Goal: Task Accomplishment & Management: Complete application form

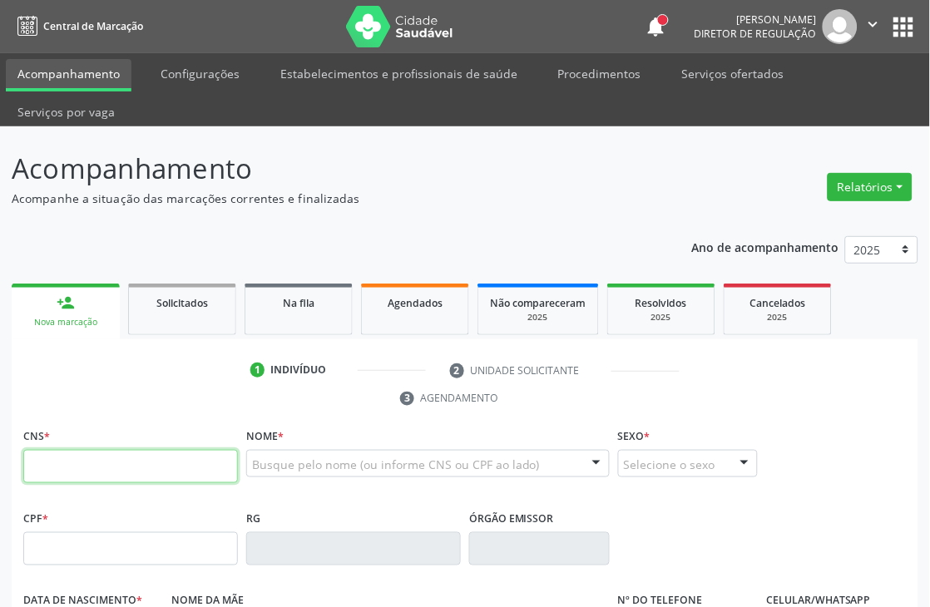
click at [47, 475] on input "text" at bounding box center [130, 466] width 215 height 33
click at [59, 458] on input "text" at bounding box center [130, 466] width 215 height 33
click at [323, 454] on div "Busque pelo nome (ou informe CNS ou CPF ao lado)" at bounding box center [428, 464] width 364 height 28
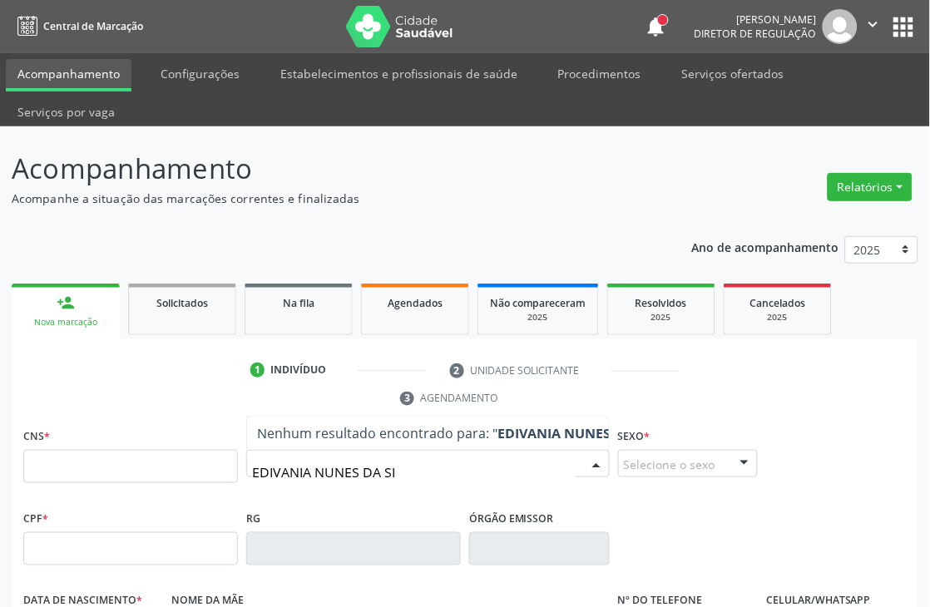
type input "EDIVANIA NUNES DA SIL"
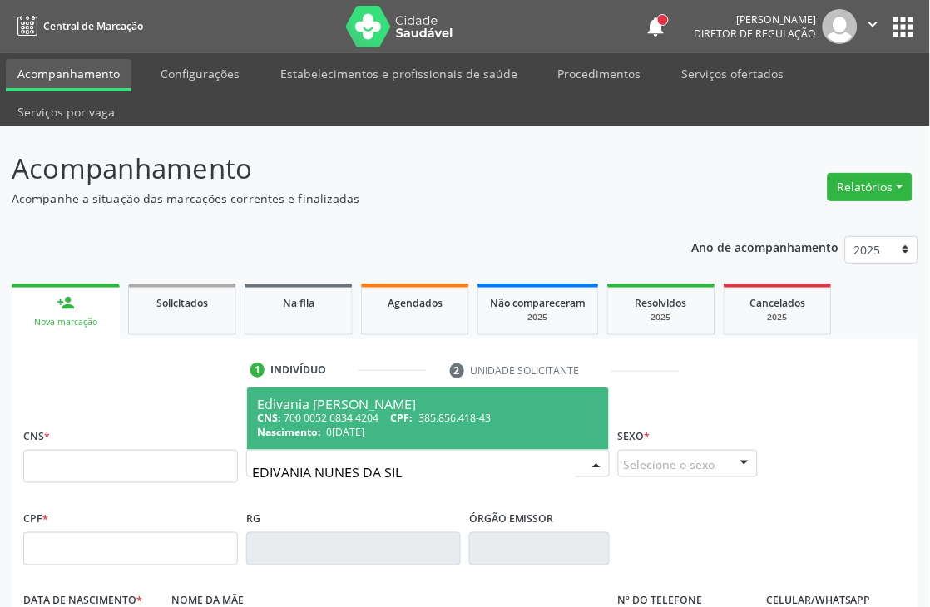
click at [292, 418] on div "CNS: 700 0052 6834 4204 CPF: 385.856.418-43" at bounding box center [428, 418] width 342 height 14
type input "700 0052 6834 4204"
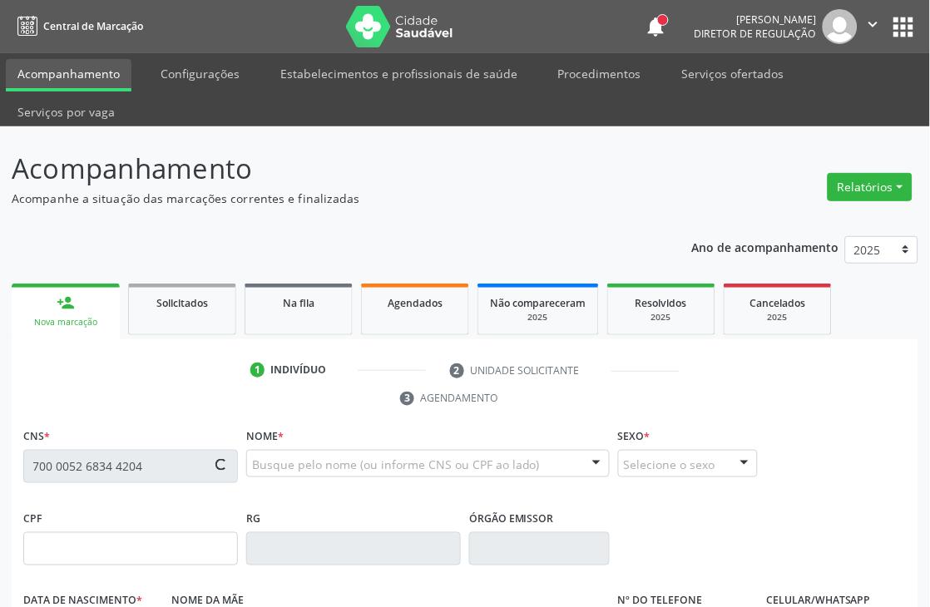
type input "385.856.418-43"
type input "0[DATE]"
type input "[PERSON_NAME]"
type input "[PHONE_NUMBER]"
type input "144"
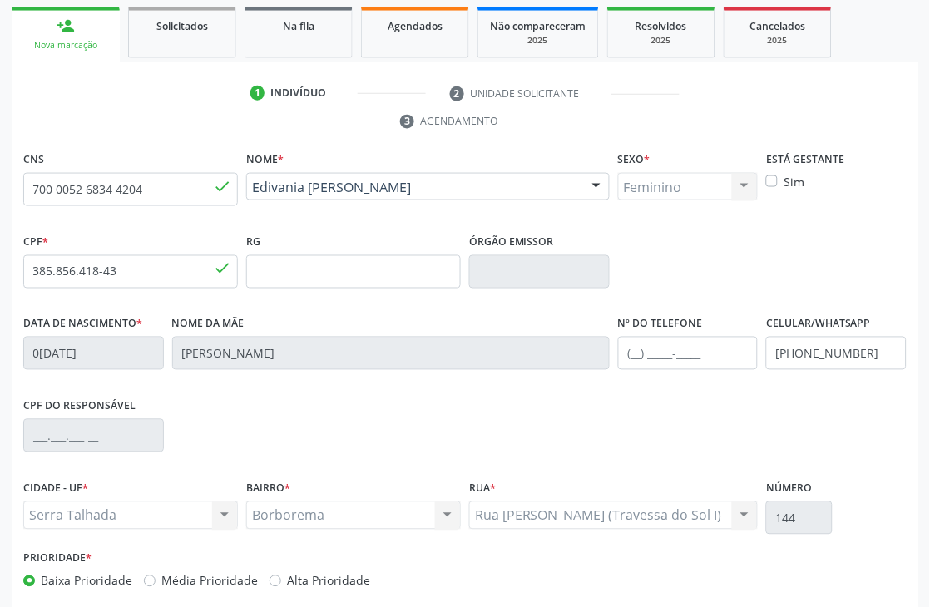
scroll to position [356, 0]
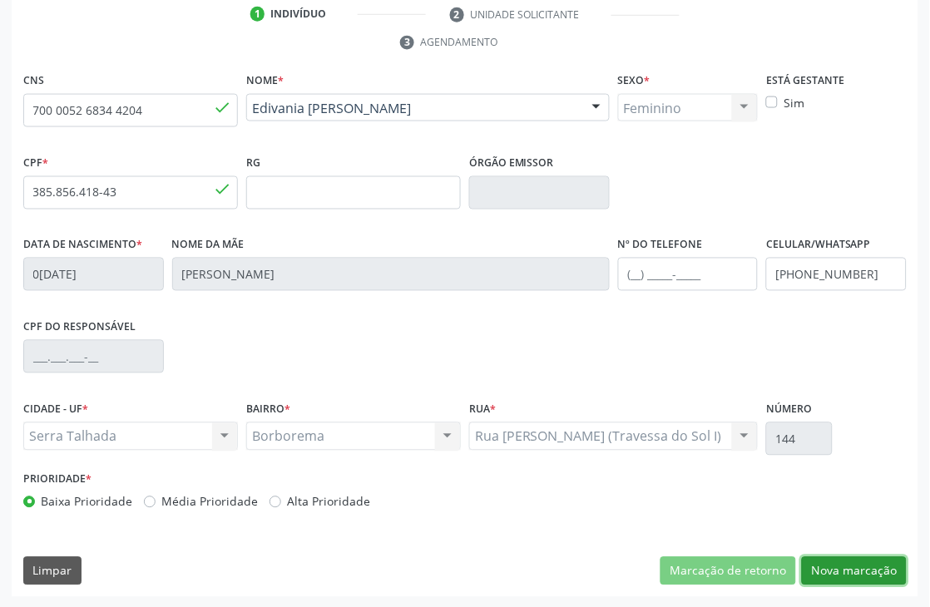
click at [815, 569] on button "Nova marcação" at bounding box center [854, 572] width 105 height 28
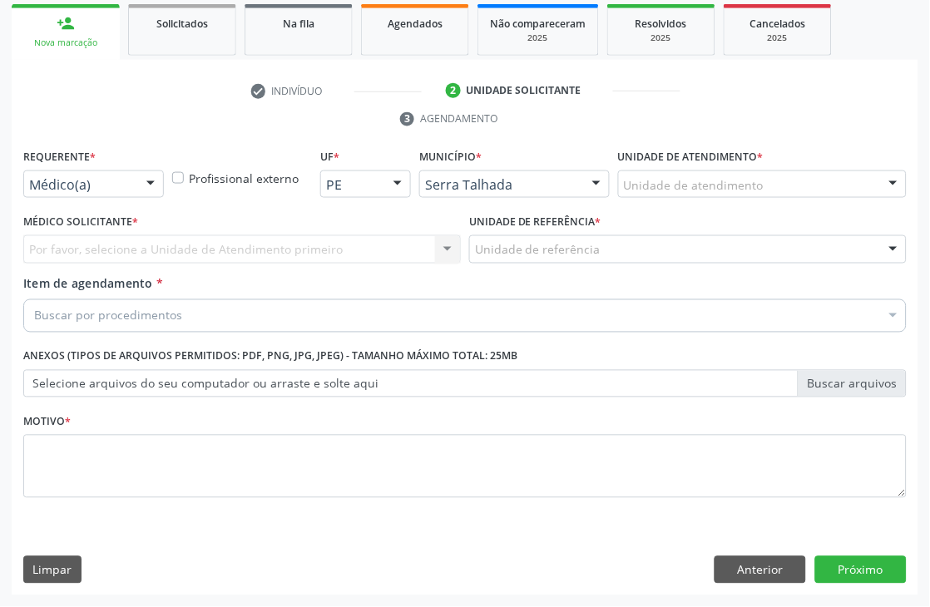
click at [108, 164] on div "Requerente * Médico(a) Médico(a) Enfermeiro(a) Paciente Nenhum resultado encont…" at bounding box center [93, 171] width 141 height 53
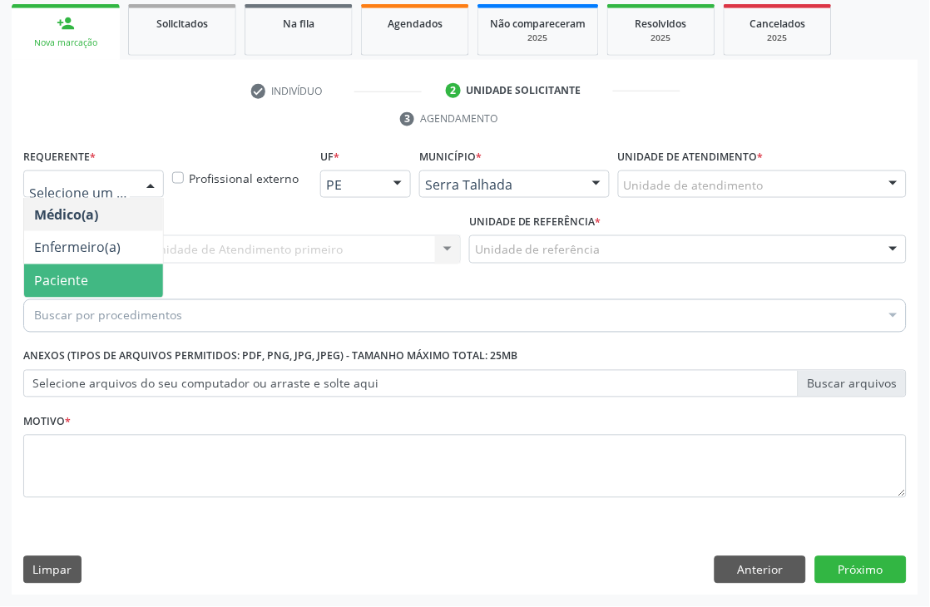
click at [81, 276] on span "Paciente" at bounding box center [61, 281] width 54 height 18
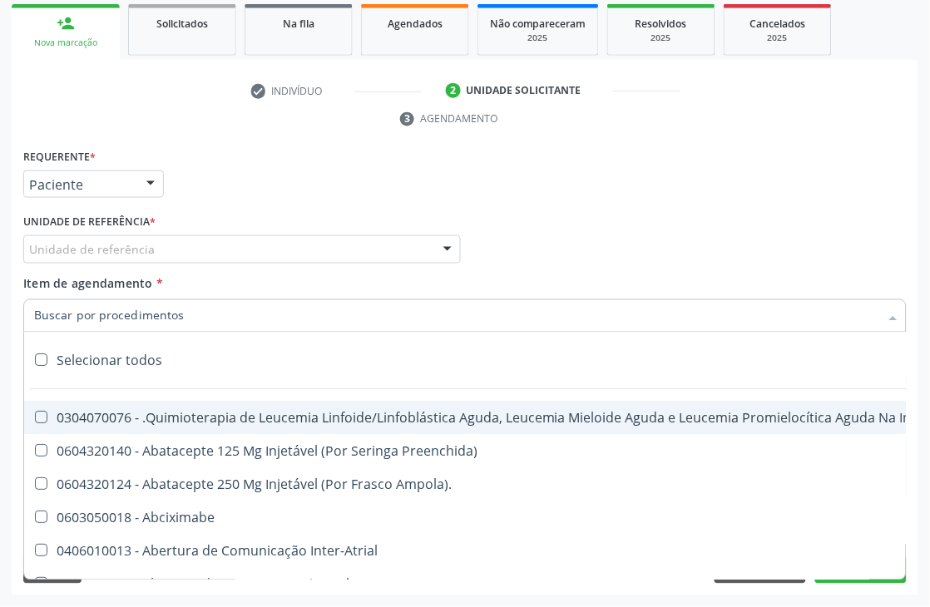
click at [141, 231] on label "Unidade de referência *" at bounding box center [89, 223] width 132 height 26
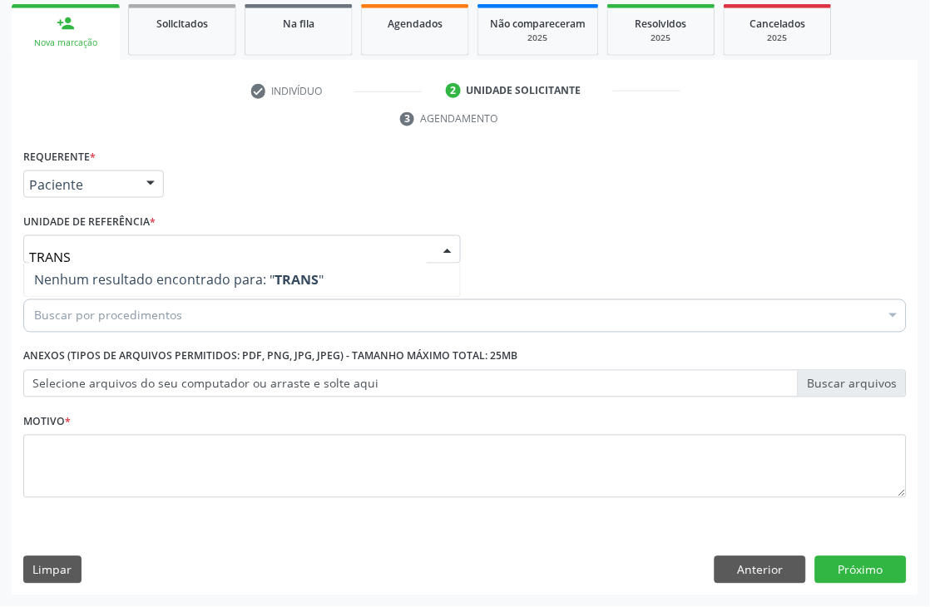
drag, startPoint x: 55, startPoint y: 255, endPoint x: 40, endPoint y: 252, distance: 15.3
click at [40, 252] on div "TRANS Nenhum resultado encontrado para: " TRANS " Não há nenhuma opção para ser…" at bounding box center [242, 249] width 438 height 28
drag, startPoint x: 72, startPoint y: 255, endPoint x: 0, endPoint y: 250, distance: 72.6
click at [0, 253] on div "Acompanhamento Acompanhe a situação das marcações correntes e finalizadas Relat…" at bounding box center [465, 227] width 930 height 761
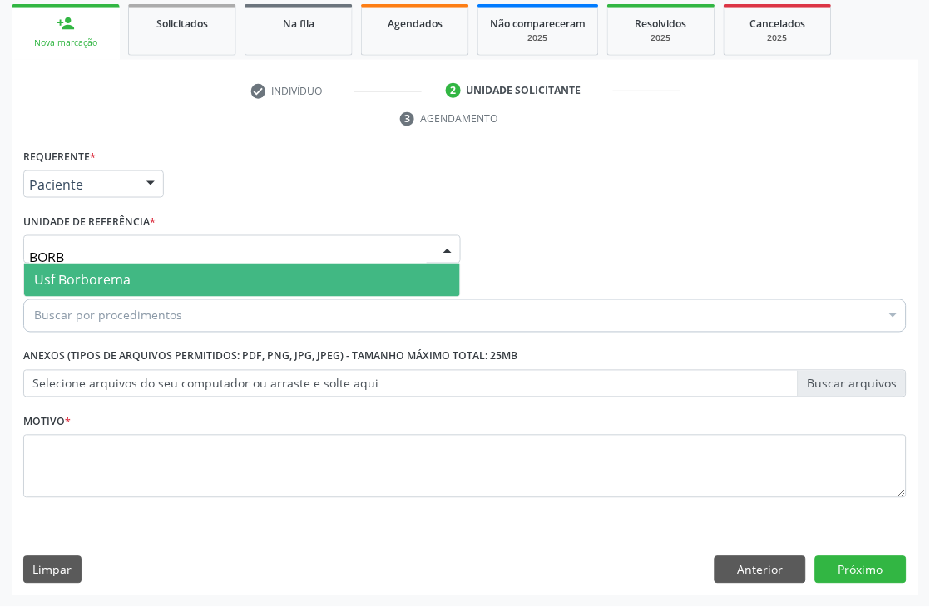
type input "BORBO"
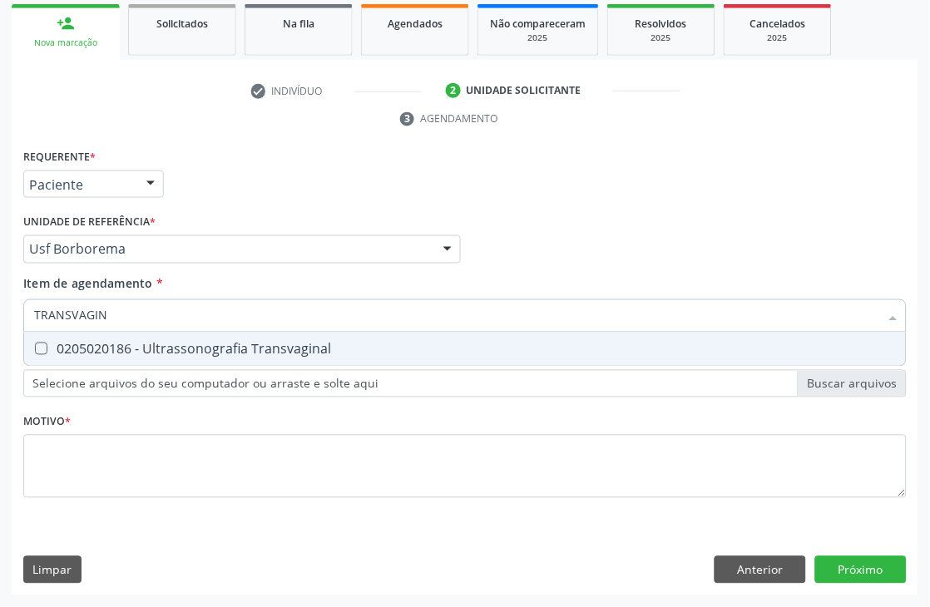
type input "TRANSVAGINA"
click at [175, 345] on div "0205020186 - Ultrassonografia Transvaginal" at bounding box center [465, 349] width 862 height 13
checkbox Transvaginal "true"
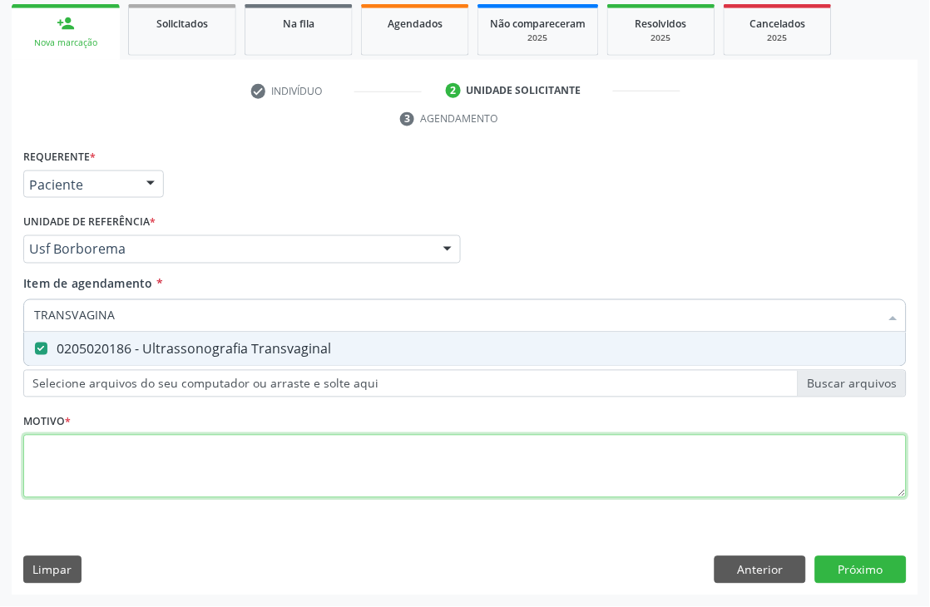
click at [86, 459] on div "Requerente * Paciente Médico(a) Enfermeiro(a) Paciente Nenhum resultado encontr…" at bounding box center [465, 333] width 884 height 377
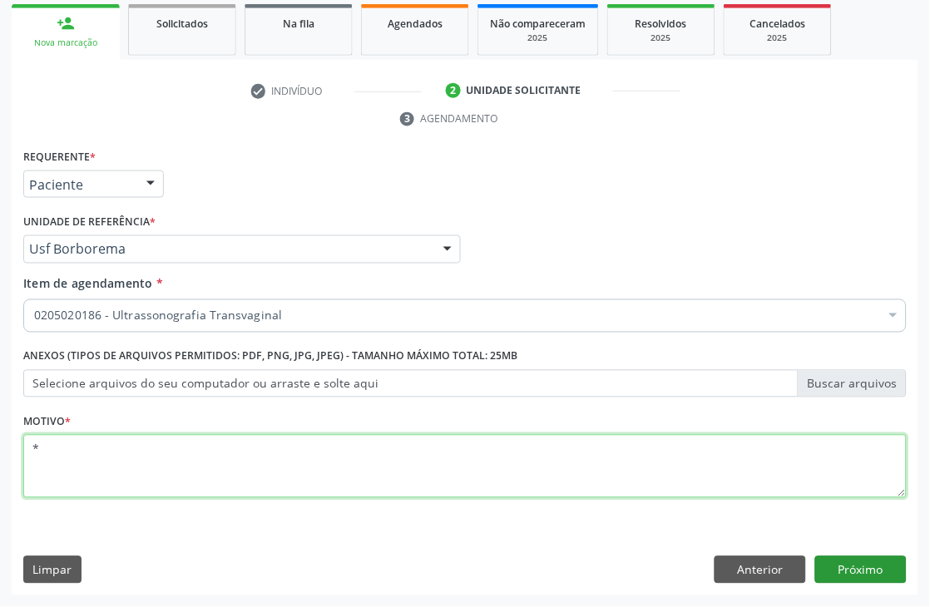
type textarea "*"
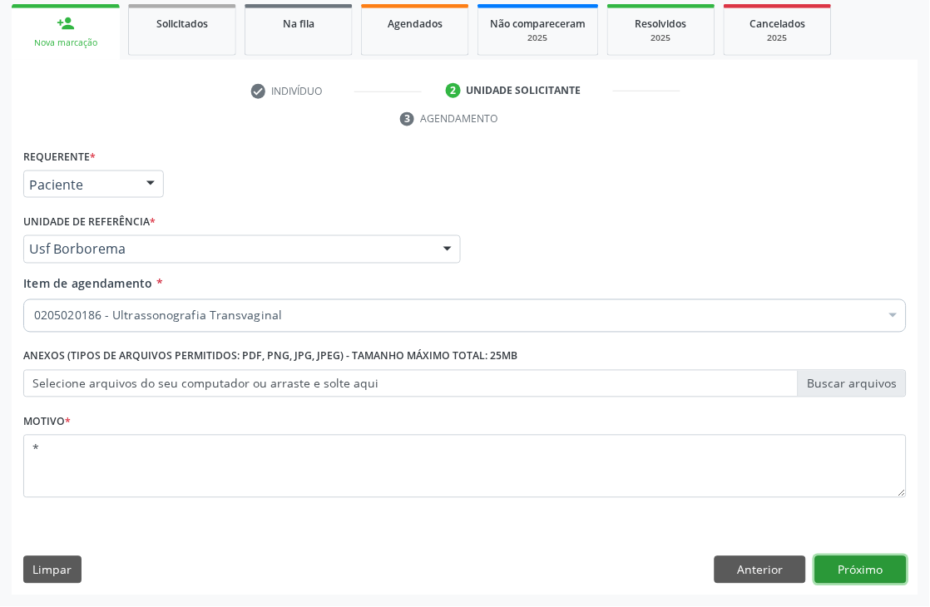
click at [845, 557] on button "Próximo" at bounding box center [861, 571] width 92 height 28
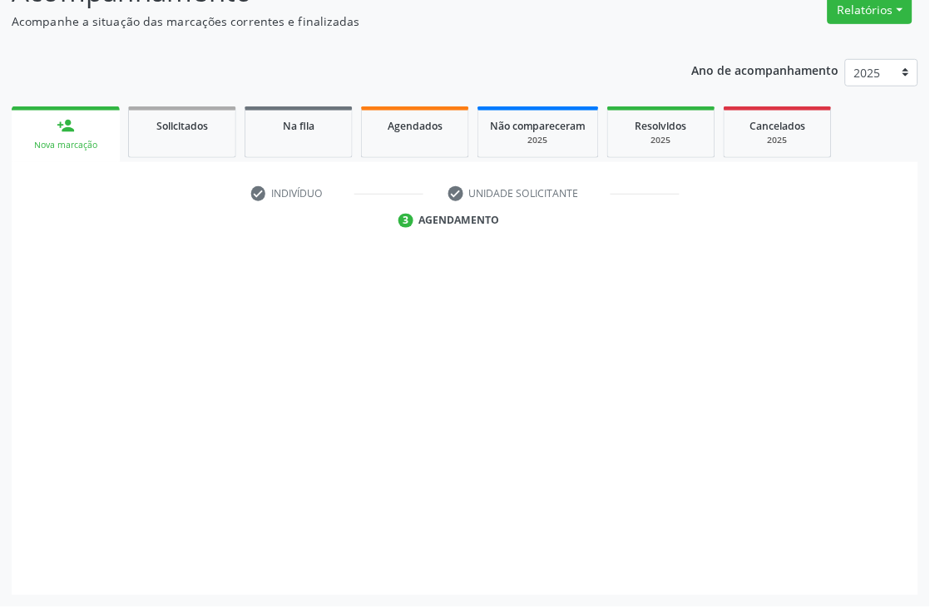
scroll to position [177, 0]
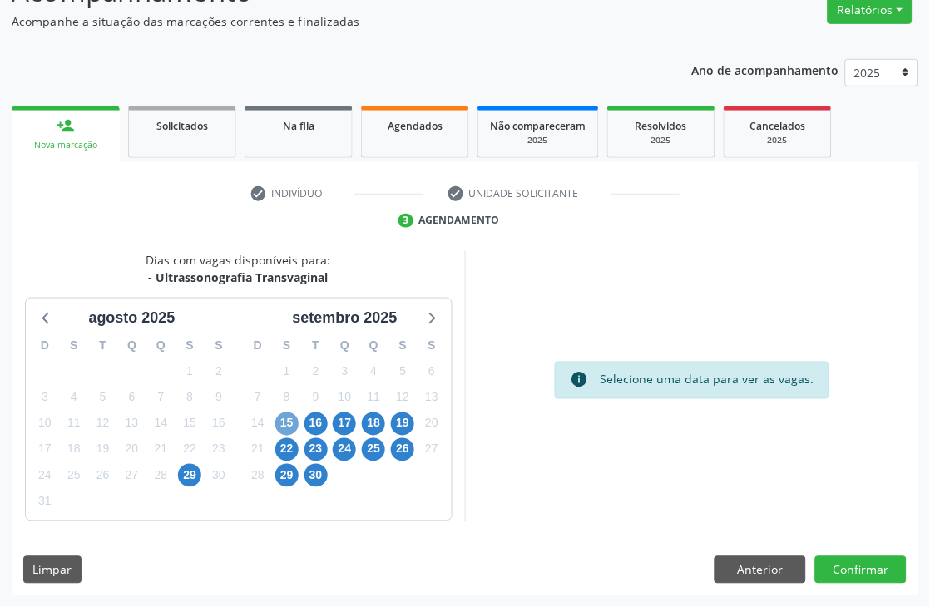
click at [286, 427] on span "15" at bounding box center [286, 424] width 23 height 23
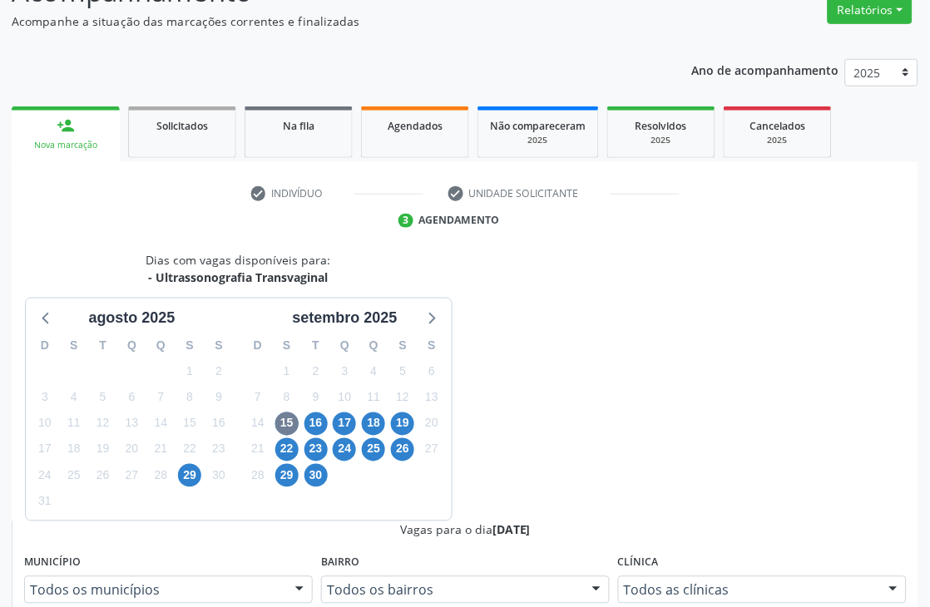
radio input "true"
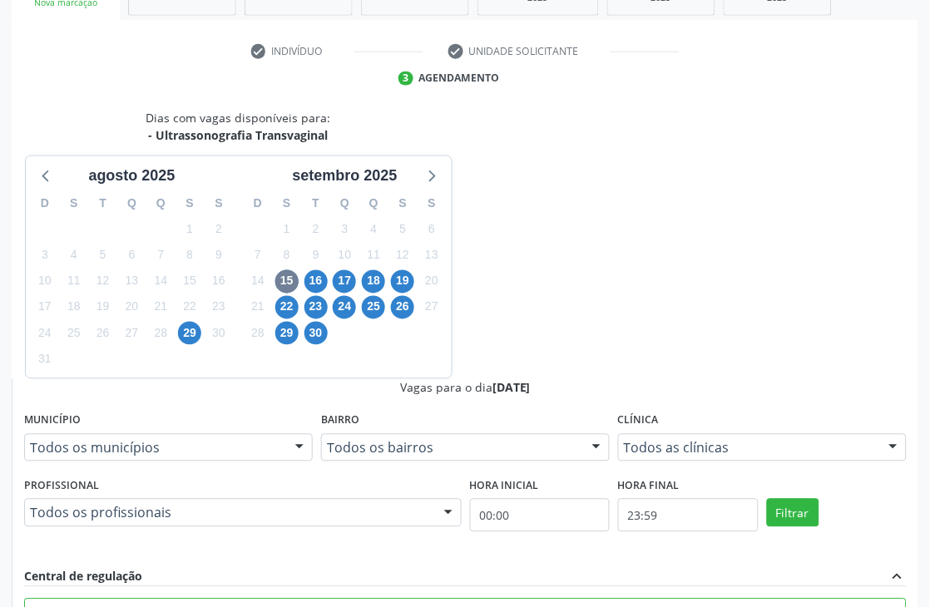
scroll to position [456, 0]
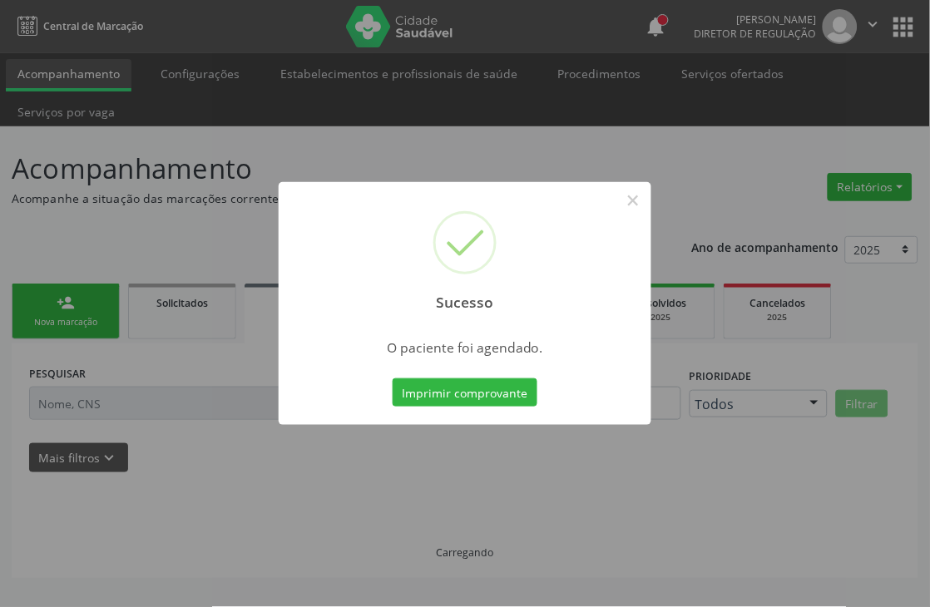
scroll to position [0, 0]
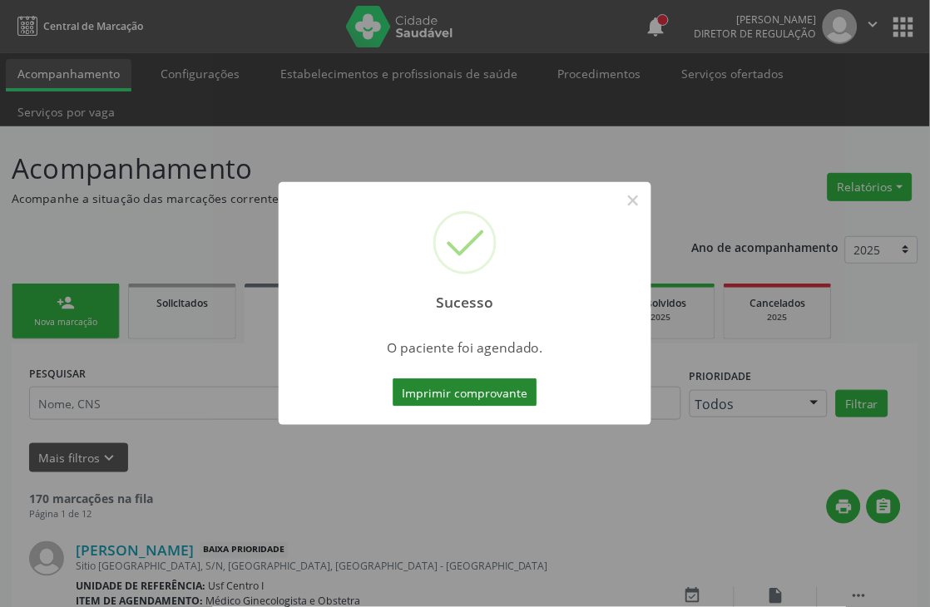
click at [483, 388] on button "Imprimir comprovante" at bounding box center [465, 393] width 145 height 28
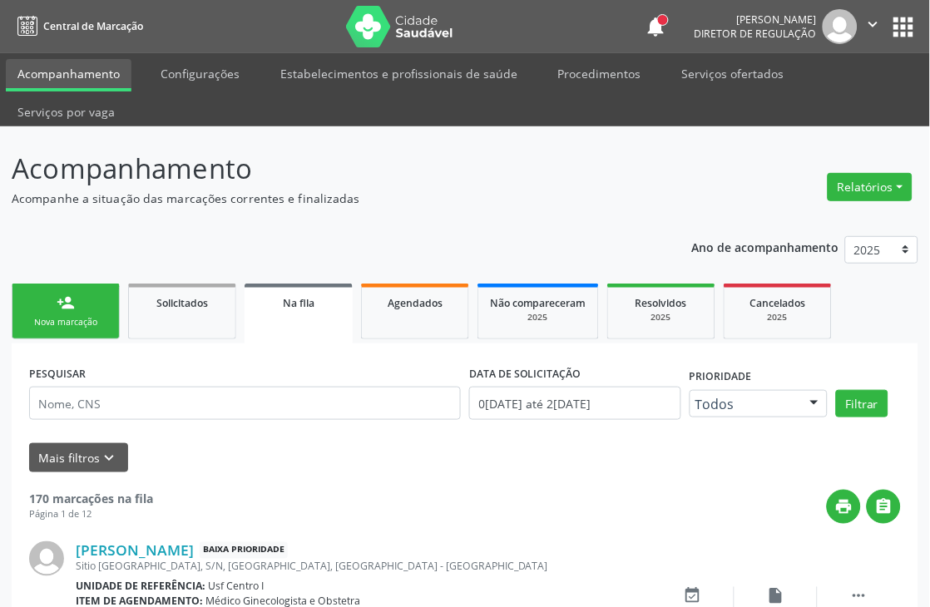
click at [58, 326] on div "Nova marcação" at bounding box center [65, 322] width 83 height 12
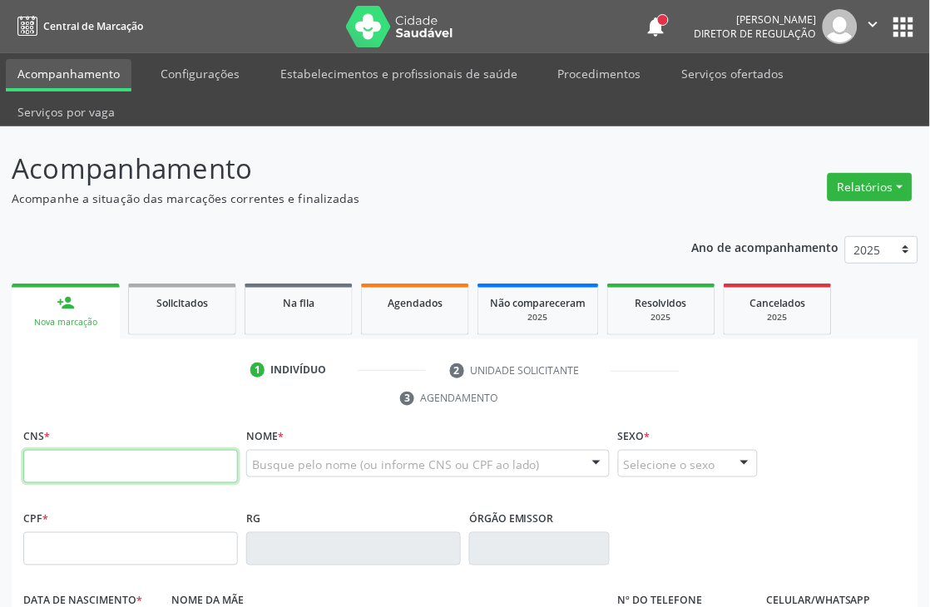
click at [47, 456] on input "text" at bounding box center [130, 466] width 215 height 33
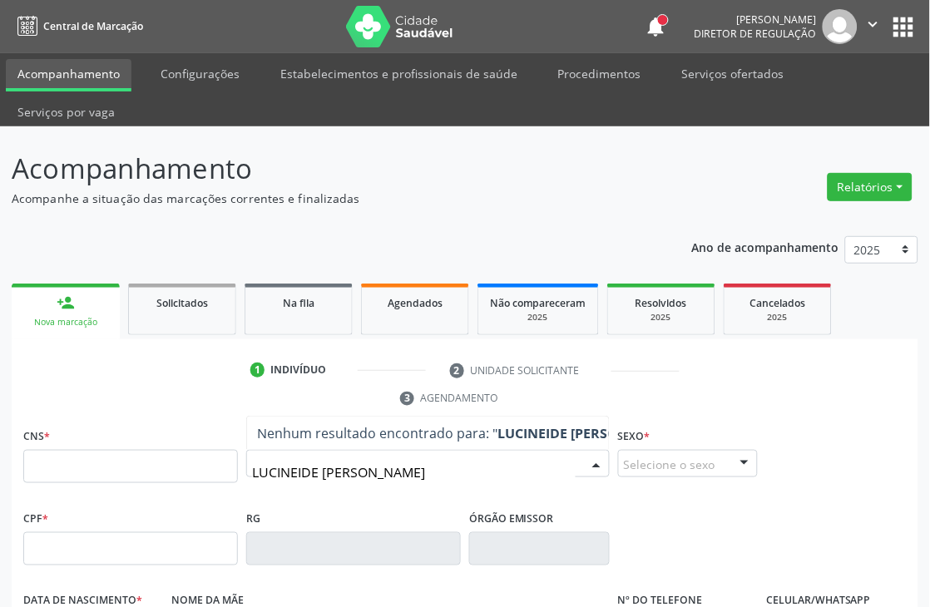
type input "LUCINEIDE [PERSON_NAME]"
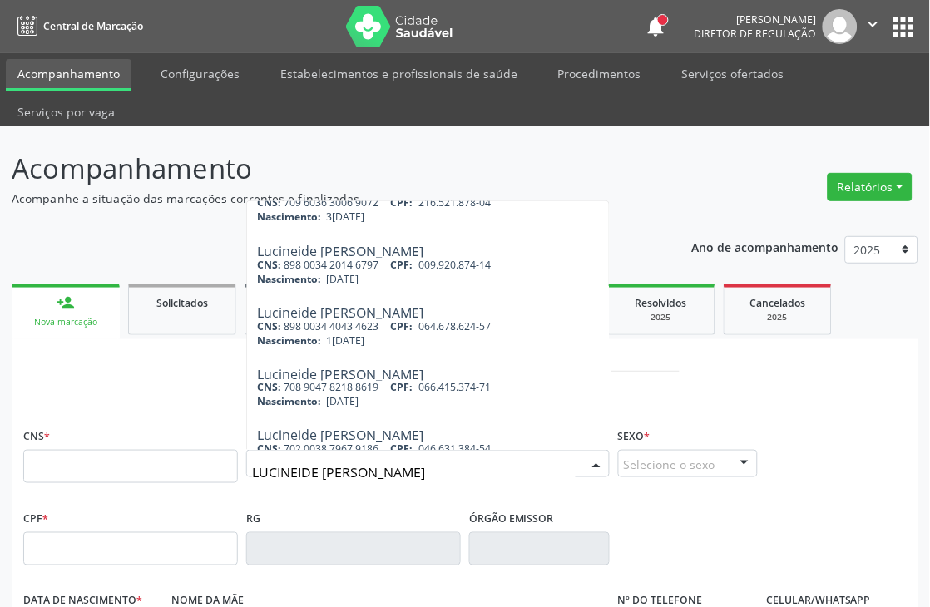
scroll to position [369, 0]
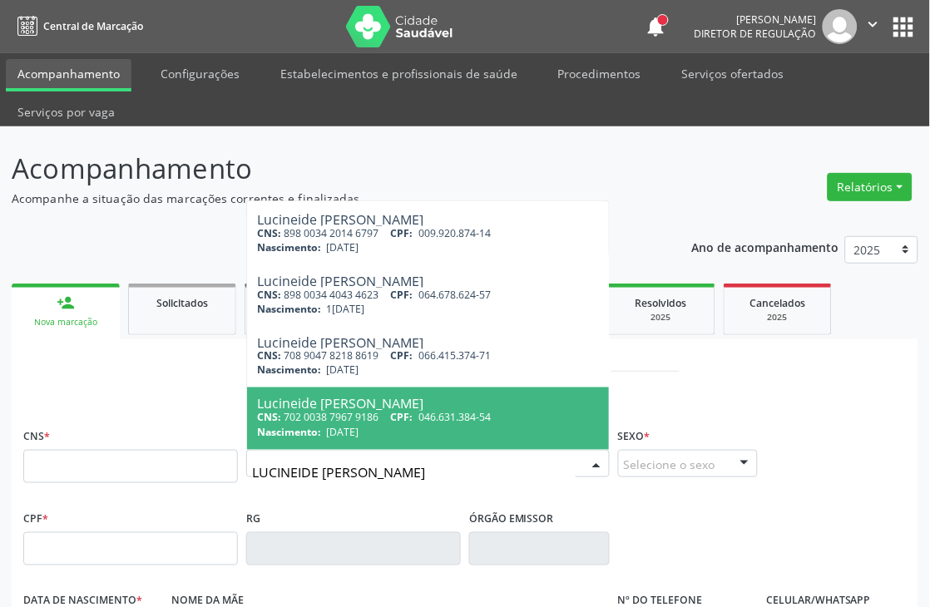
drag, startPoint x: 391, startPoint y: 475, endPoint x: 0, endPoint y: 475, distance: 391.1
click at [0, 475] on div "Acompanhamento Acompanhe a situação das marcações correntes e finalizadas Relat…" at bounding box center [465, 545] width 930 height 839
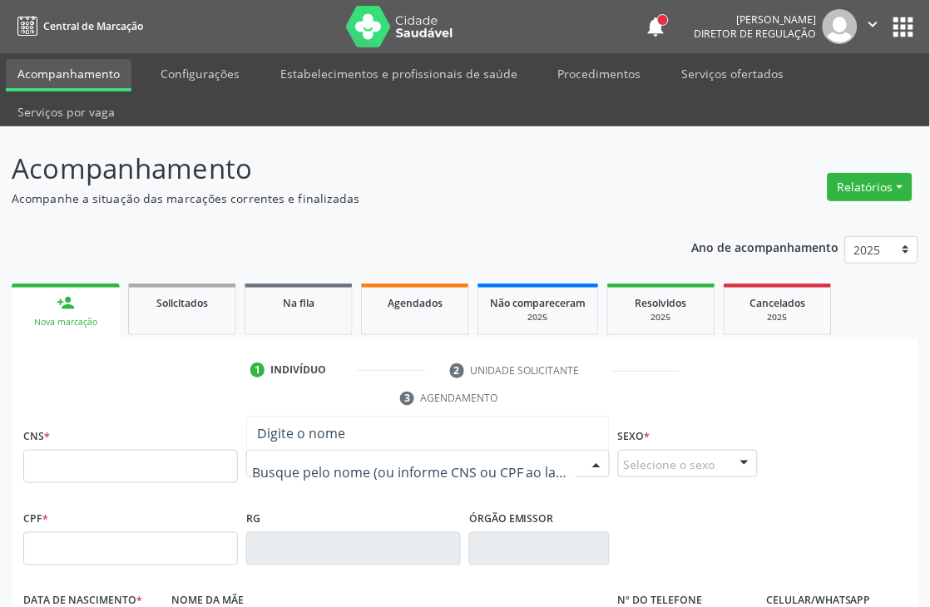
scroll to position [0, 0]
click at [37, 469] on input "text" at bounding box center [130, 466] width 215 height 33
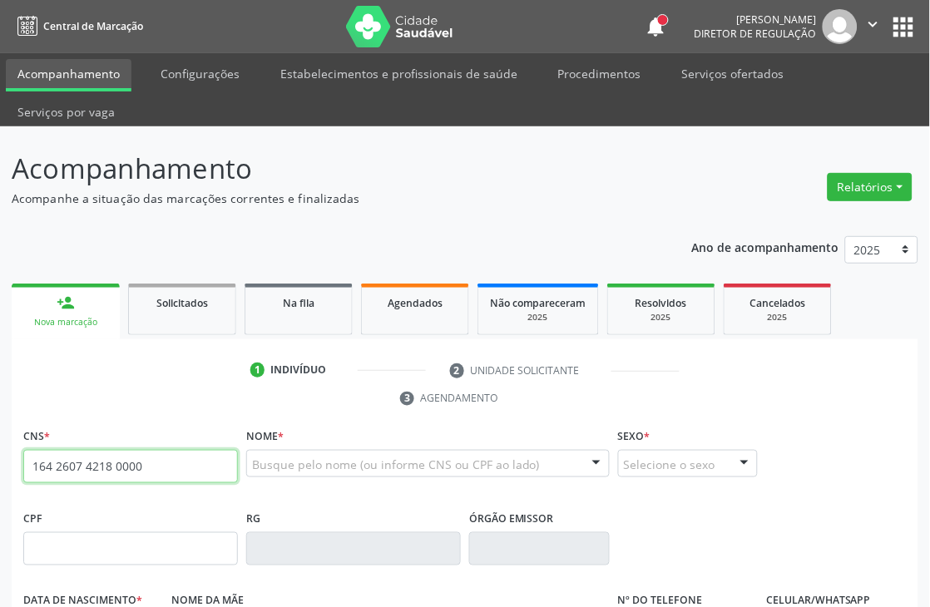
type input "164 2607 4218 0000"
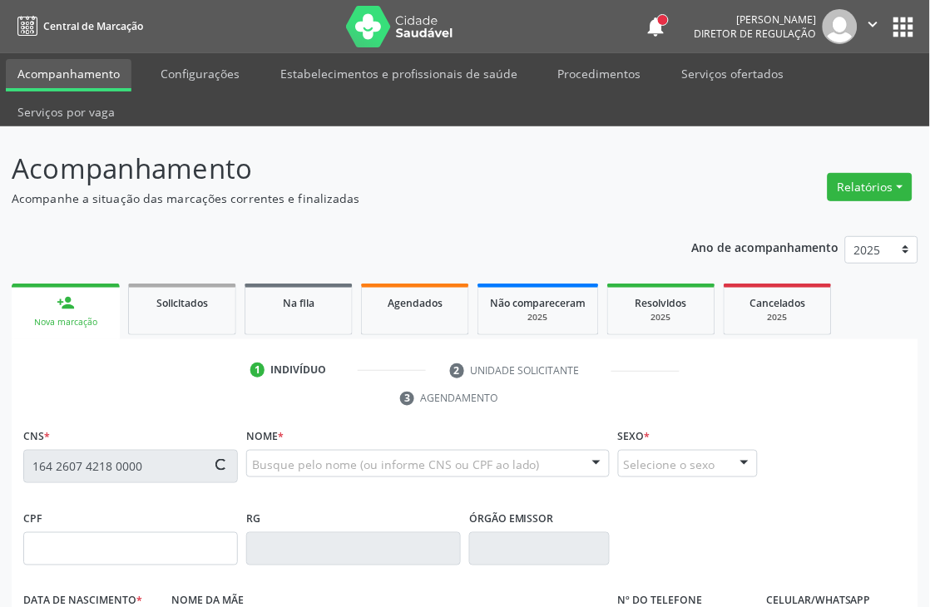
type input "011.703.194-16"
type input "[DATE]"
type input "[PERSON_NAME]"
type input "[PHONE_NUMBER]"
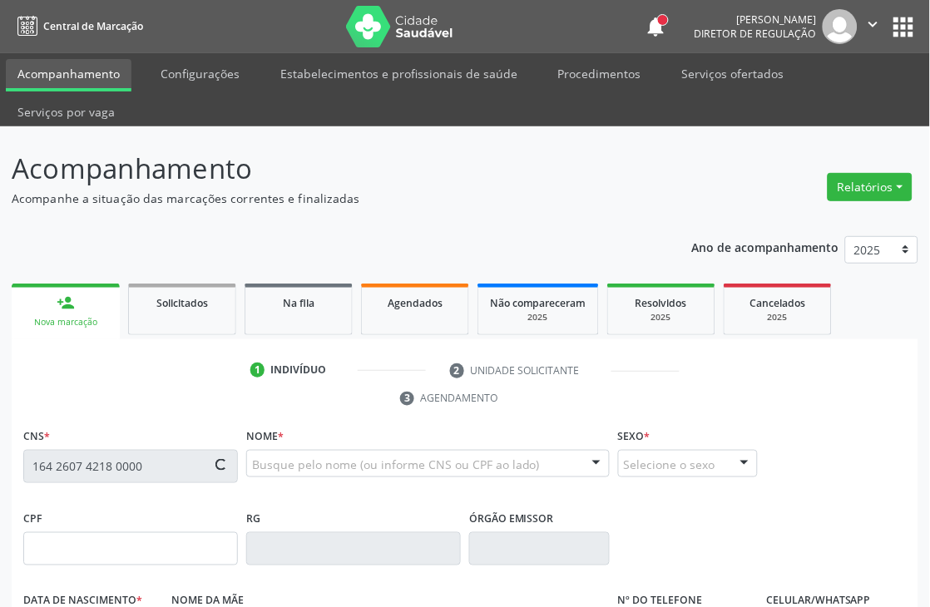
type input "S/N"
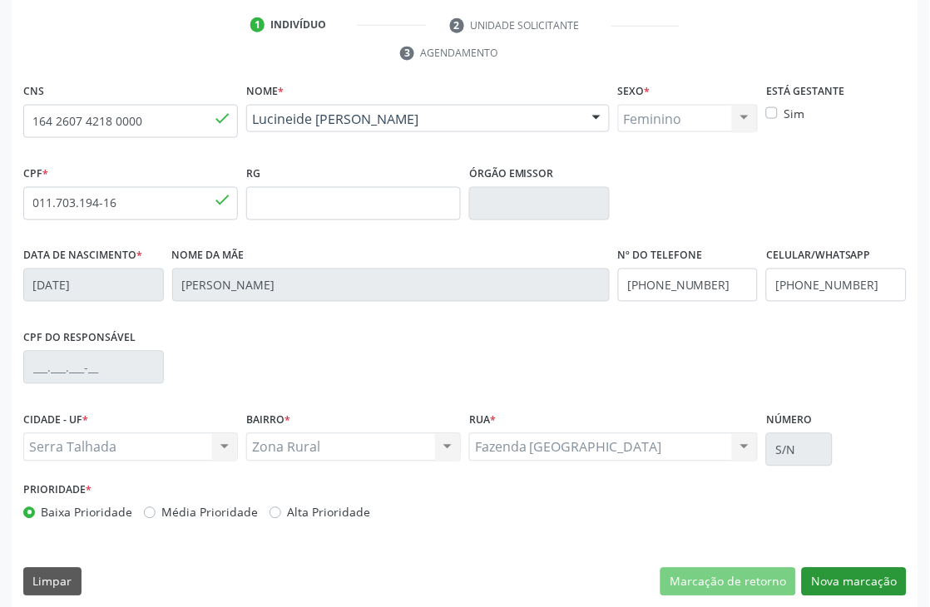
scroll to position [356, 0]
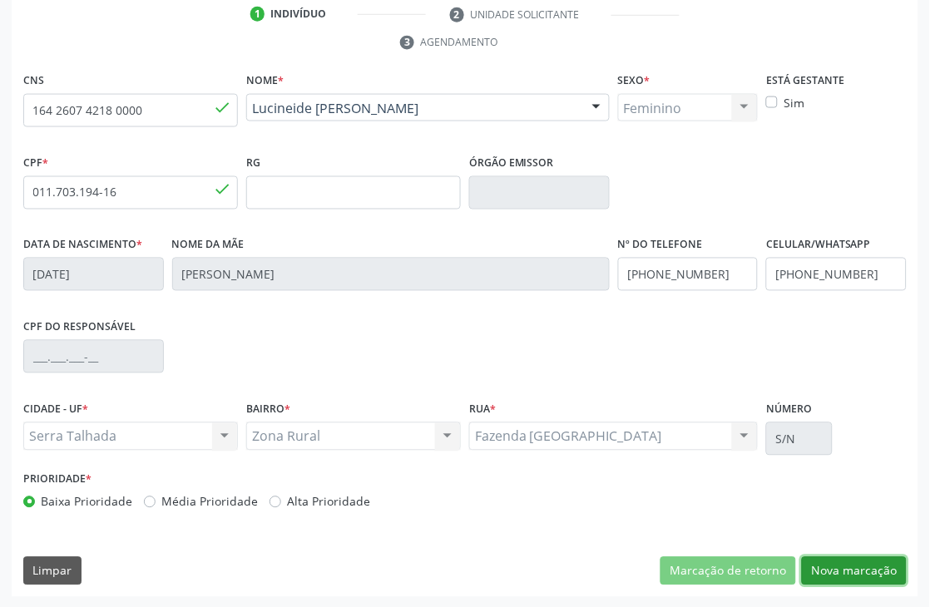
click at [853, 574] on button "Nova marcação" at bounding box center [854, 572] width 105 height 28
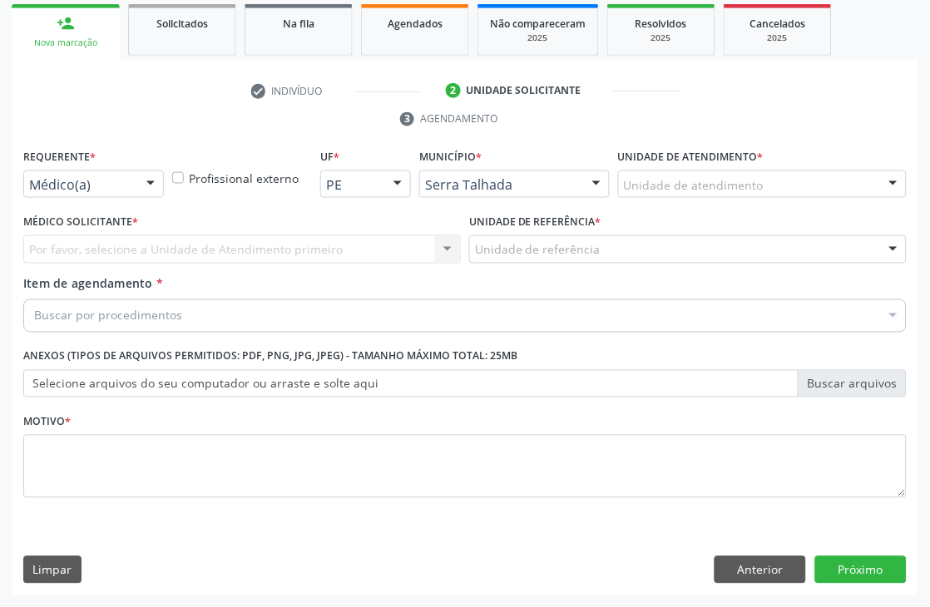
scroll to position [280, 0]
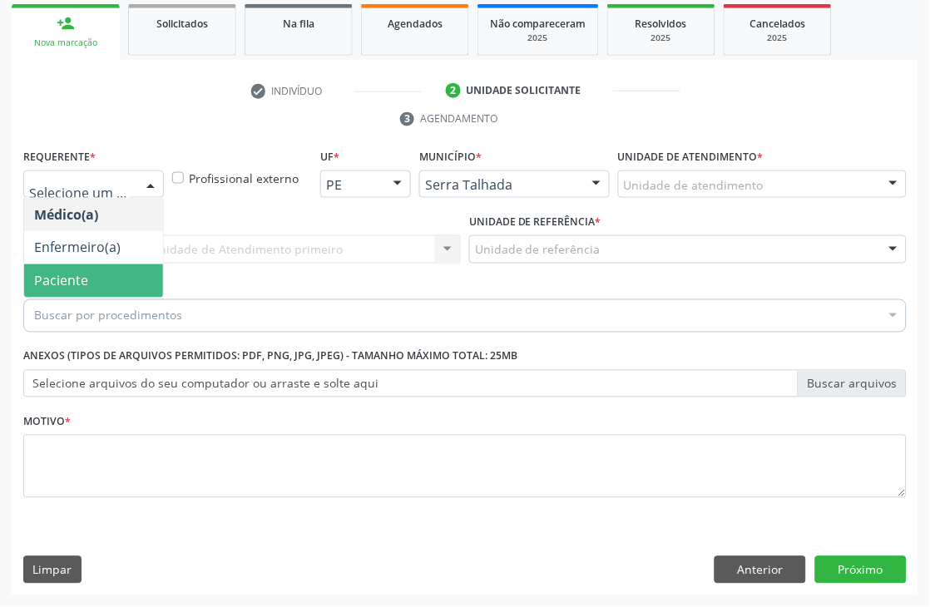
click at [119, 265] on span "Paciente" at bounding box center [93, 281] width 139 height 33
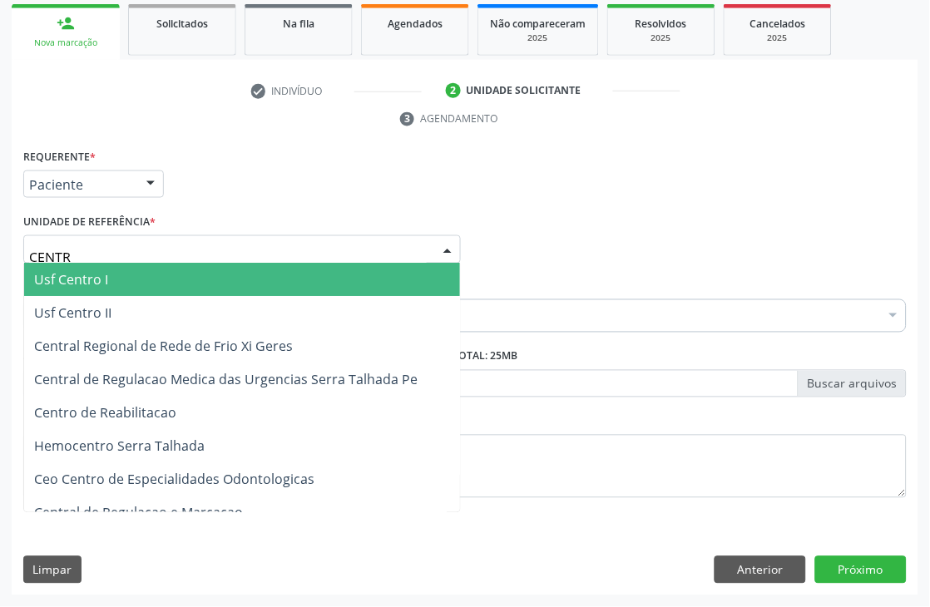
type input "CENTRO"
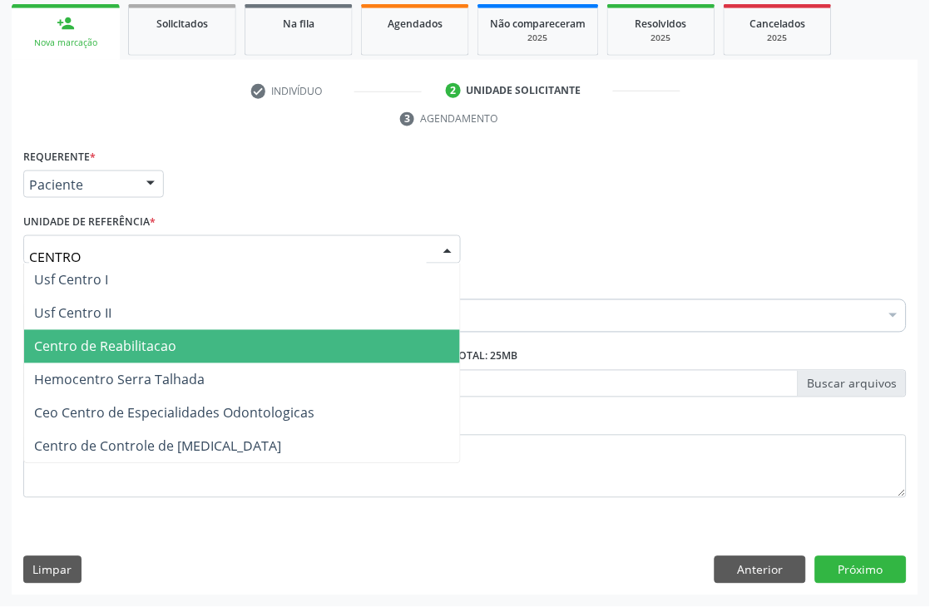
click at [180, 335] on span "Centro de Reabilitacao" at bounding box center [242, 346] width 436 height 33
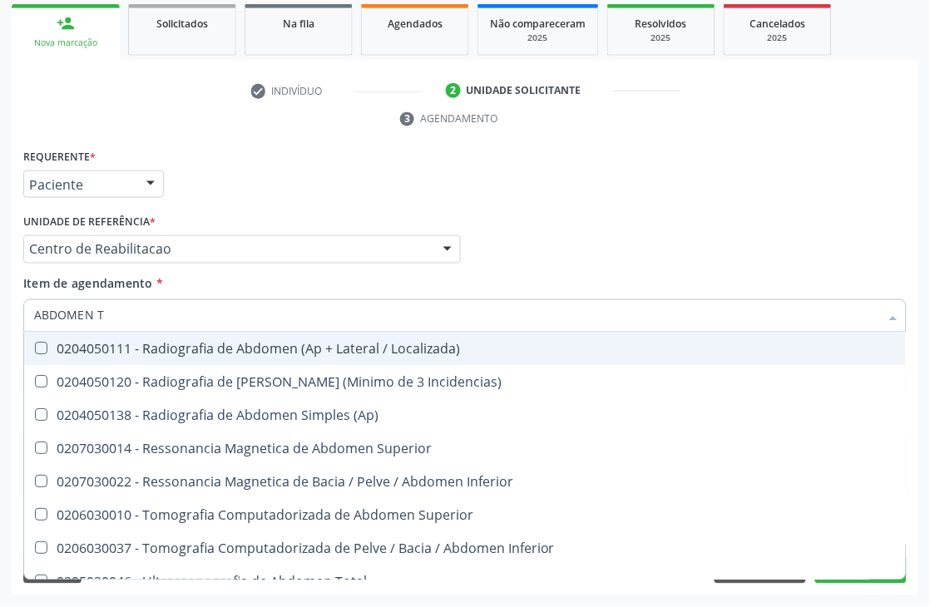
type input "ABDOMEN TO"
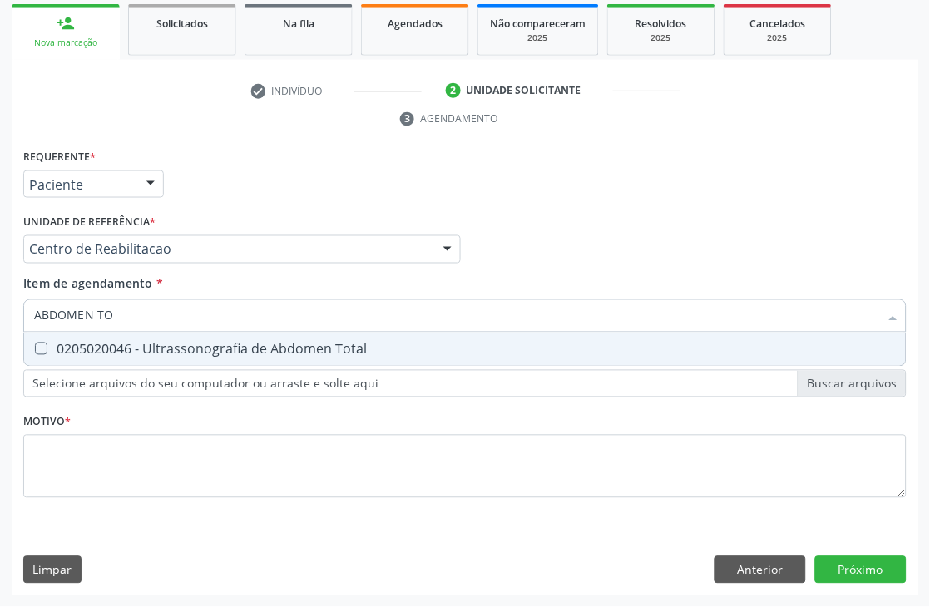
click at [130, 352] on div "0205020046 - Ultrassonografia de Abdomen Total" at bounding box center [465, 349] width 862 height 13
checkbox Total "true"
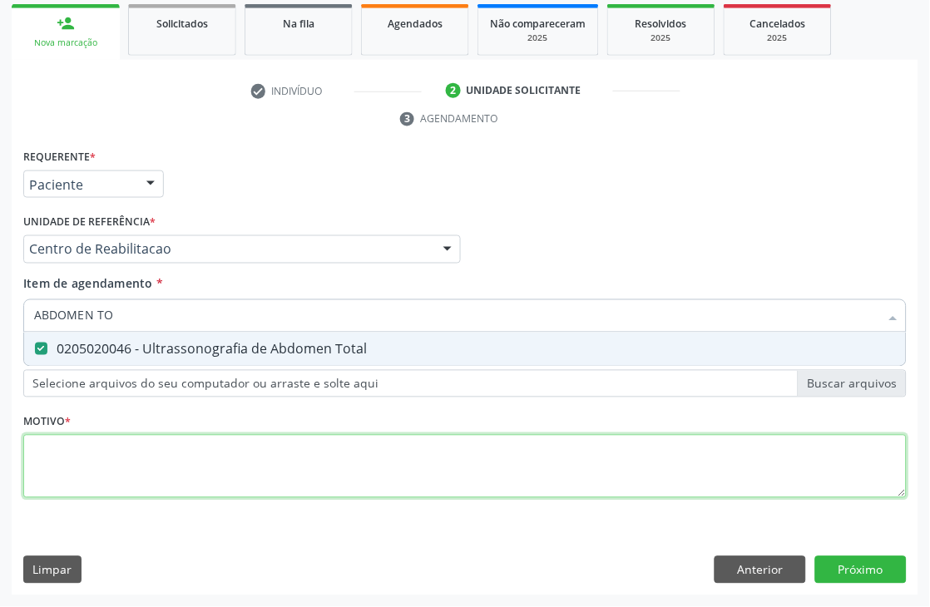
click at [97, 476] on div "Requerente * Paciente Médico(a) Enfermeiro(a) Paciente Nenhum resultado encontr…" at bounding box center [465, 333] width 884 height 377
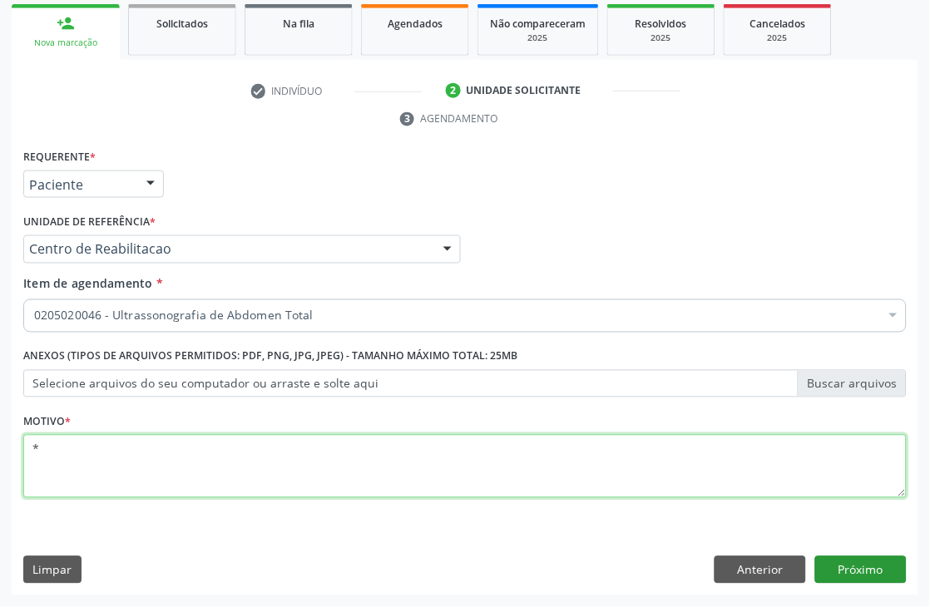
type textarea "*"
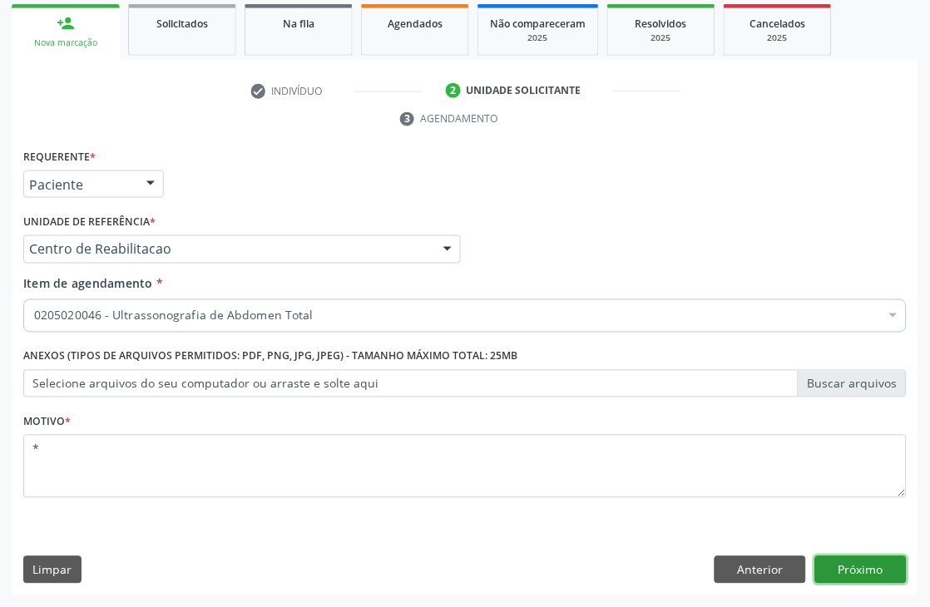
click at [875, 563] on button "Próximo" at bounding box center [861, 571] width 92 height 28
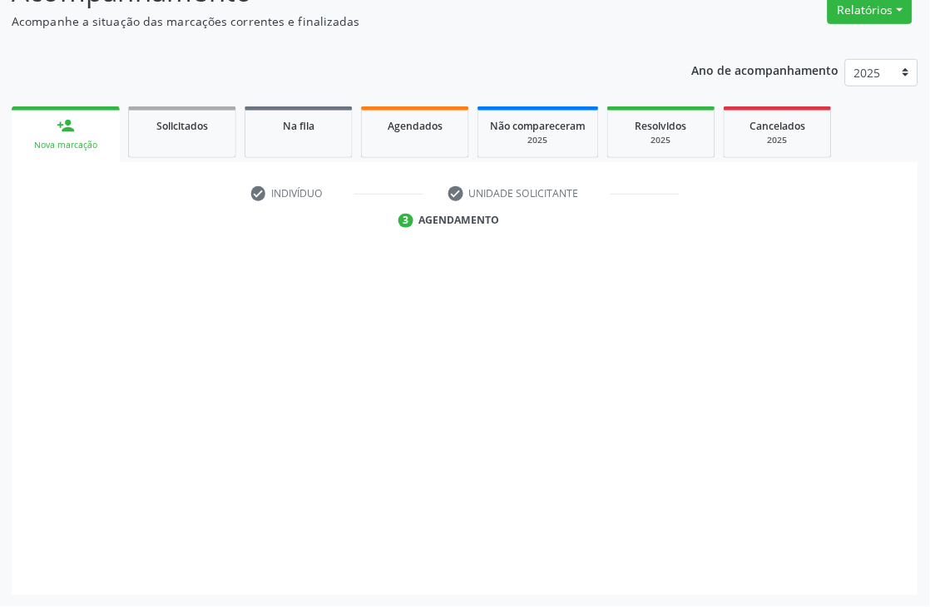
scroll to position [177, 0]
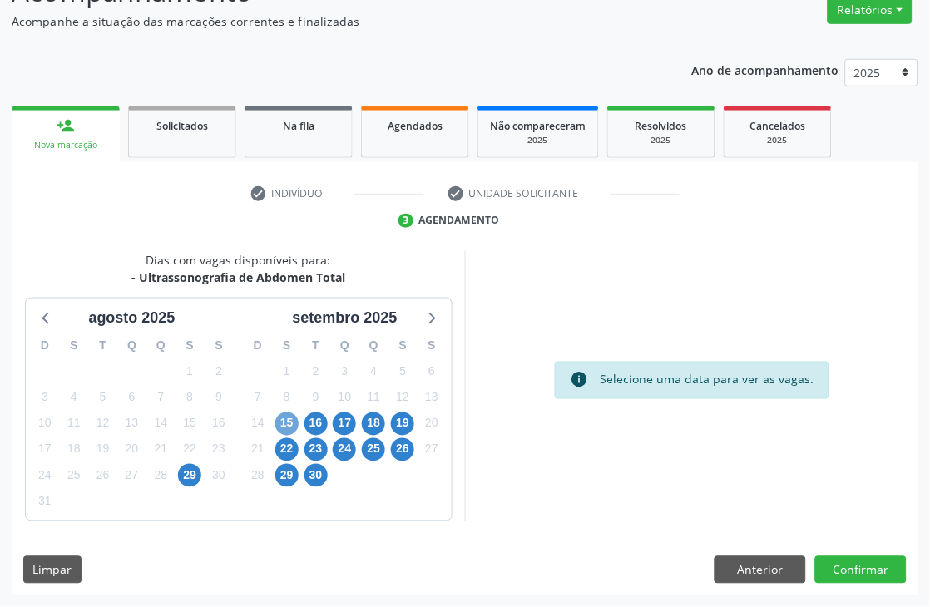
click at [284, 417] on span "15" at bounding box center [286, 424] width 23 height 23
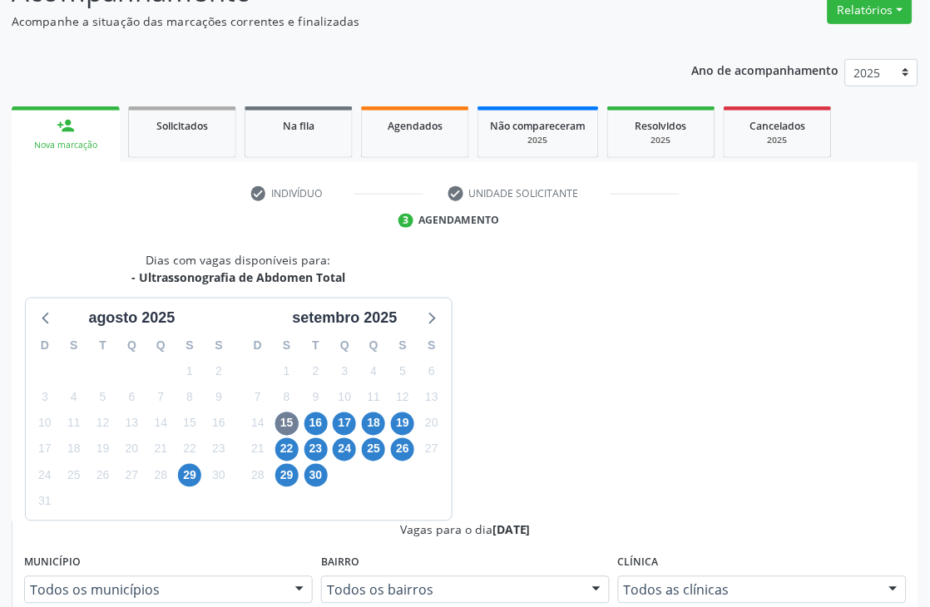
radio input "true"
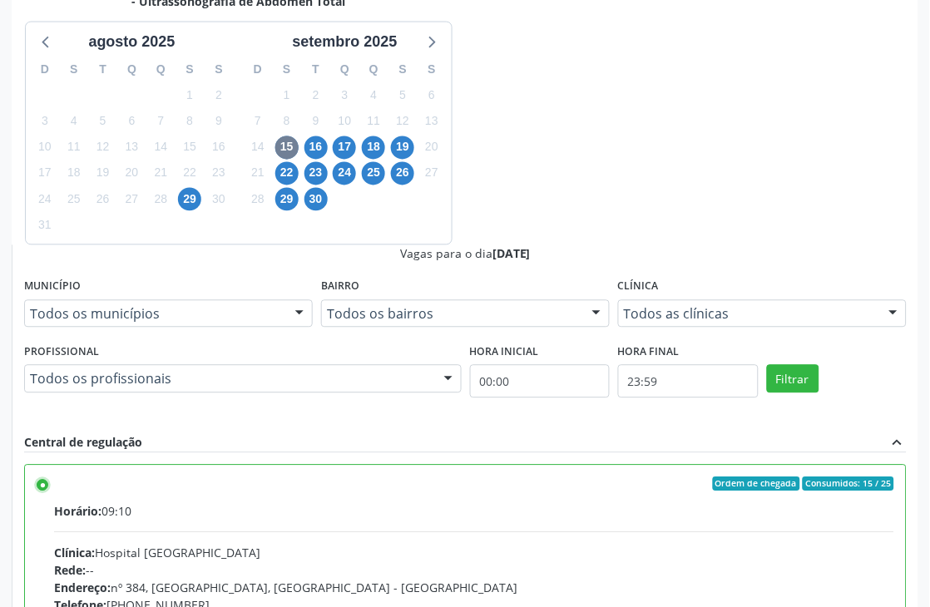
scroll to position [454, 0]
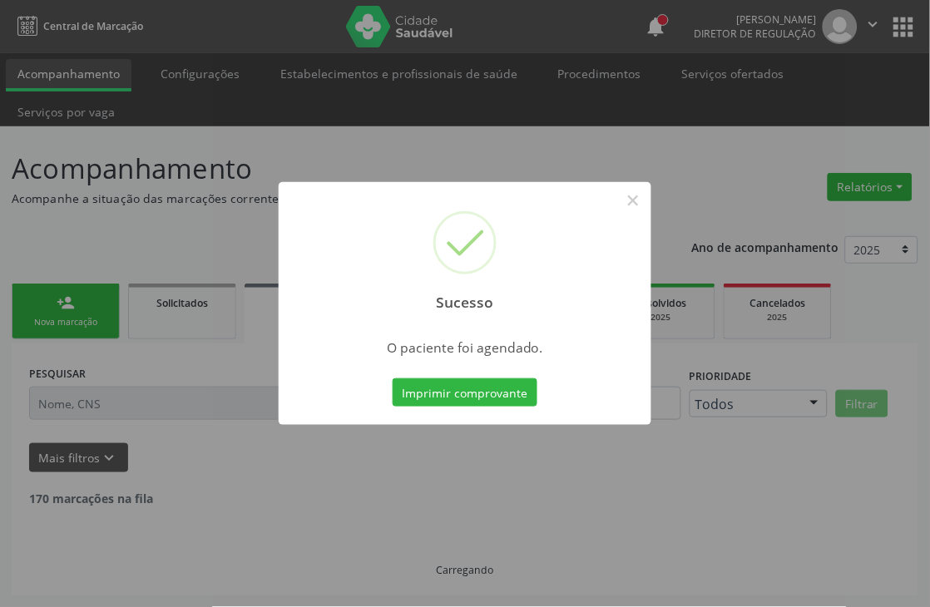
scroll to position [0, 0]
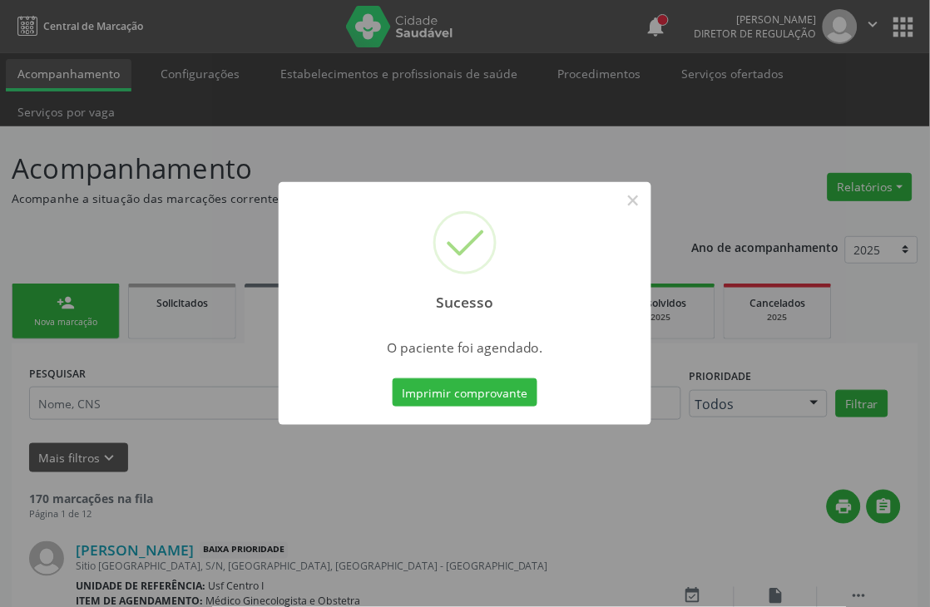
click at [473, 377] on div "Imprimir comprovante Cancel" at bounding box center [465, 392] width 152 height 35
click at [474, 383] on button "Imprimir comprovante" at bounding box center [465, 393] width 145 height 28
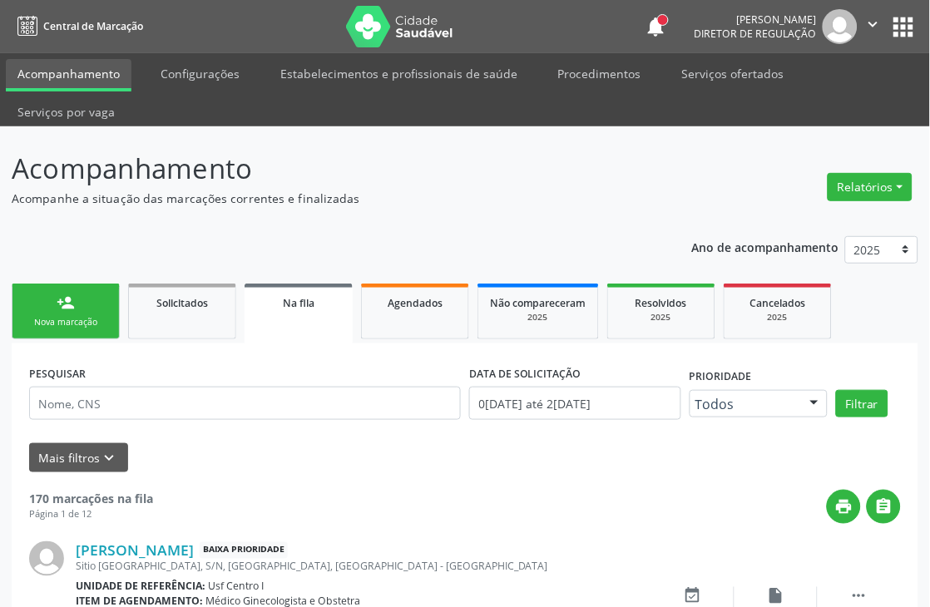
click at [81, 296] on link "person_add Nova marcação" at bounding box center [66, 312] width 108 height 56
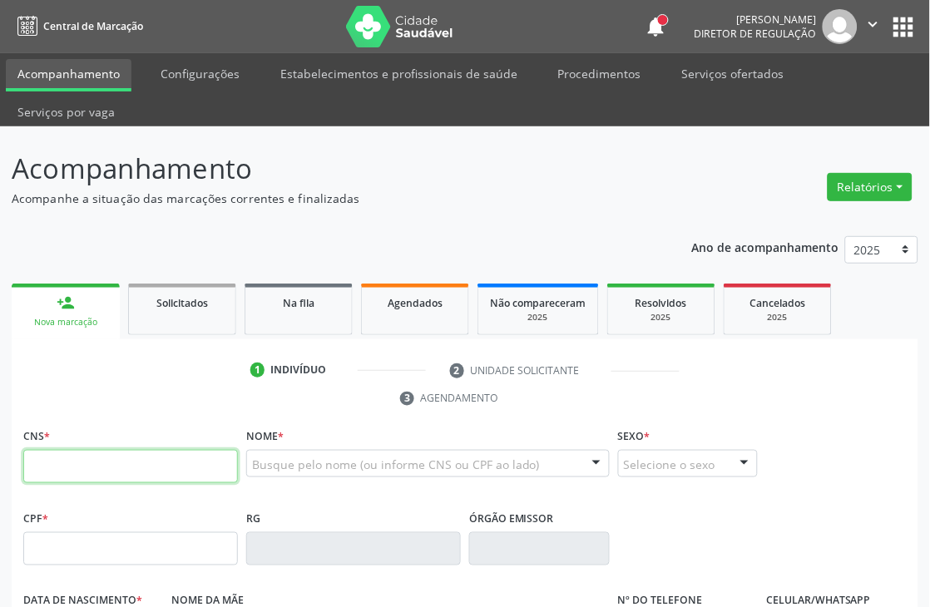
click at [37, 480] on input "text" at bounding box center [130, 466] width 215 height 33
type input "898 0064 1306 2039"
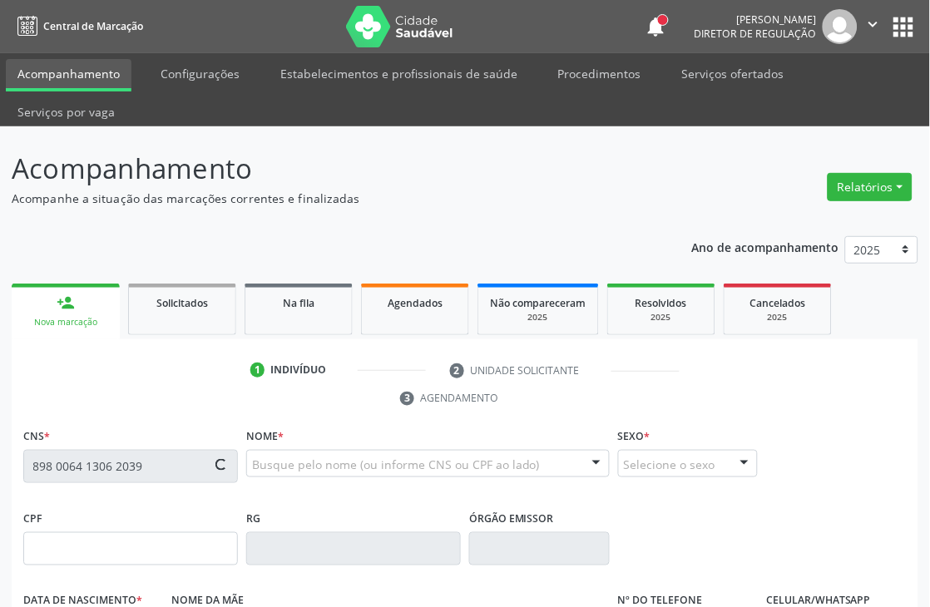
type input "006.903.324-24"
type input "[DATE]"
type input "[PERSON_NAME]"
type input "[PHONE_NUMBER]"
type input "S/N"
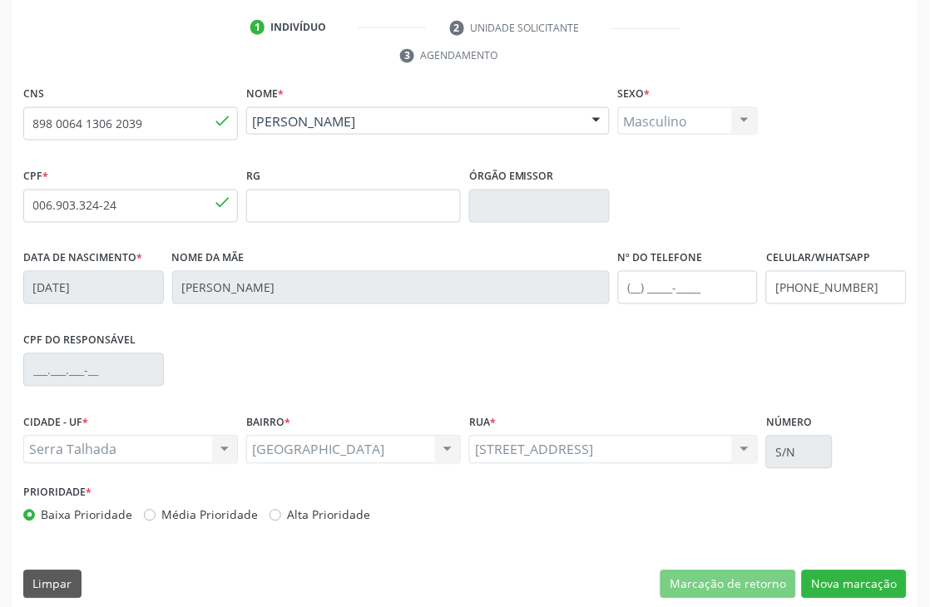
scroll to position [356, 0]
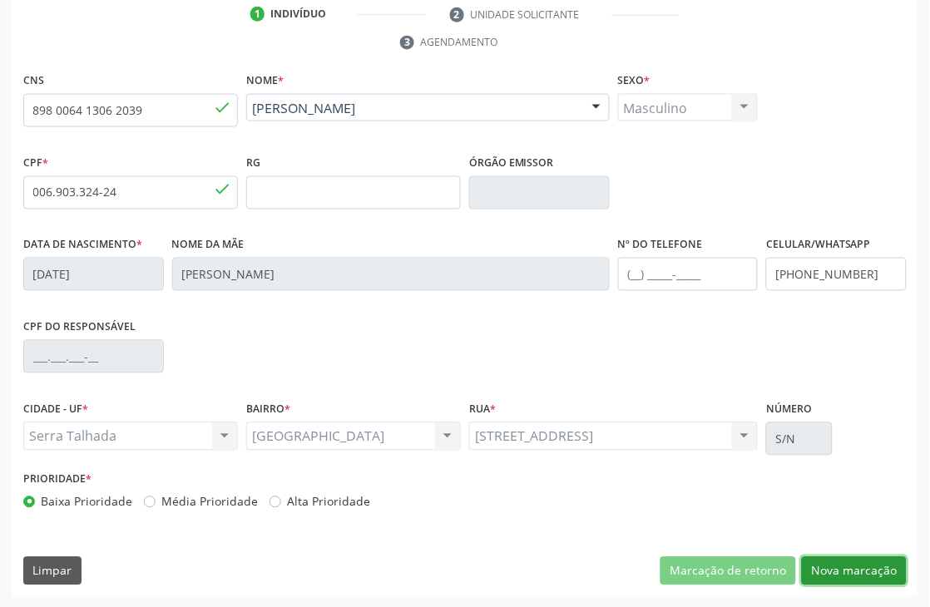
click at [849, 575] on button "Nova marcação" at bounding box center [854, 572] width 105 height 28
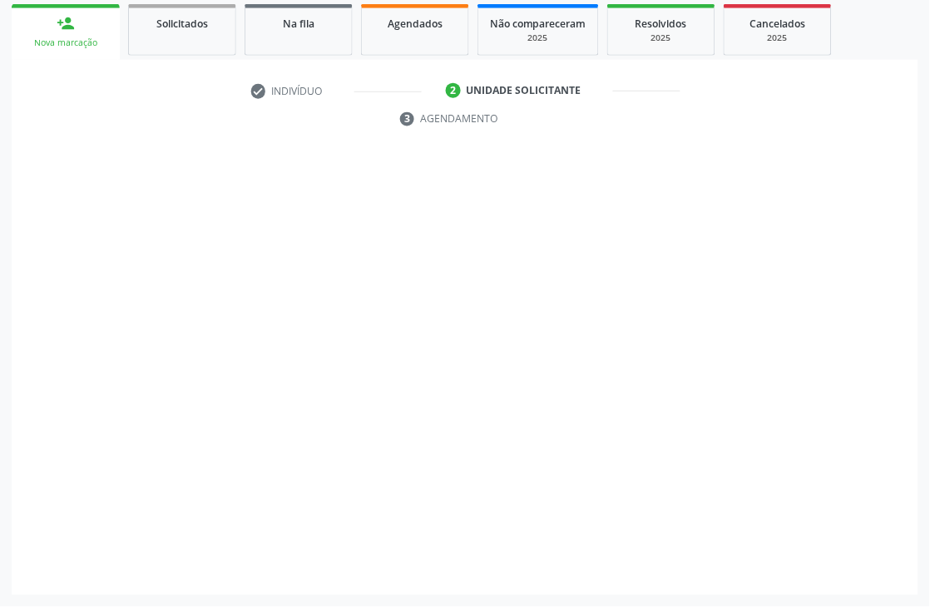
scroll to position [280, 0]
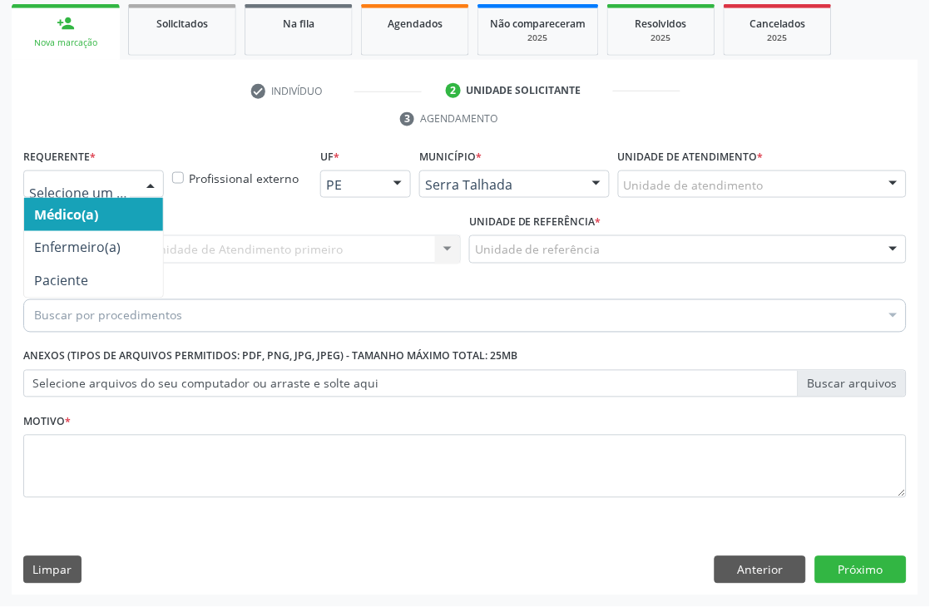
click at [107, 192] on div at bounding box center [93, 185] width 141 height 28
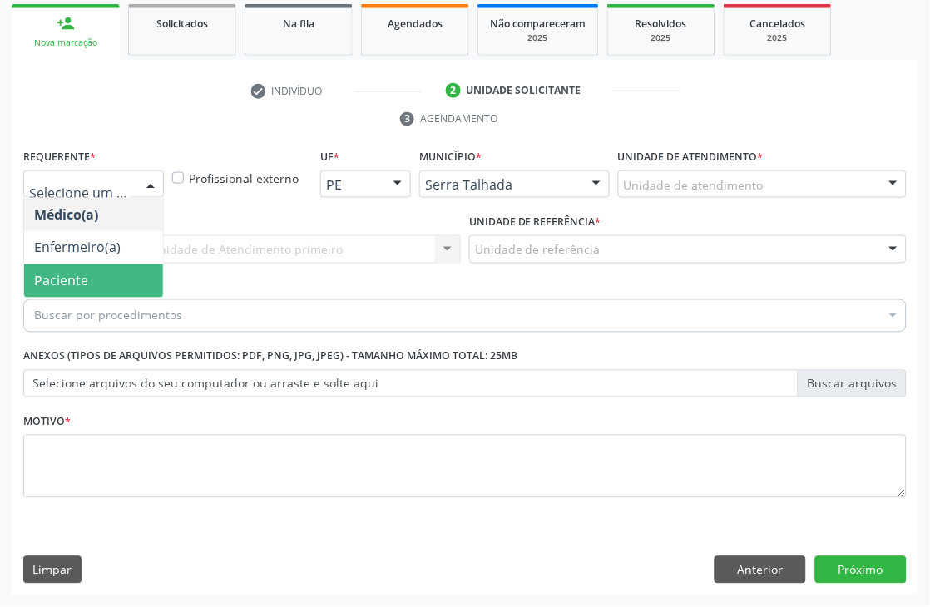
click at [109, 273] on span "Paciente" at bounding box center [93, 281] width 139 height 33
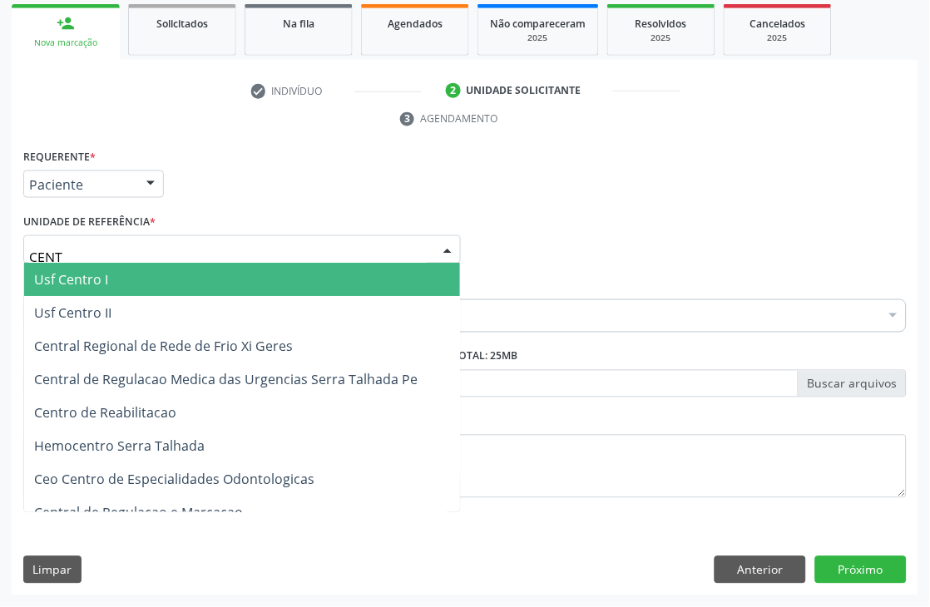
type input "CENTR"
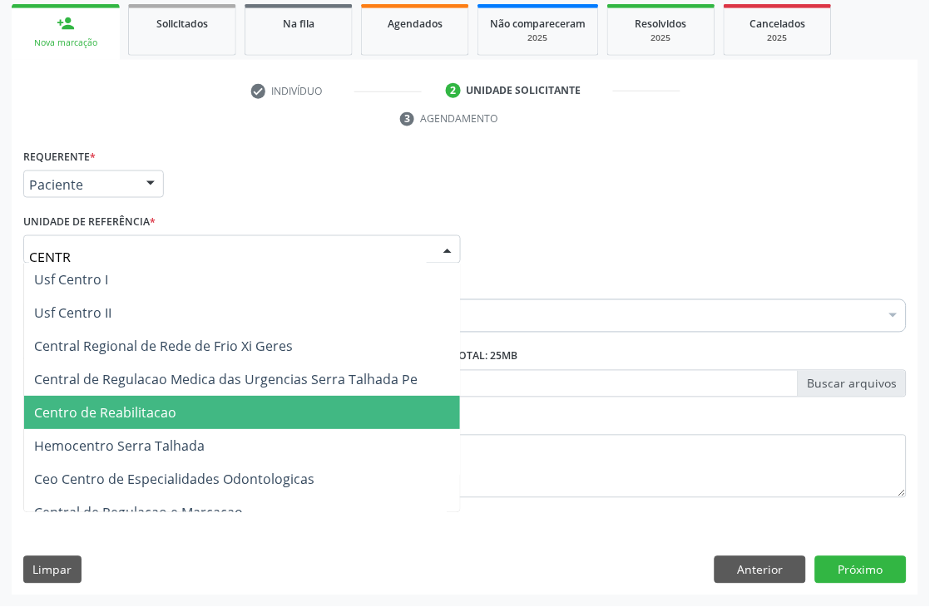
click at [126, 398] on span "Centro de Reabilitacao" at bounding box center [242, 413] width 436 height 33
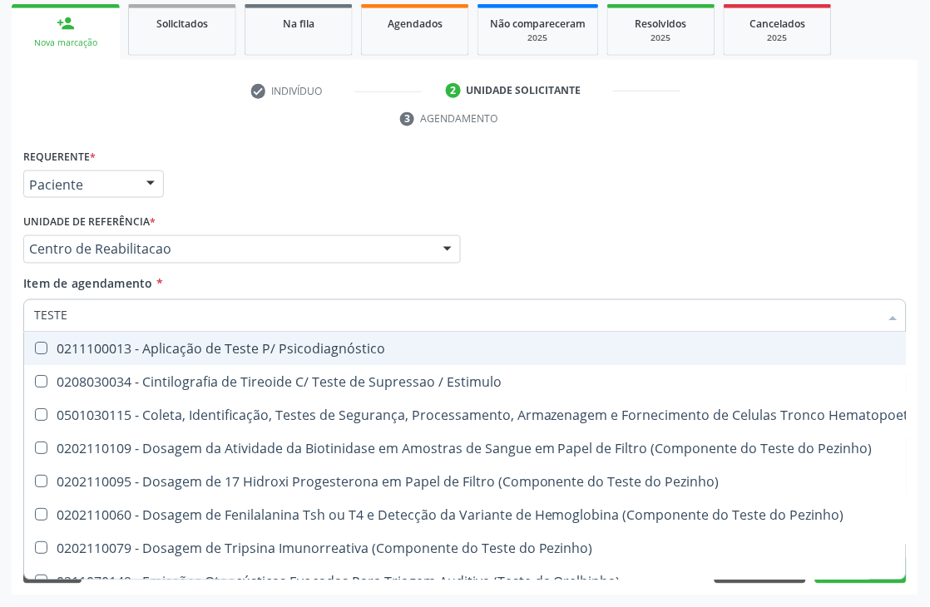
type input "TESTES"
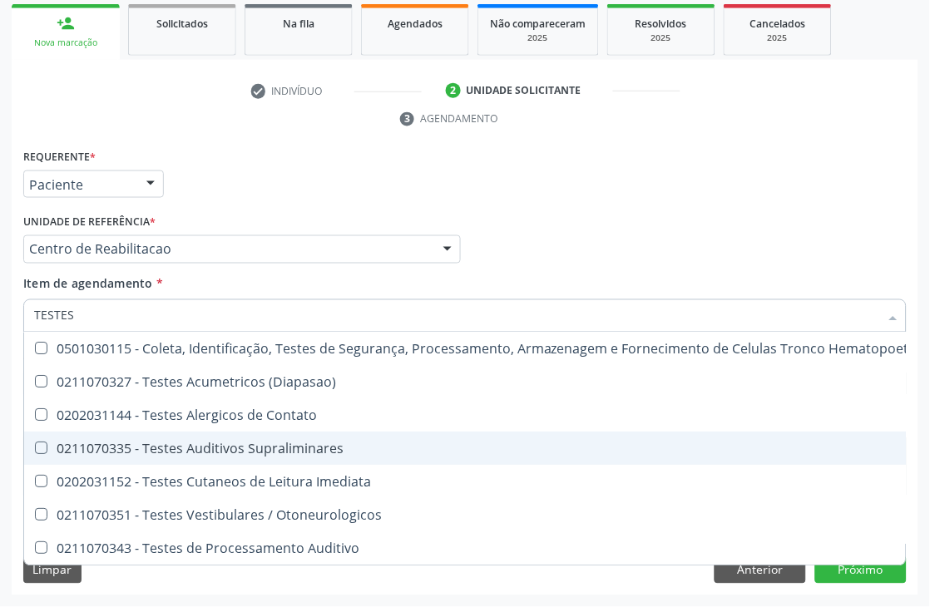
click at [288, 451] on div "0211070335 - Testes Auditivos Supraliminares" at bounding box center [592, 449] width 1116 height 13
checkbox Supraliminares "true"
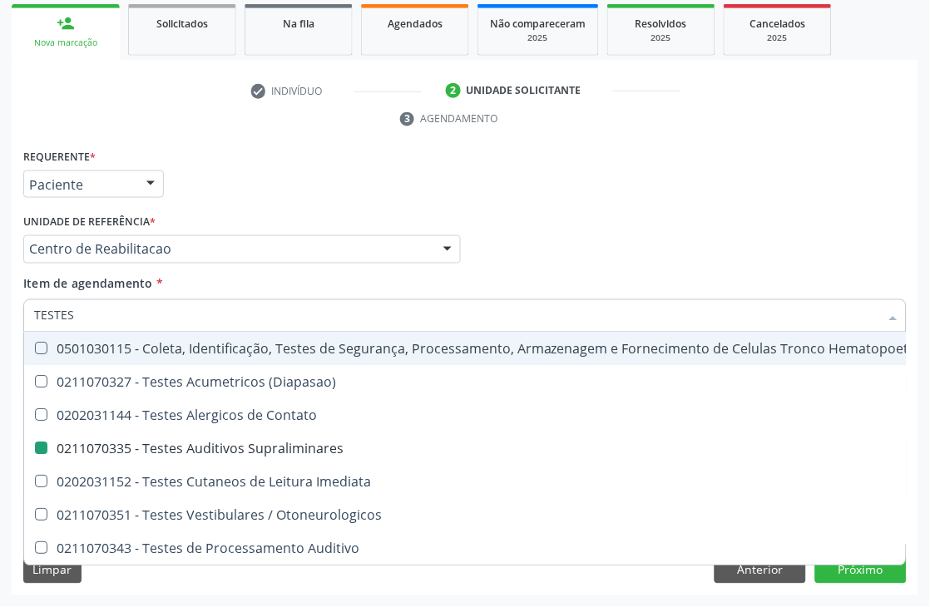
click at [0, 316] on div "Acompanhamento Acompanhe a situação das marcações correntes e finalizadas Relat…" at bounding box center [465, 227] width 930 height 761
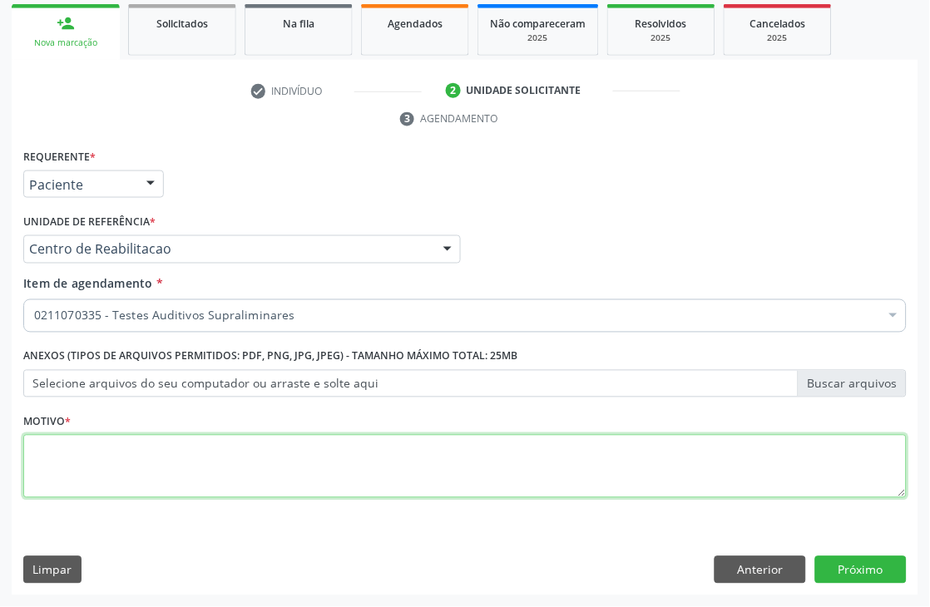
click at [112, 461] on textarea at bounding box center [465, 466] width 884 height 63
type textarea "."
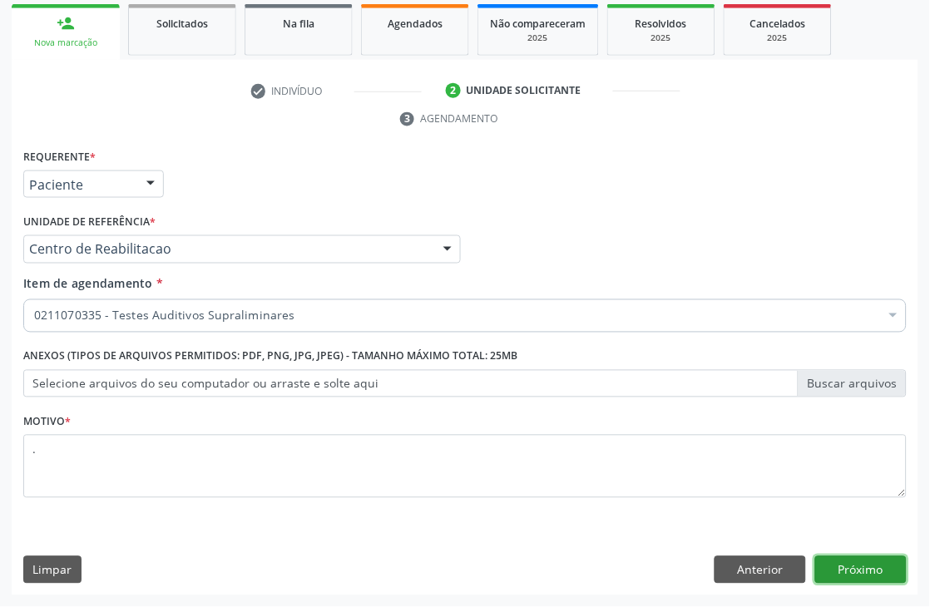
click at [896, 570] on button "Próximo" at bounding box center [861, 571] width 92 height 28
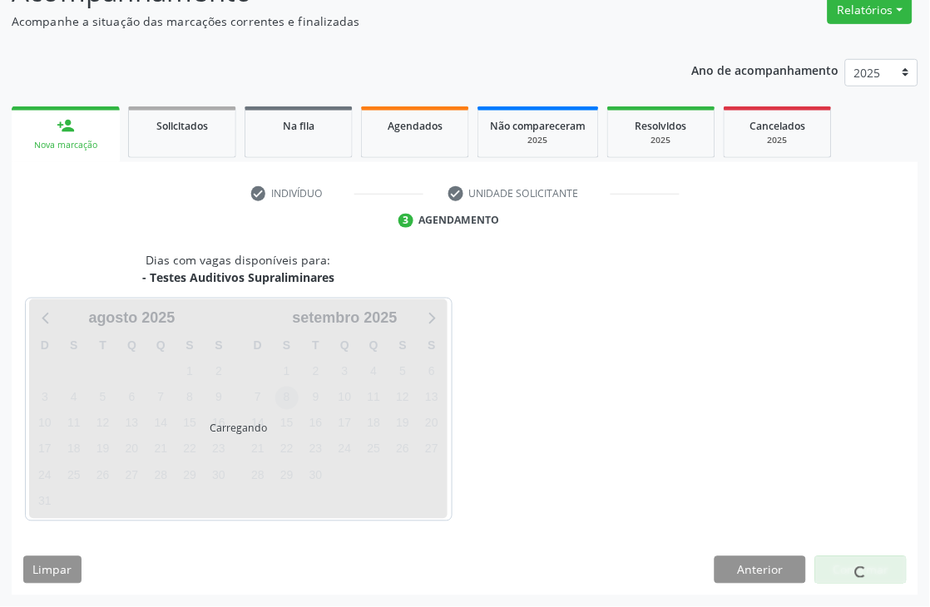
scroll to position [177, 0]
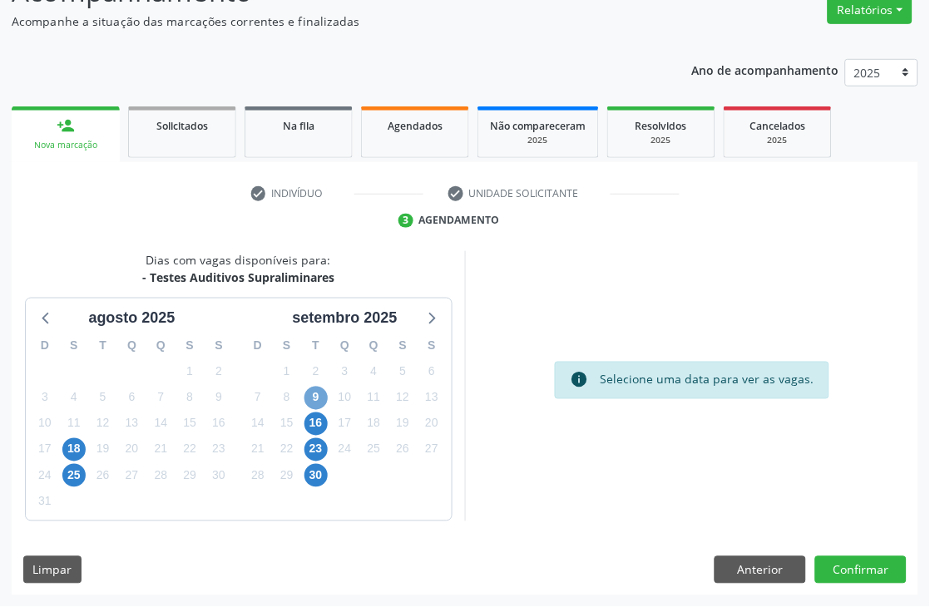
click at [313, 399] on span "9" at bounding box center [316, 398] width 23 height 23
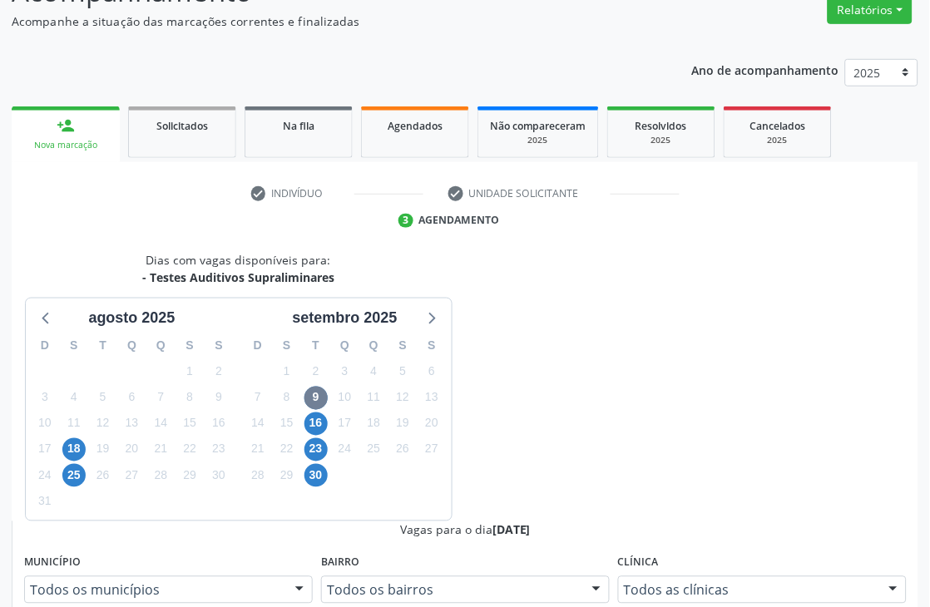
radio input "true"
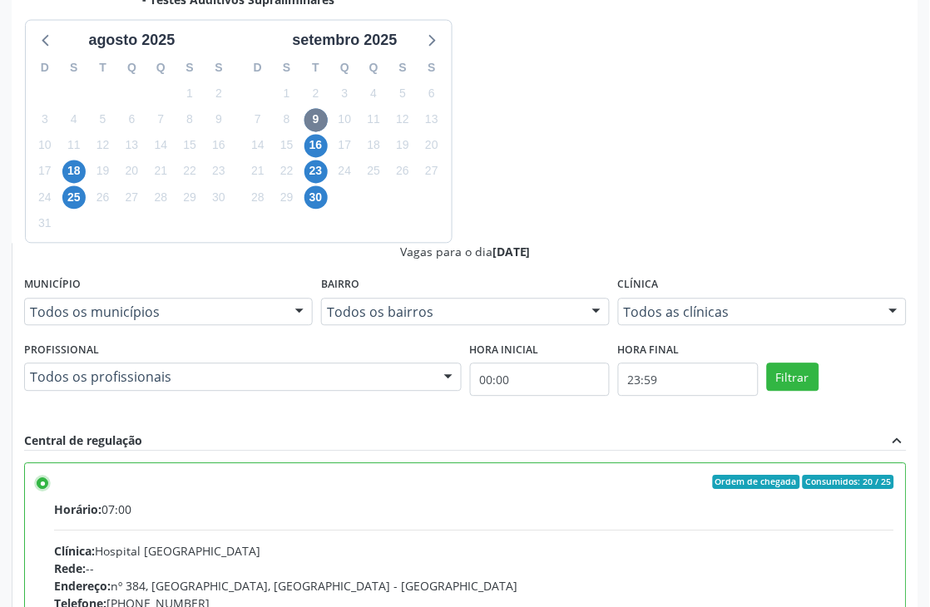
scroll to position [456, 0]
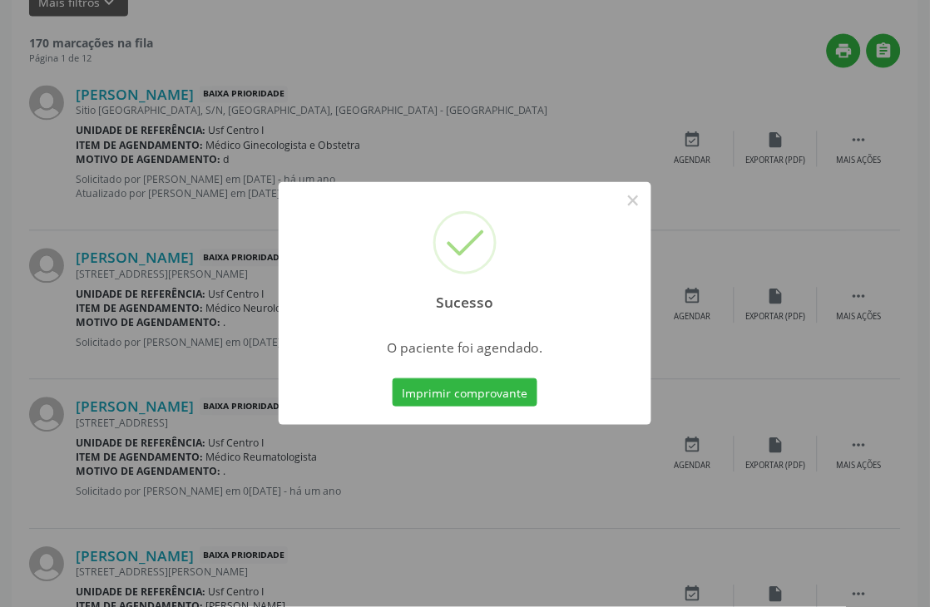
scroll to position [0, 0]
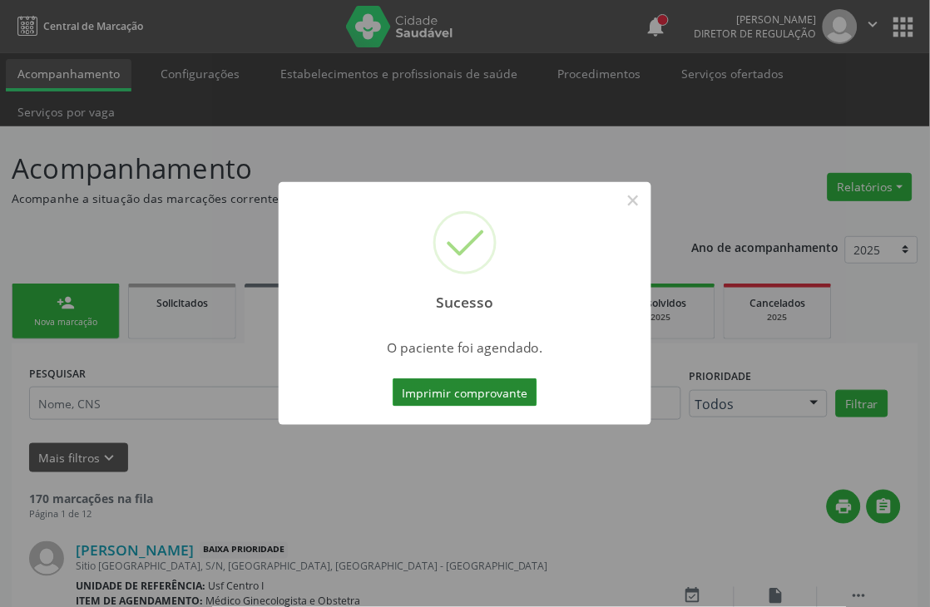
click at [474, 389] on button "Imprimir comprovante" at bounding box center [465, 393] width 145 height 28
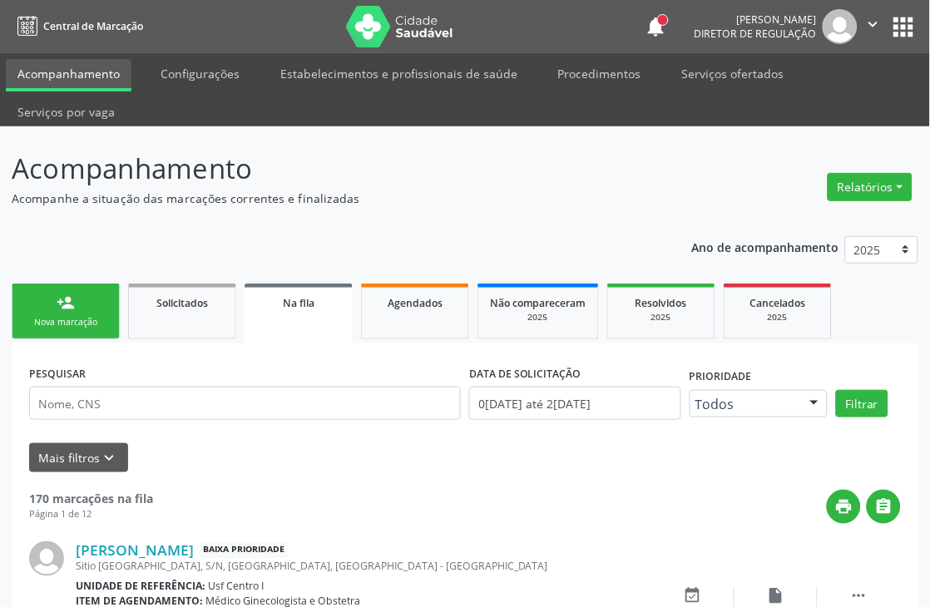
click at [94, 300] on div "Sucesso × O paciente foi agendado. Imprimir comprovante Cancel" at bounding box center [465, 303] width 930 height 607
click at [82, 327] on div "Sucesso × O paciente foi agendado. Imprimir comprovante Cancel" at bounding box center [465, 303] width 930 height 607
click at [46, 310] on div "Sucesso × O paciente foi agendado. Imprimir comprovante Cancel" at bounding box center [465, 303] width 930 height 607
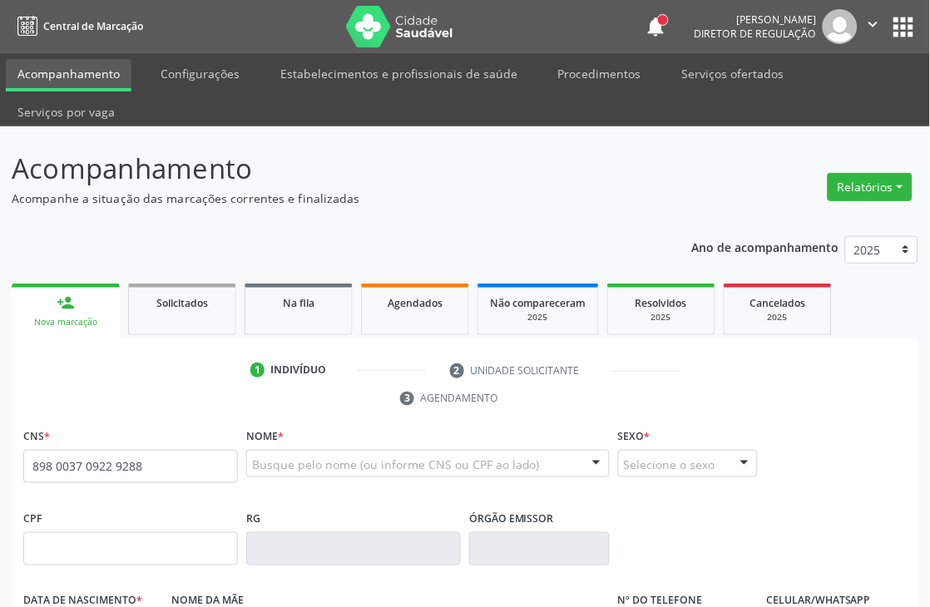
type input "898 0037 0922 9288"
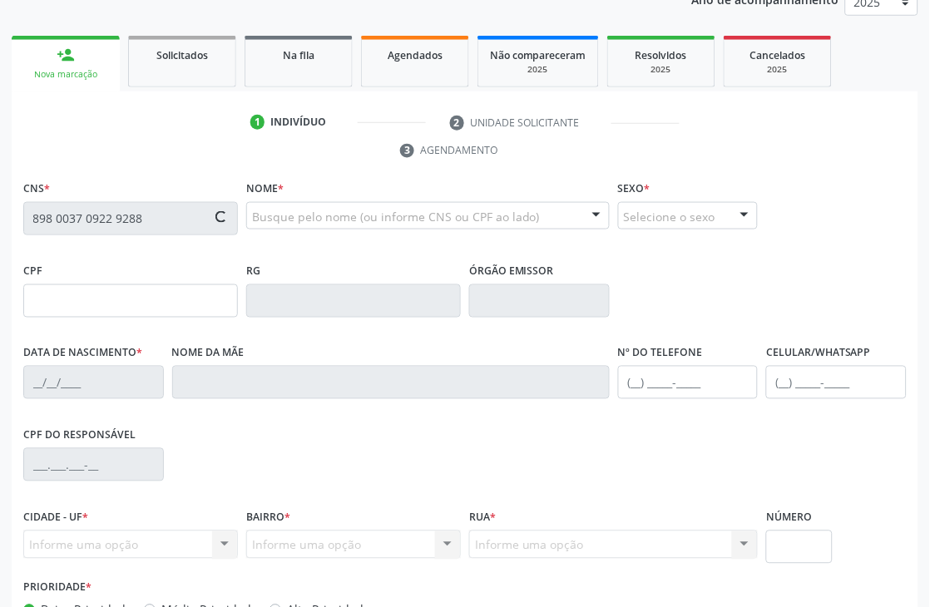
scroll to position [277, 0]
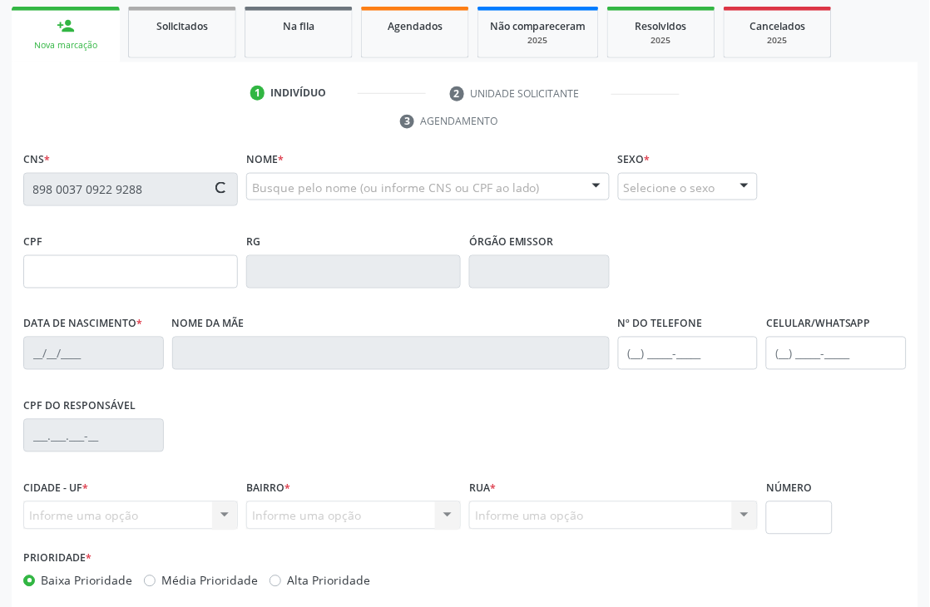
type input "155.771.664-11"
type input "07/03/2006"
type input "Edjane dos Santos"
type input "(87) 9902-3427"
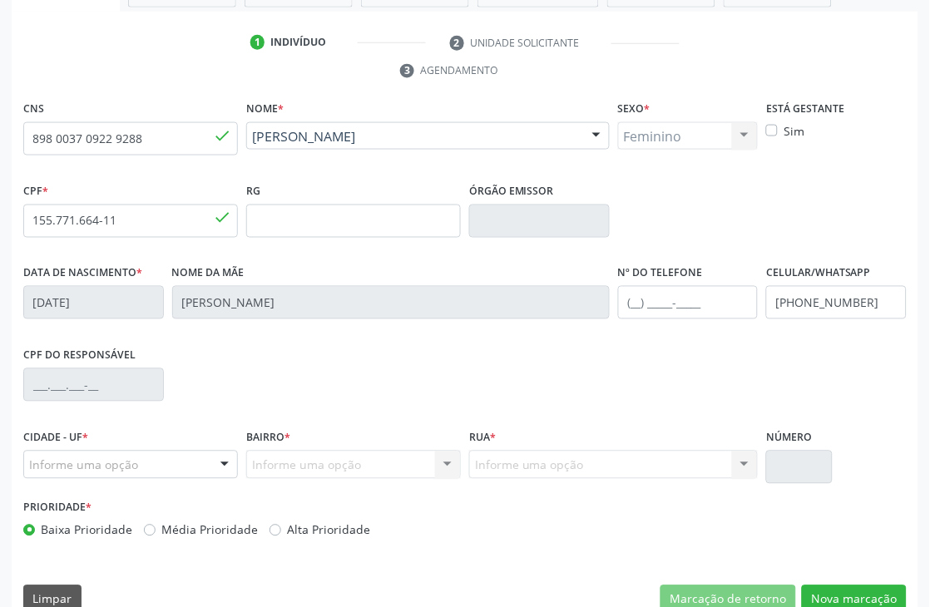
scroll to position [356, 0]
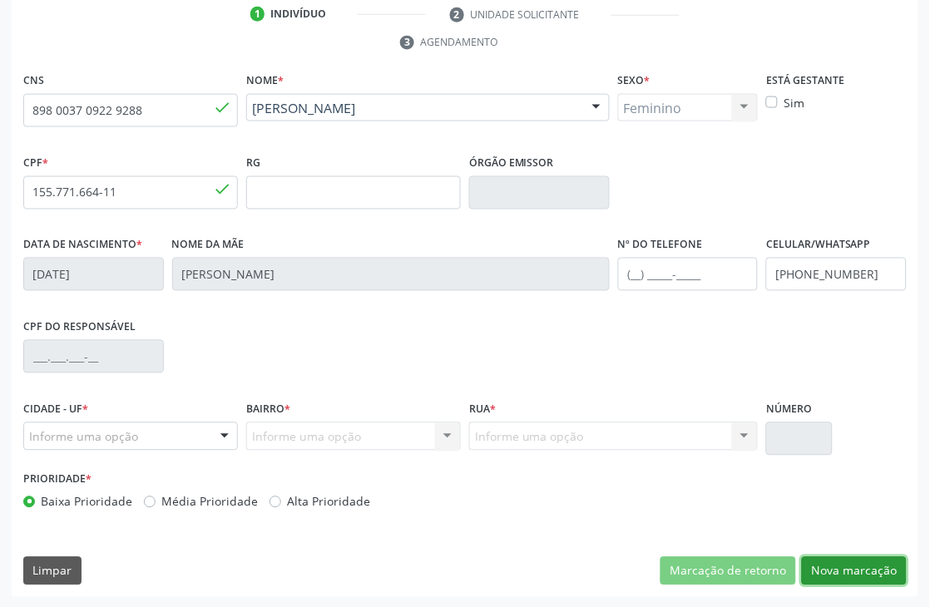
click at [845, 571] on button "Nova marcação" at bounding box center [854, 572] width 105 height 28
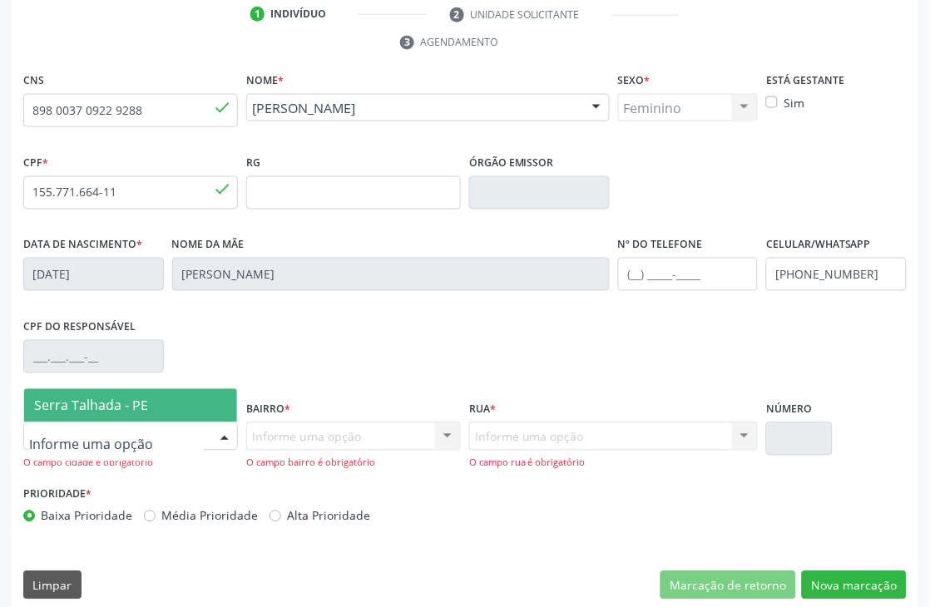
click at [125, 414] on span "Serra Talhada - PE" at bounding box center [130, 405] width 213 height 33
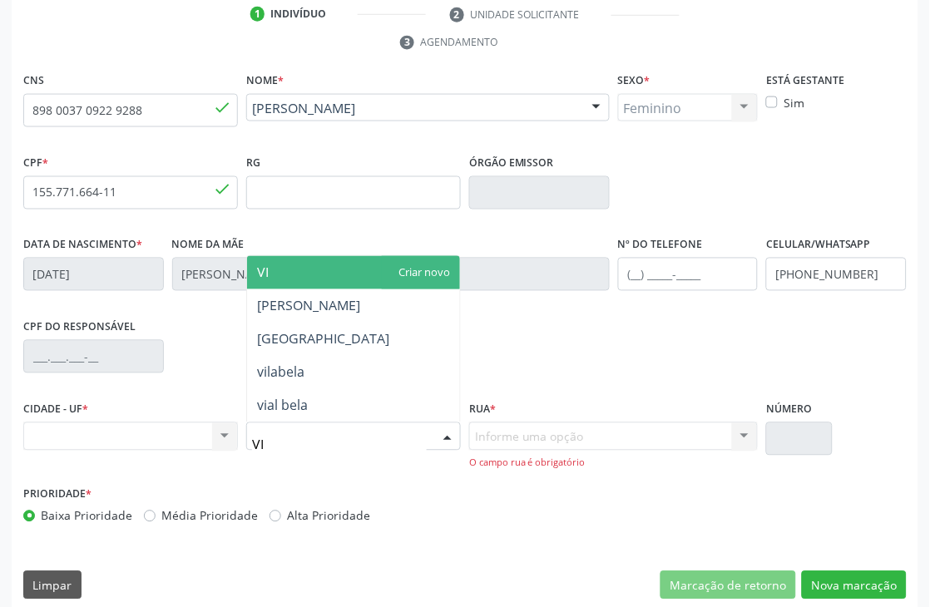
type input "VIL"
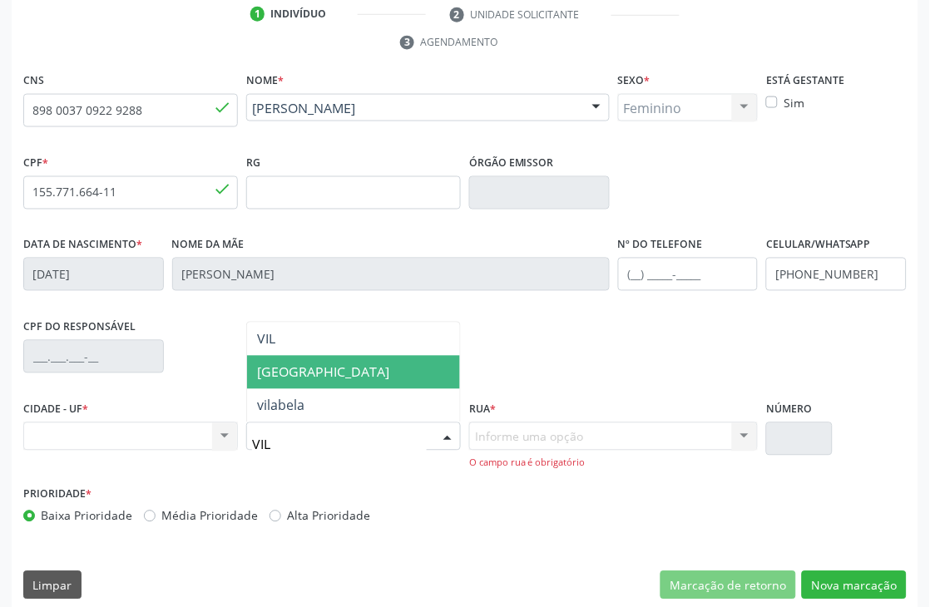
click at [297, 376] on span "[GEOGRAPHIC_DATA]" at bounding box center [323, 373] width 132 height 18
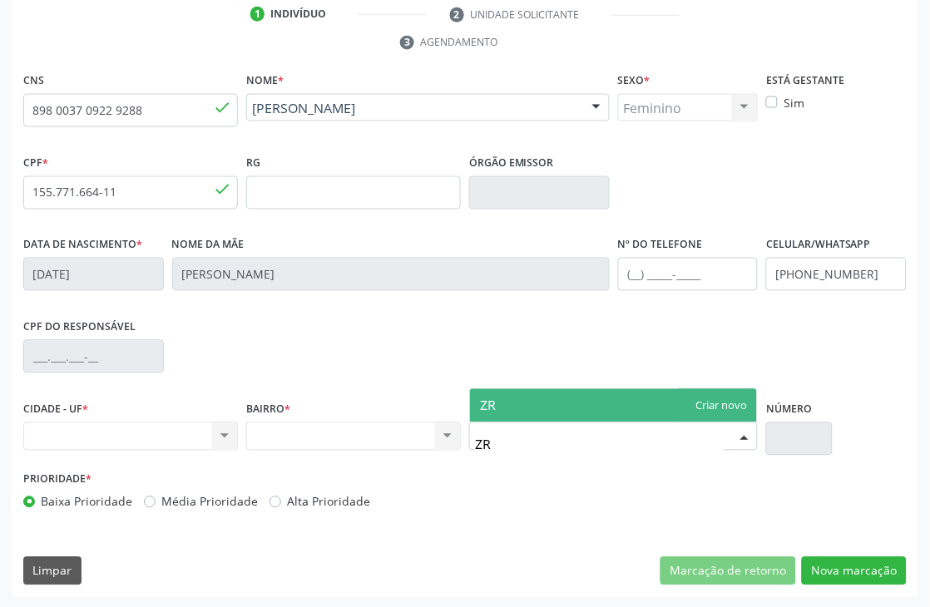
type input "Z"
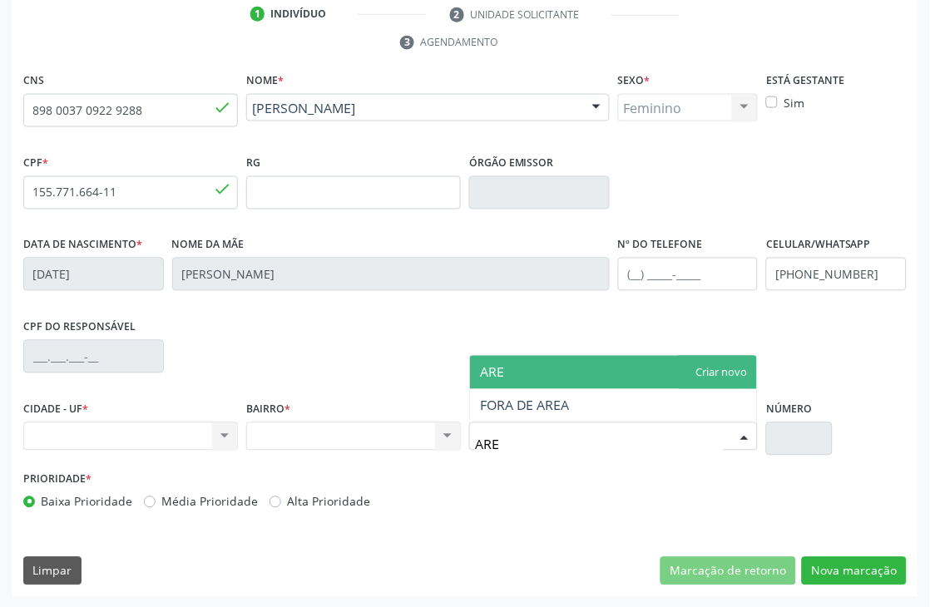
type input "AREA"
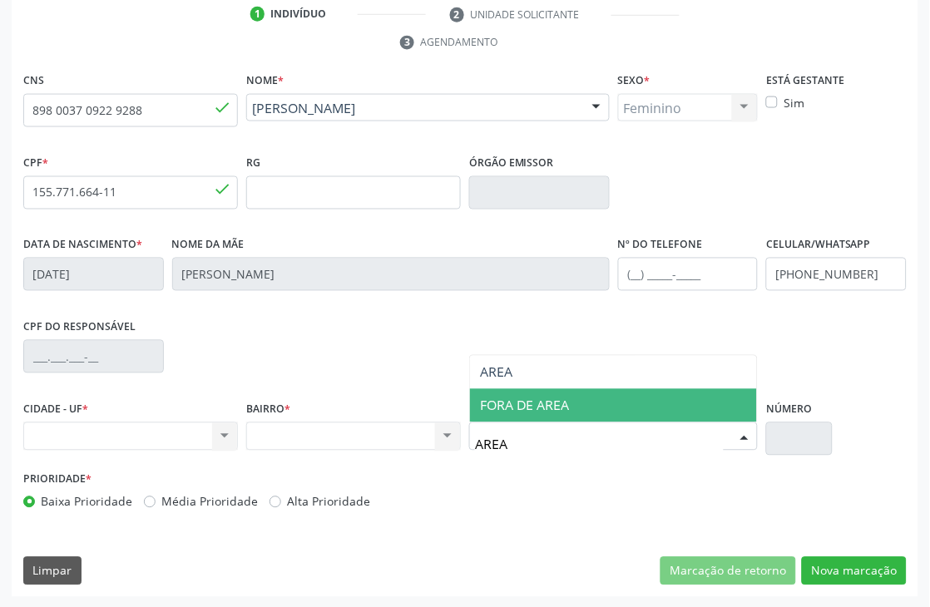
click at [562, 392] on span "FORA DE AREA" at bounding box center [613, 405] width 287 height 33
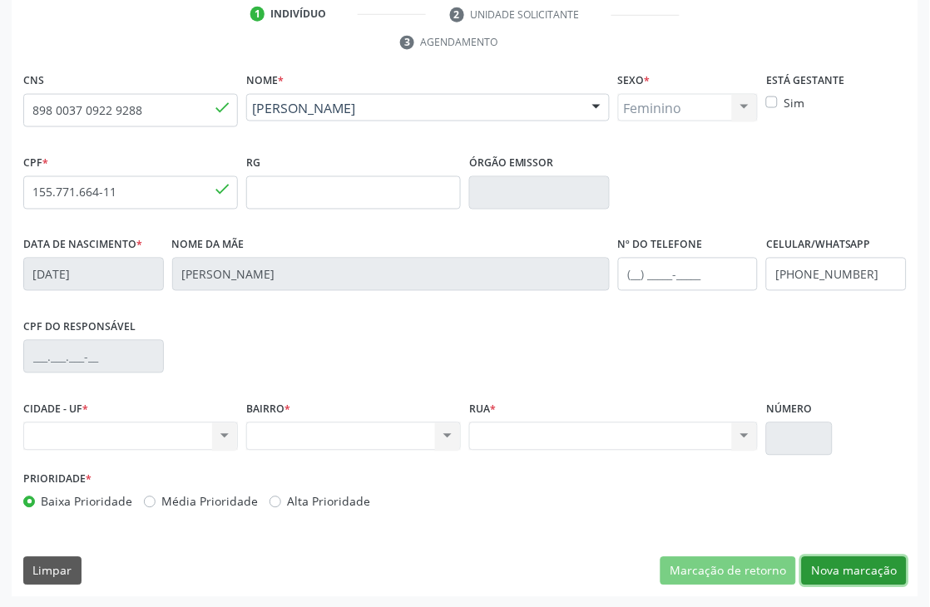
click at [870, 575] on button "Nova marcação" at bounding box center [854, 572] width 105 height 28
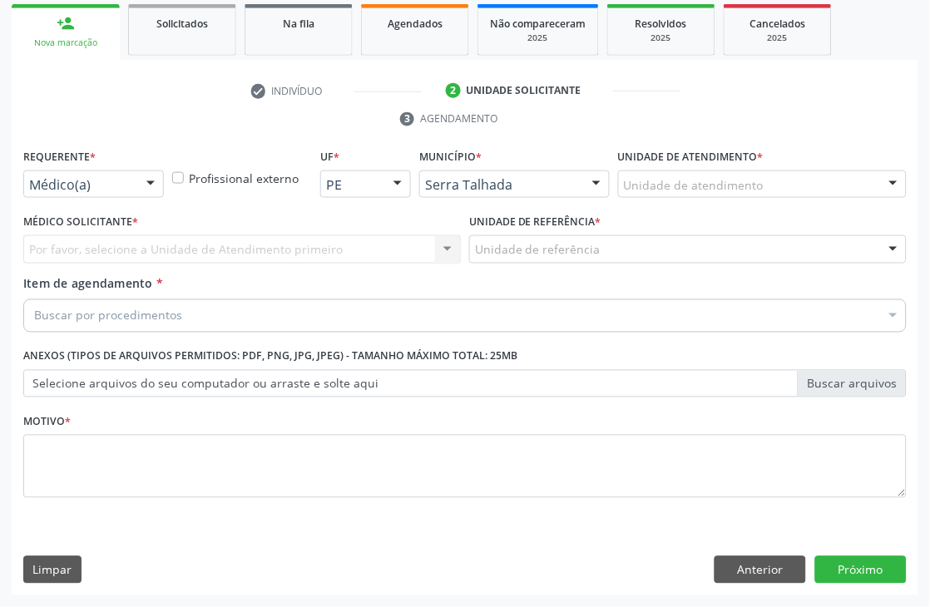
scroll to position [280, 0]
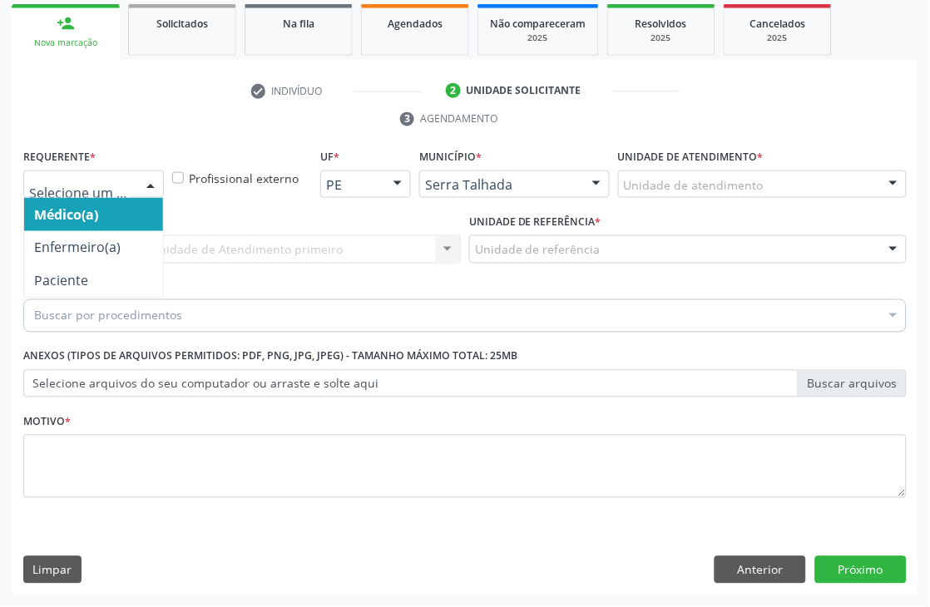
click at [146, 181] on div at bounding box center [150, 185] width 25 height 28
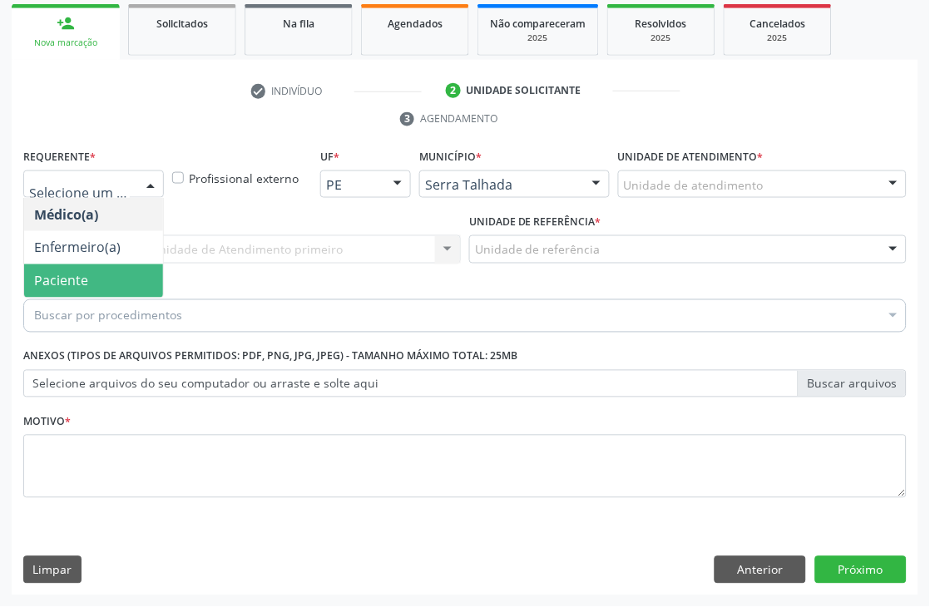
click at [125, 285] on span "Paciente" at bounding box center [93, 281] width 139 height 33
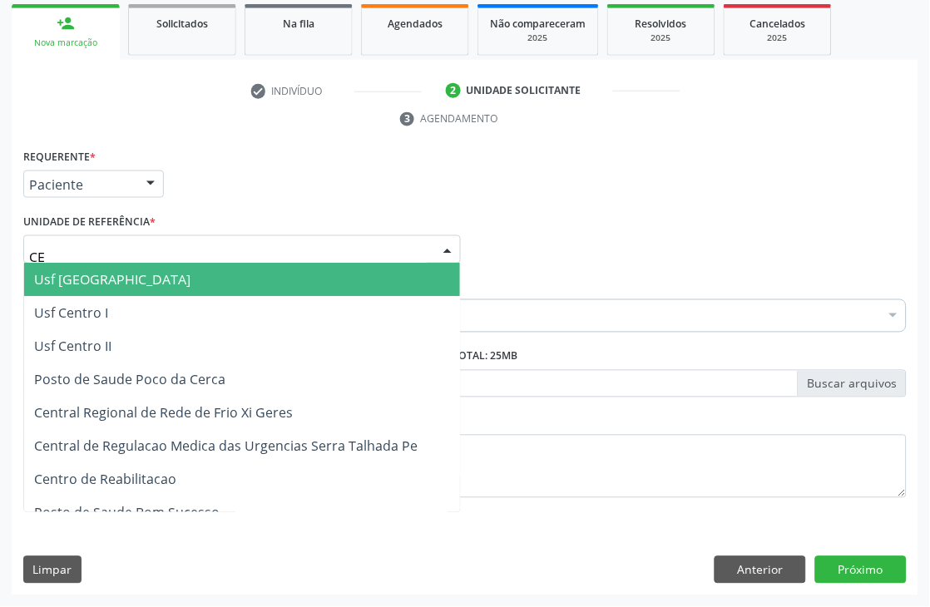
type input "CEN"
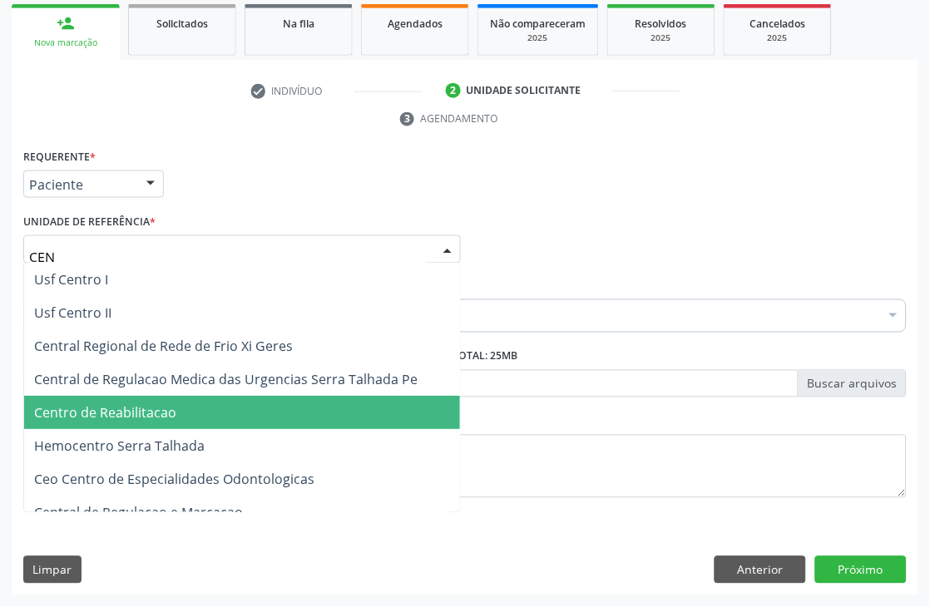
click at [119, 409] on span "Centro de Reabilitacao" at bounding box center [105, 413] width 142 height 18
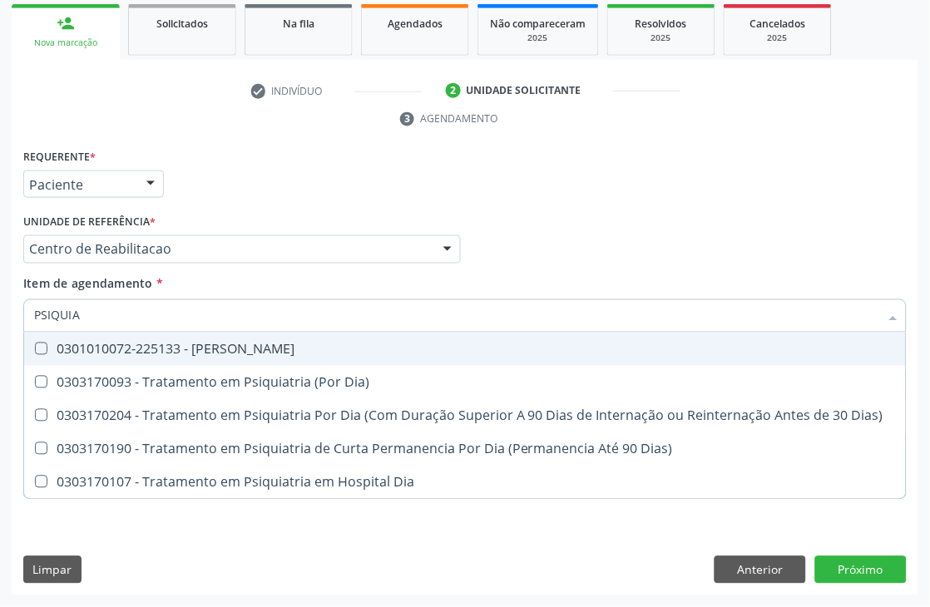
type input "PSIQUIAT"
click at [198, 343] on div "0301010072-225133 - [PERSON_NAME]" at bounding box center [465, 349] width 862 height 13
checkbox Psiquiatra "true"
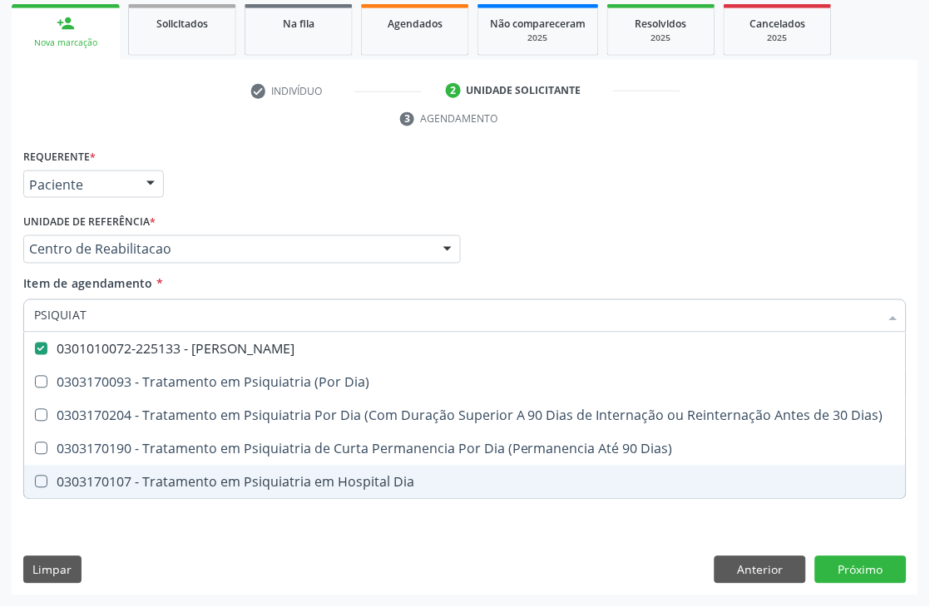
click at [128, 560] on div "Requerente * Paciente Médico(a) Enfermeiro(a) Paciente Nenhum resultado encontr…" at bounding box center [465, 371] width 907 height 452
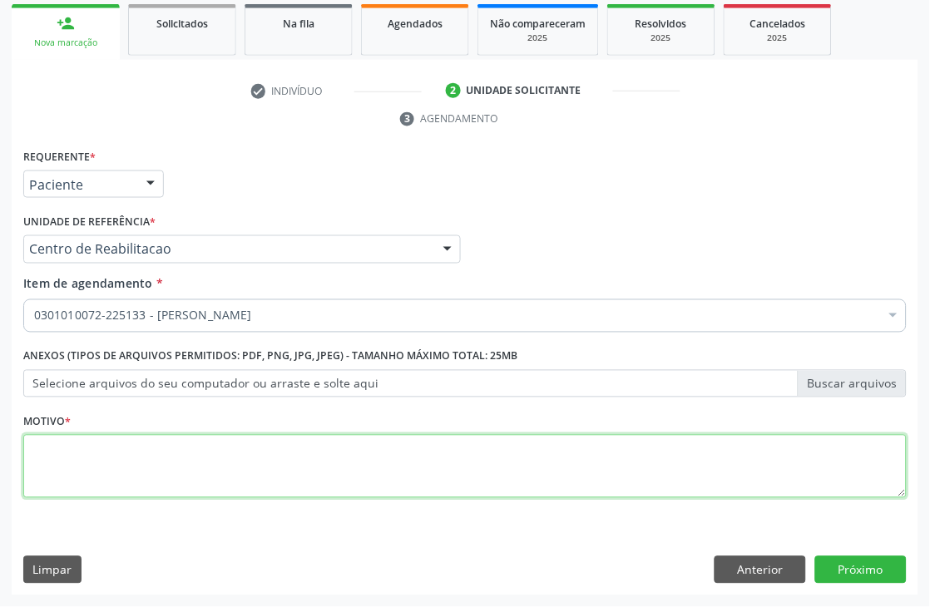
click at [136, 444] on textarea at bounding box center [465, 466] width 884 height 63
click at [139, 466] on textarea at bounding box center [465, 466] width 884 height 63
type textarea "."
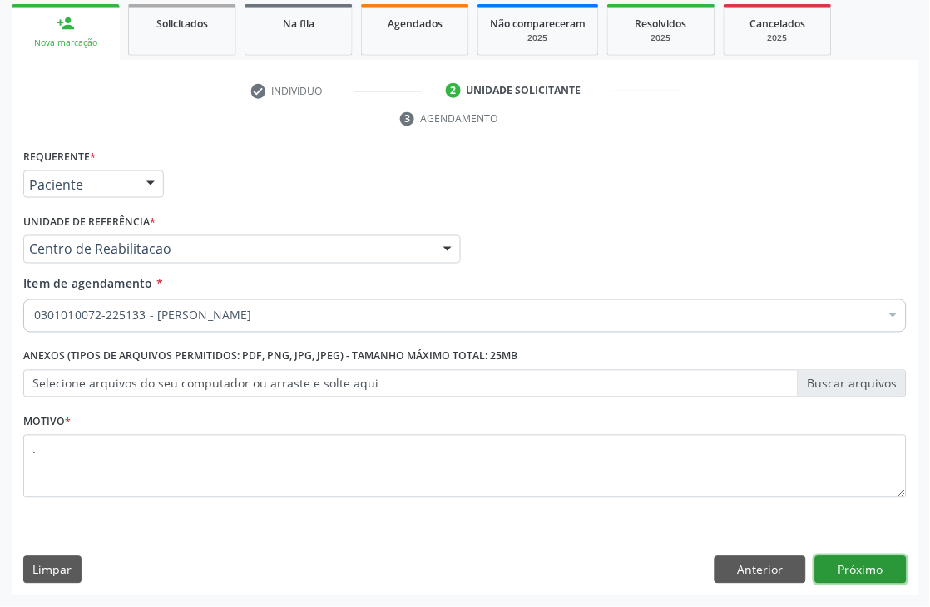
click at [819, 561] on button "Próximo" at bounding box center [861, 571] width 92 height 28
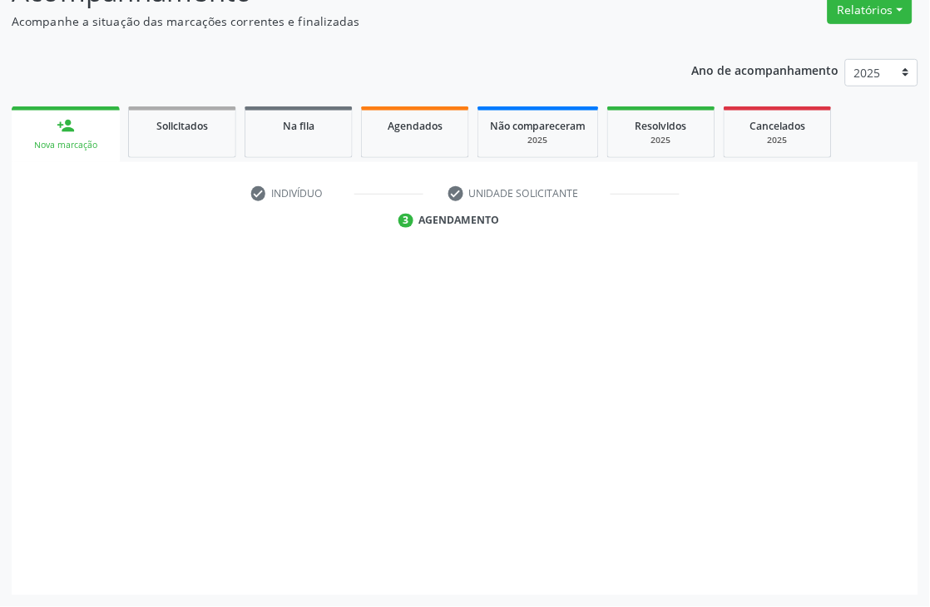
scroll to position [177, 0]
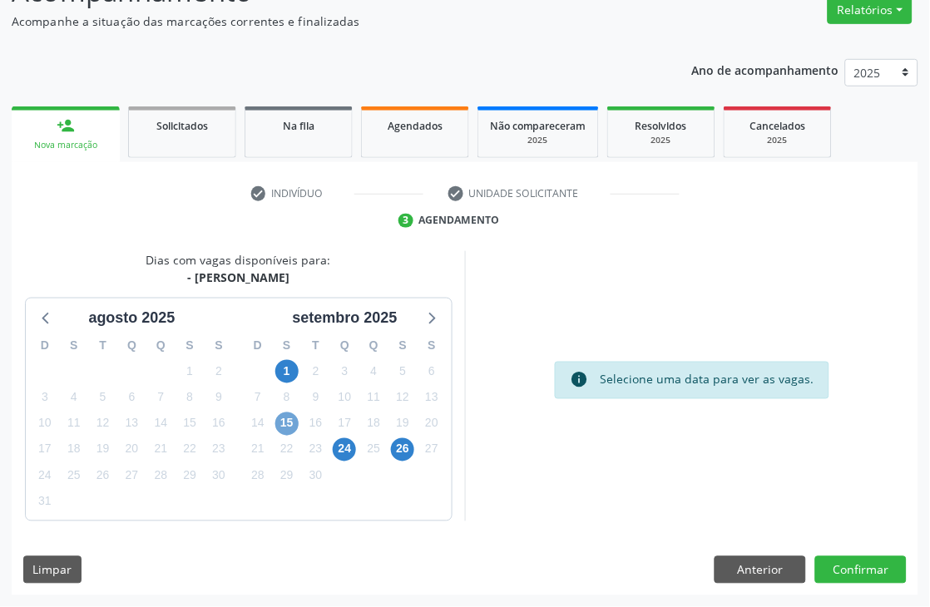
click at [290, 421] on span "15" at bounding box center [286, 424] width 23 height 23
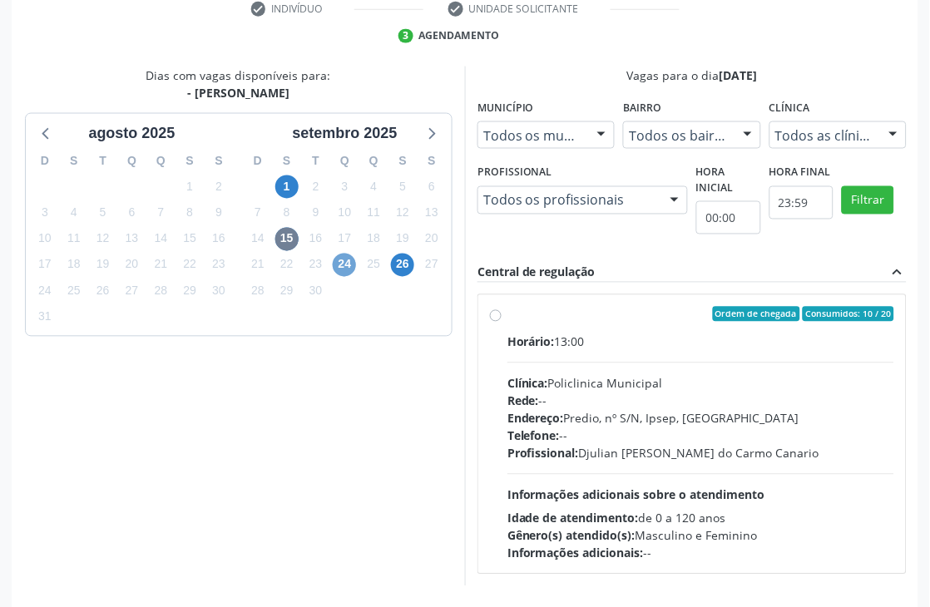
click at [342, 259] on span "24" at bounding box center [344, 265] width 23 height 23
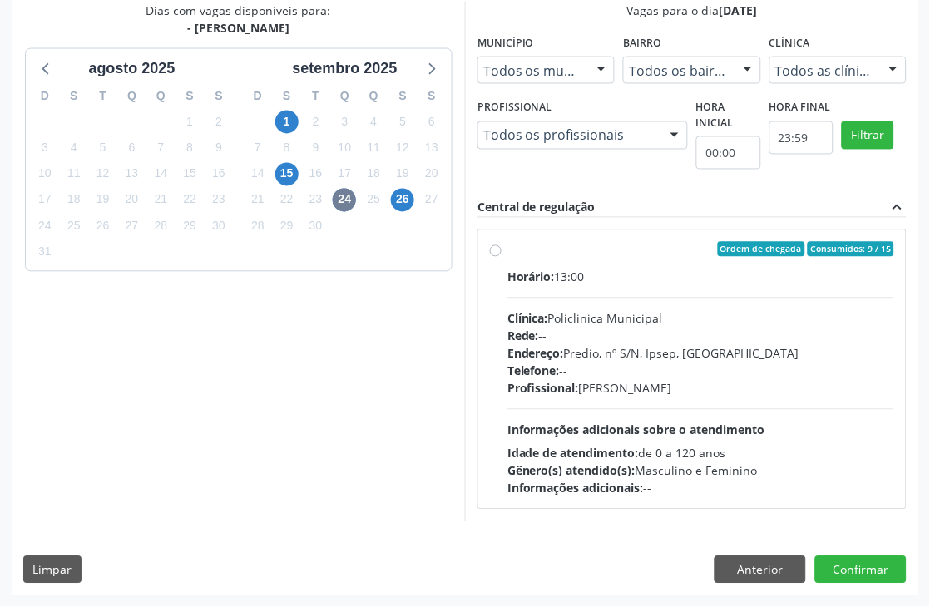
click at [604, 423] on span "Informações adicionais sobre o atendimento" at bounding box center [637, 431] width 258 height 16
click at [502, 257] on input "Ordem de chegada Consumidos: 9 / 15 Horário: 13:00 Clínica: Policlinica Municip…" at bounding box center [496, 249] width 12 height 15
radio input "true"
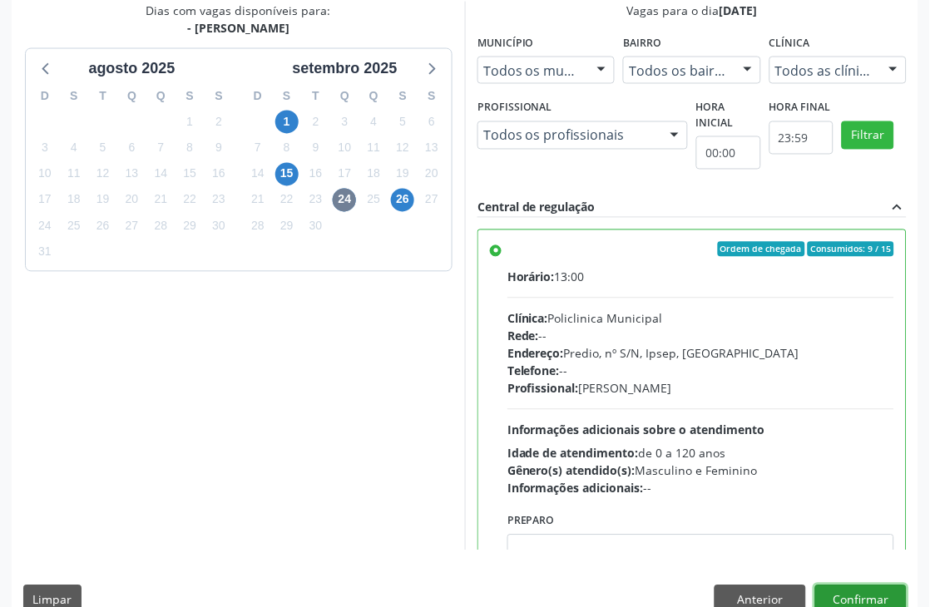
click at [829, 593] on button "Confirmar" at bounding box center [861, 600] width 92 height 28
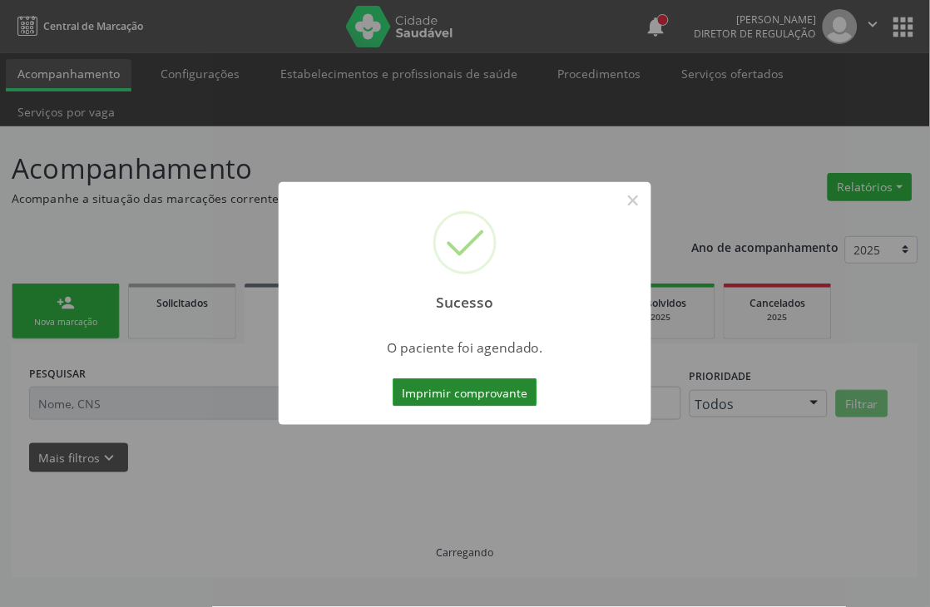
scroll to position [0, 0]
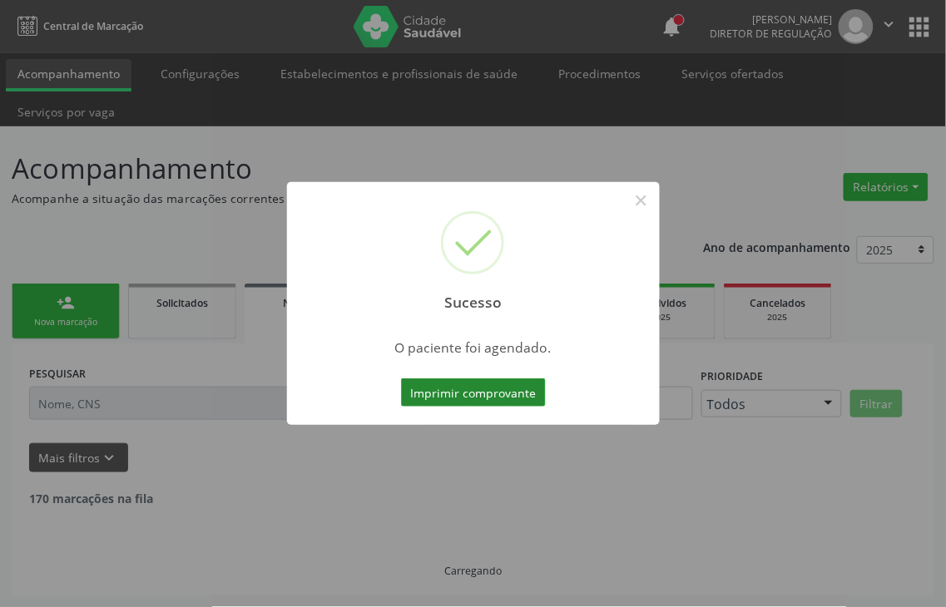
click at [503, 383] on button "Imprimir comprovante" at bounding box center [473, 393] width 145 height 28
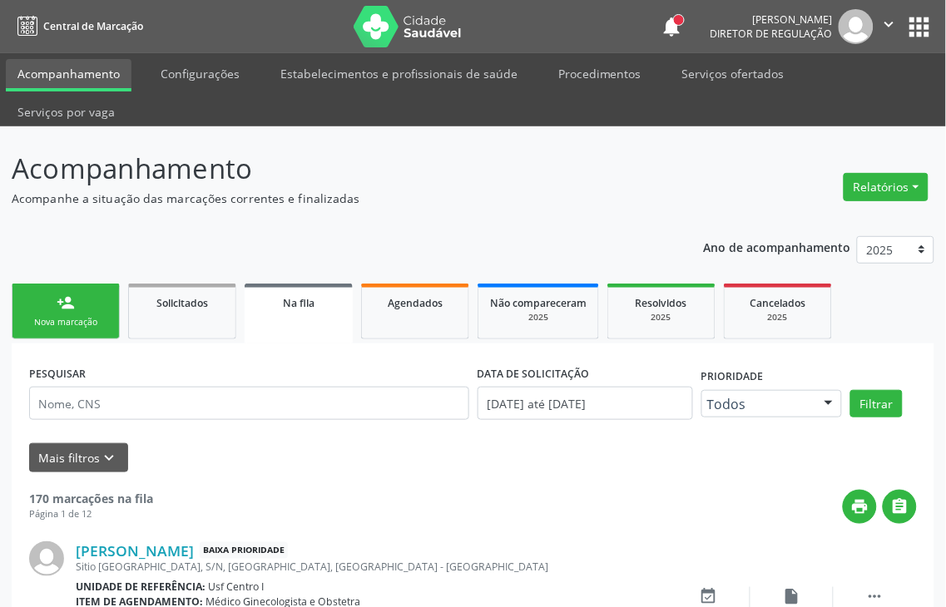
click at [93, 322] on div "Nova marcação" at bounding box center [65, 322] width 83 height 12
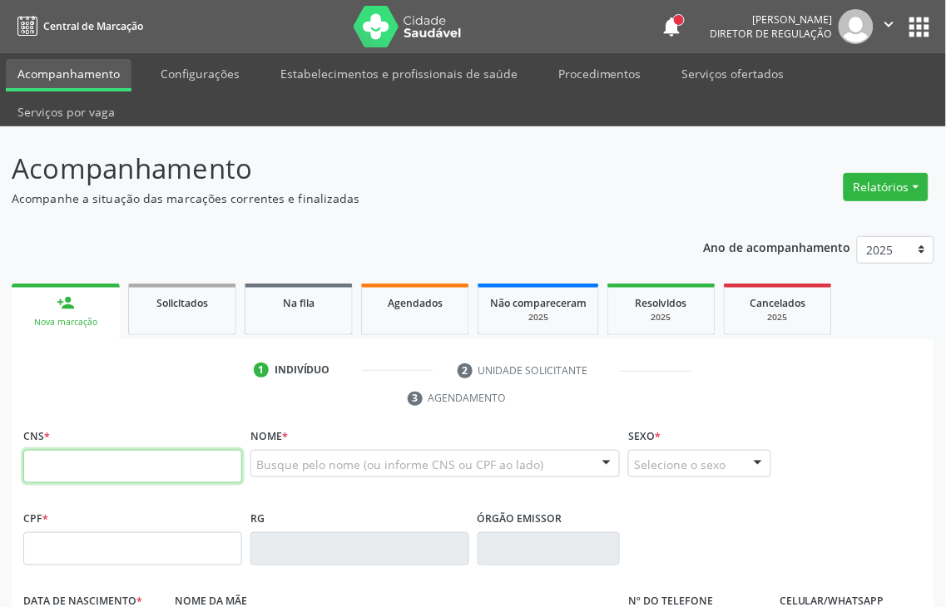
click at [152, 452] on input "text" at bounding box center [132, 466] width 219 height 33
type input "706 8087 7352 0922"
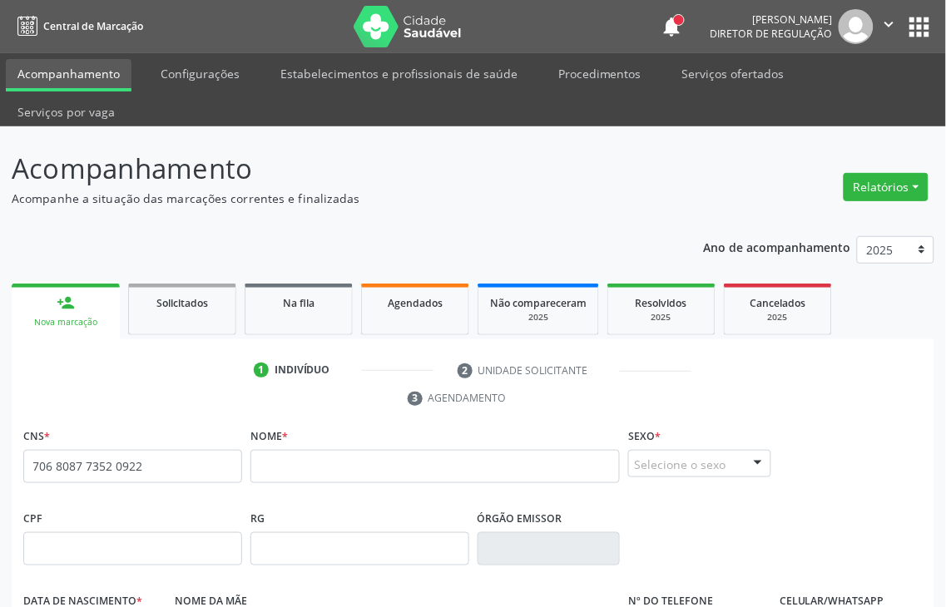
click at [512, 589] on div "Nome da mãe" at bounding box center [398, 618] width 446 height 59
click at [267, 450] on input "text" at bounding box center [435, 466] width 370 height 33
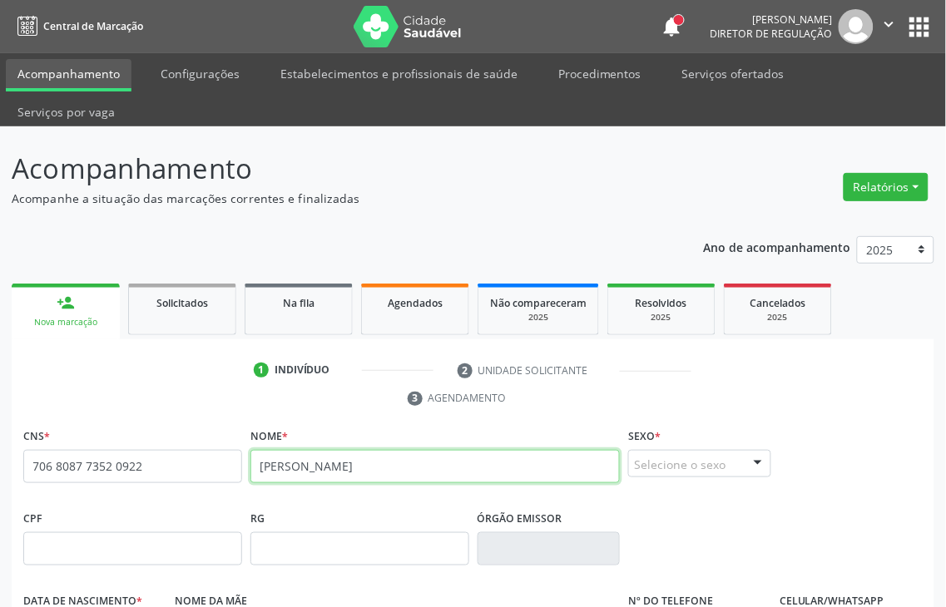
type input "EDJANE DOS SANTOS"
click at [688, 450] on div "Selecione o sexo" at bounding box center [699, 464] width 143 height 28
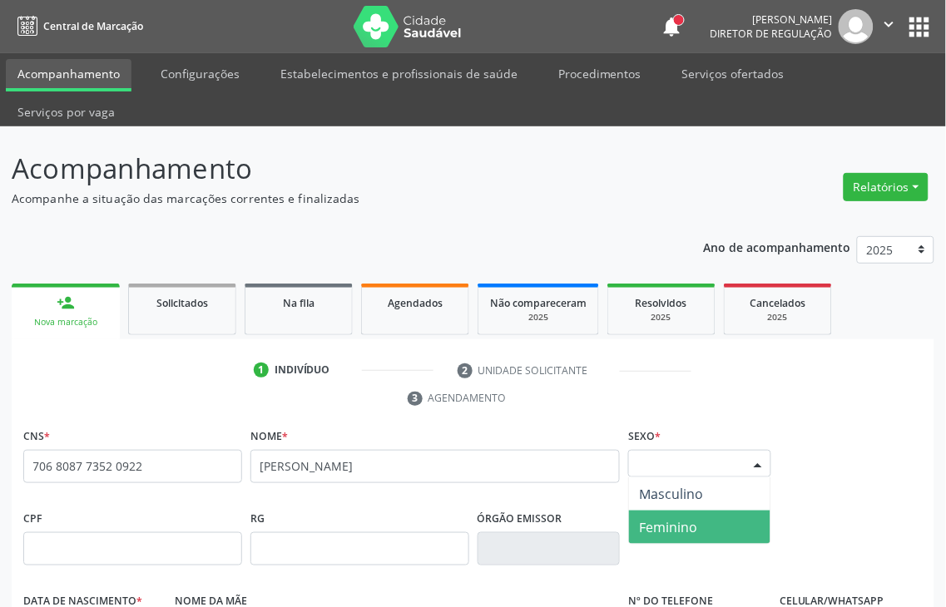
click at [689, 511] on span "Feminino" at bounding box center [699, 527] width 141 height 33
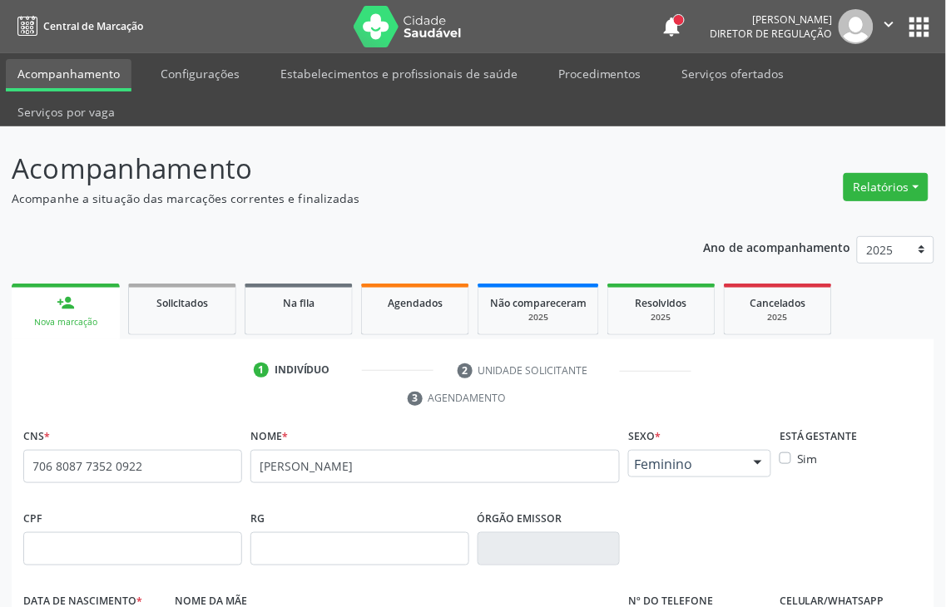
type input "03/02/1981"
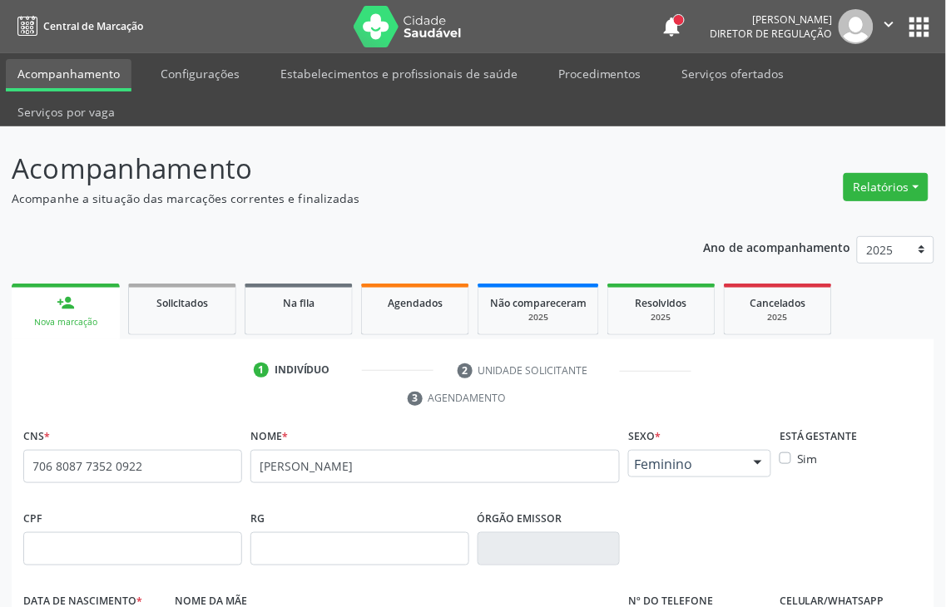
type input "S"
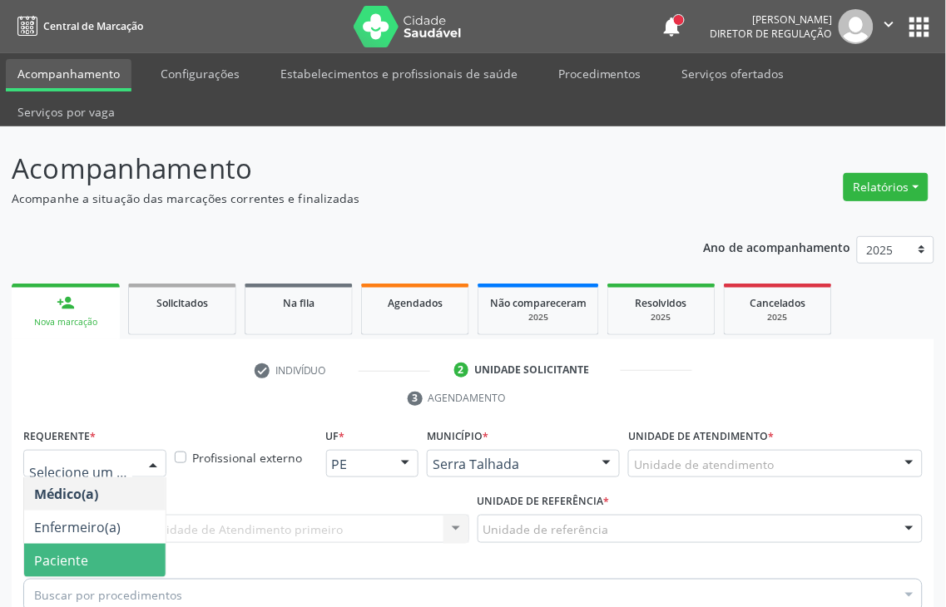
click at [92, 544] on span "Paciente" at bounding box center [94, 560] width 141 height 33
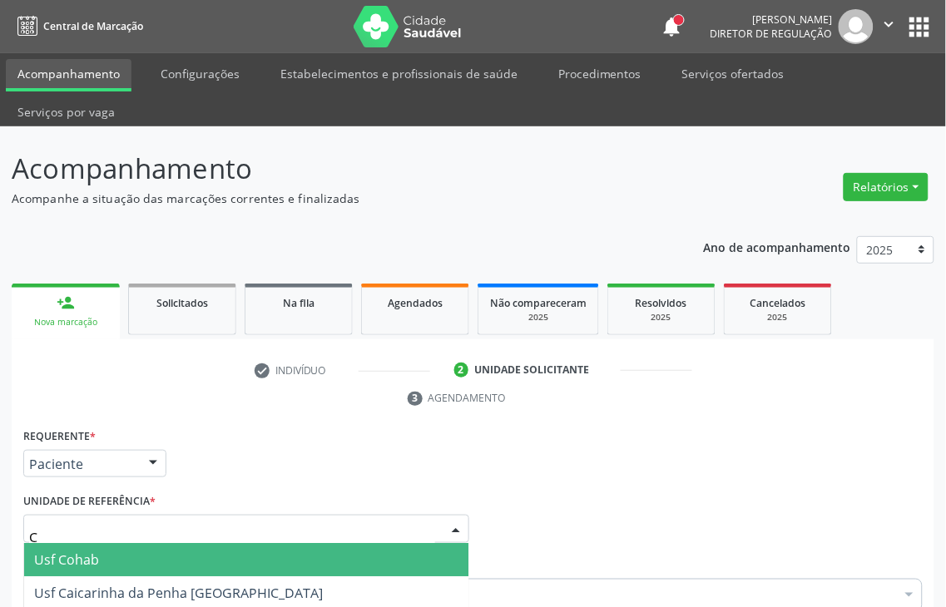
type input "CE"
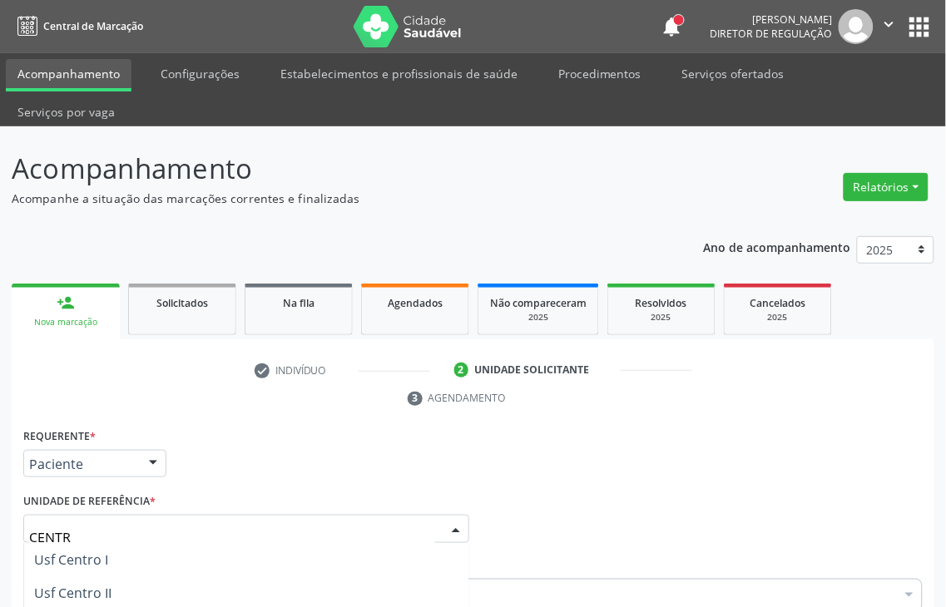
click at [139, 579] on div "Buscar por procedimentos" at bounding box center [473, 595] width 900 height 33
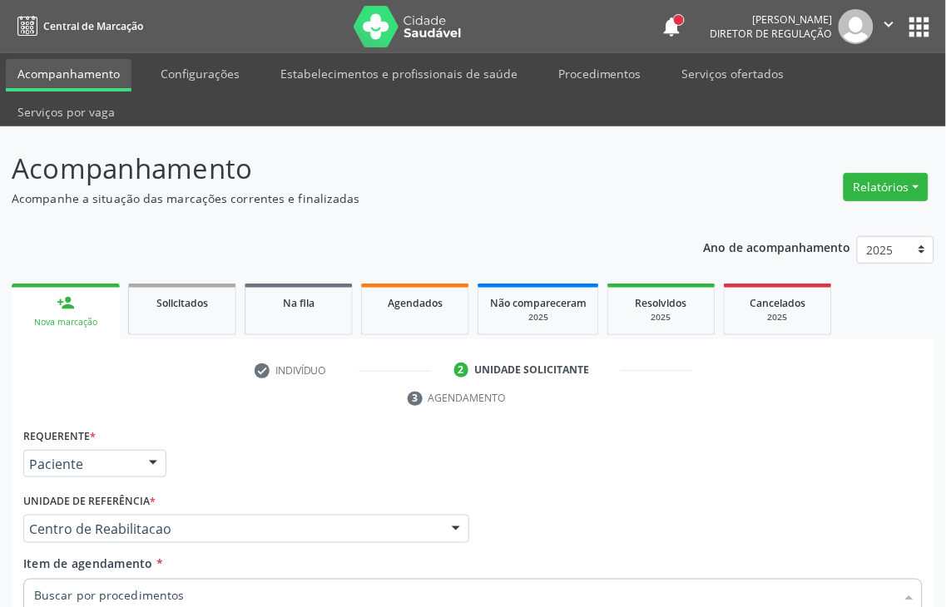
click at [139, 579] on input "Item de agendamento *" at bounding box center [464, 595] width 861 height 33
type input "GLICOSE"
checkbox Glicose "true"
drag, startPoint x: 116, startPoint y: 305, endPoint x: 13, endPoint y: 340, distance: 108.7
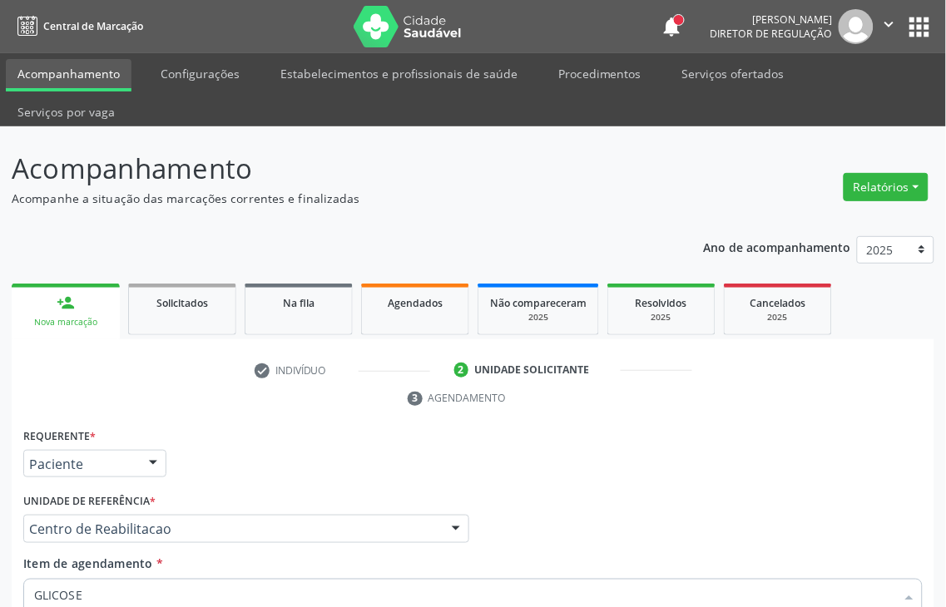
type input "COLES"
checkbox Hdl "true"
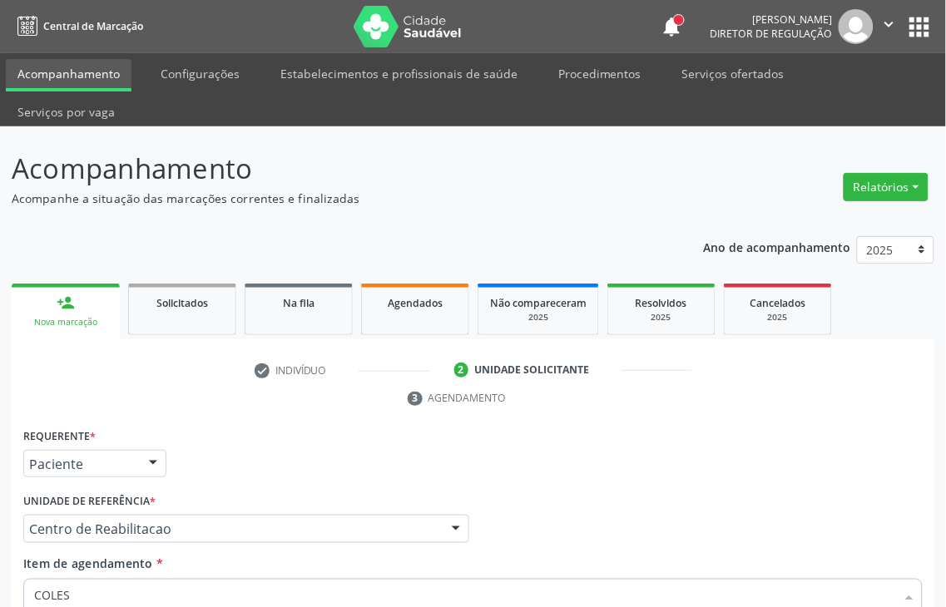
drag, startPoint x: 86, startPoint y: 305, endPoint x: 0, endPoint y: 313, distance: 86.1
click at [0, 313] on div "Acompanhamento Acompanhe a situação das marcações correntes e finalizadas Relat…" at bounding box center [473, 506] width 946 height 761
type input "TRIG"
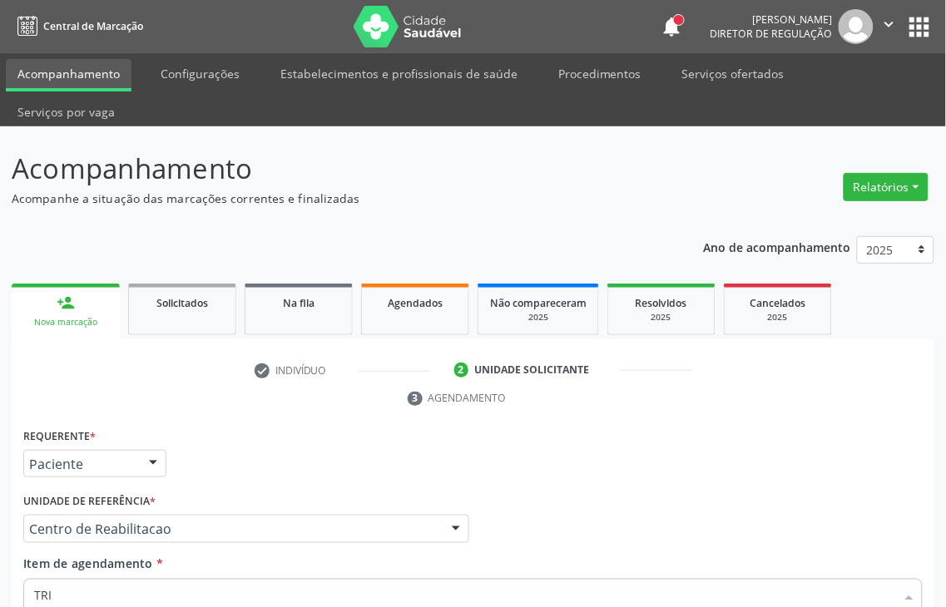
checkbox Hdl "false"
type input "TRIGLIC"
checkbox Triglicerideos "true"
drag, startPoint x: 110, startPoint y: 317, endPoint x: 1, endPoint y: 313, distance: 109.1
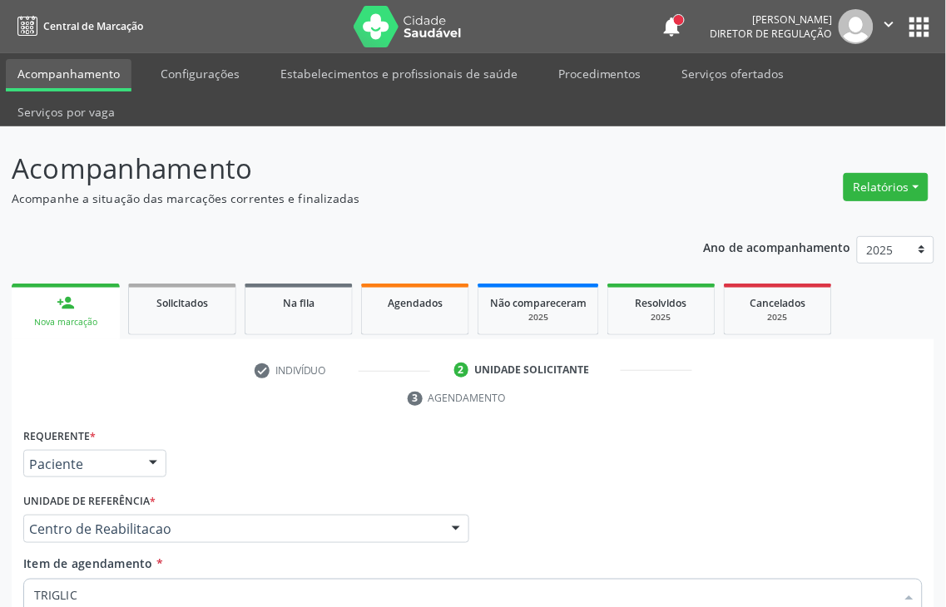
click at [1, 313] on div "Acompanhamento Acompanhe a situação das marcações correntes e finalizadas Relat…" at bounding box center [473, 506] width 946 height 761
type input "HEMOG"
checkbox Triglicerideos "false"
type input "HEMOGRAMA"
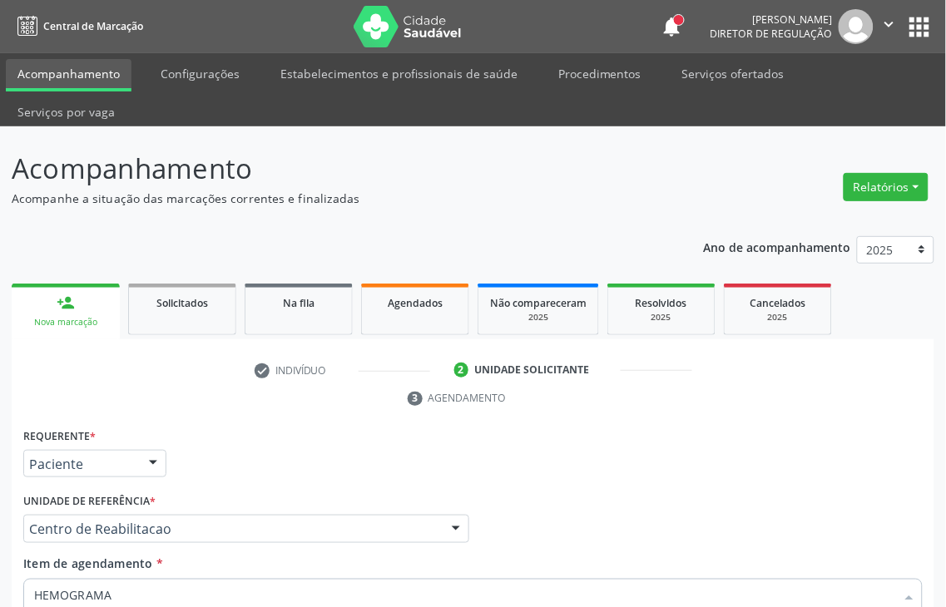
checkbox Completo "true"
drag, startPoint x: 117, startPoint y: 313, endPoint x: 8, endPoint y: 344, distance: 113.3
click at [8, 344] on div "Acompanhamento Acompanhe a situação das marcações correntes e finalizadas Relat…" at bounding box center [473, 506] width 946 height 761
type input "T4"
checkbox Pezinho\) "false"
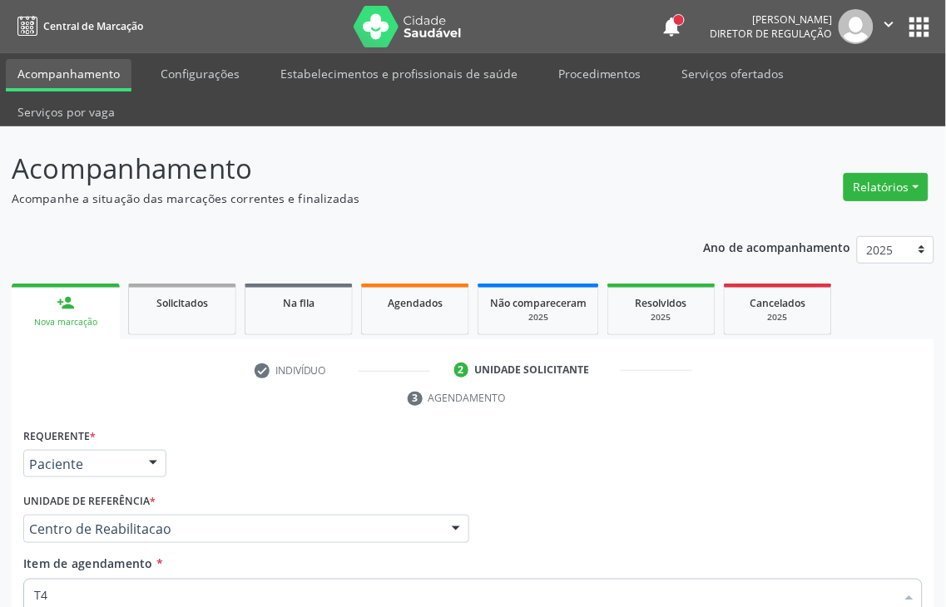
checkbox Livre\) "false"
checkbox \(T4\) "true"
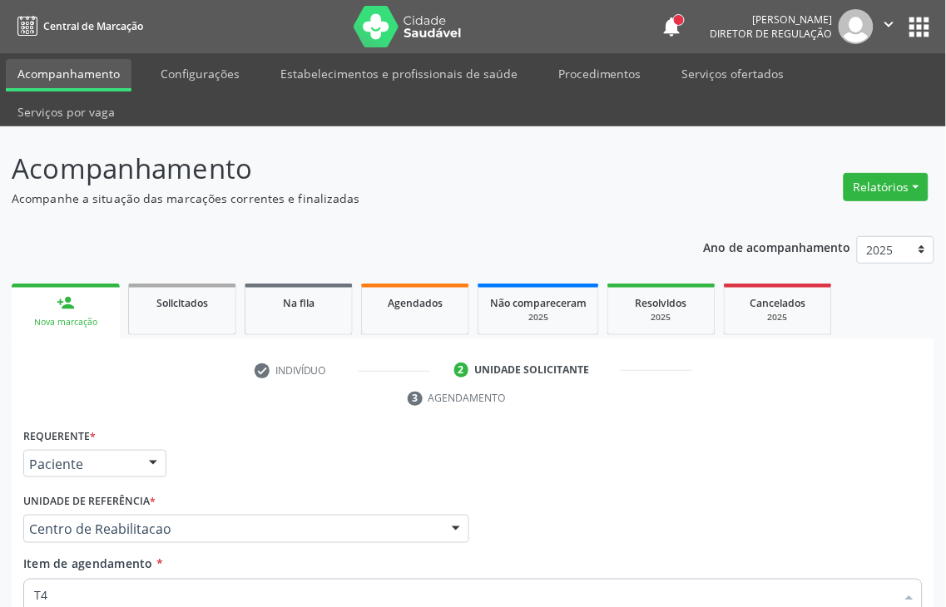
drag, startPoint x: 68, startPoint y: 320, endPoint x: 0, endPoint y: 331, distance: 69.1
click at [0, 331] on div "Acompanhamento Acompanhe a situação das marcações correntes e finalizadas Relat…" at bounding box center [473, 506] width 946 height 761
type input "T"
checkbox \(T4\) "false"
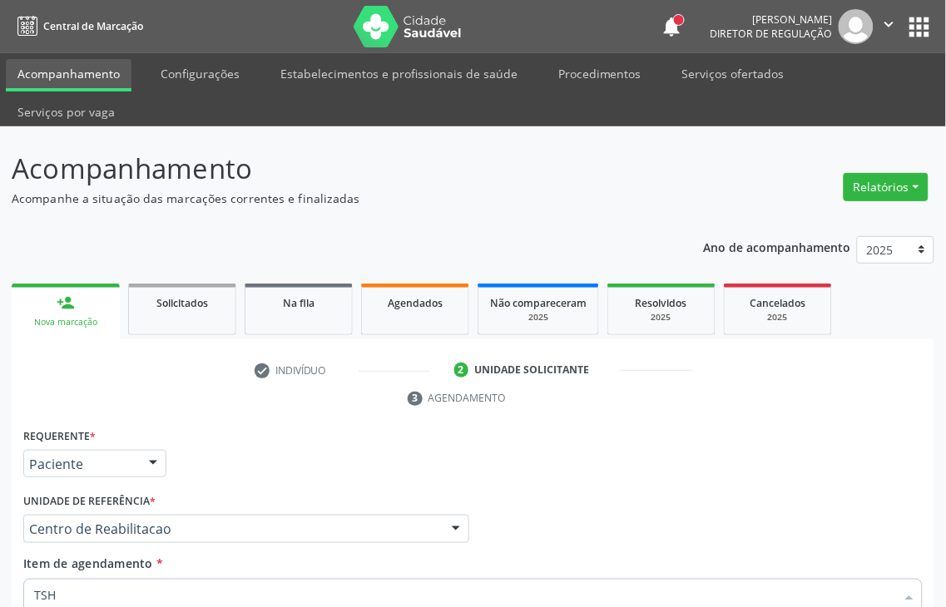
click at [0, 439] on div "Acompanhamento Acompanhe a situação das marcações correntes e finalizadas Relat…" at bounding box center [473, 506] width 946 height 761
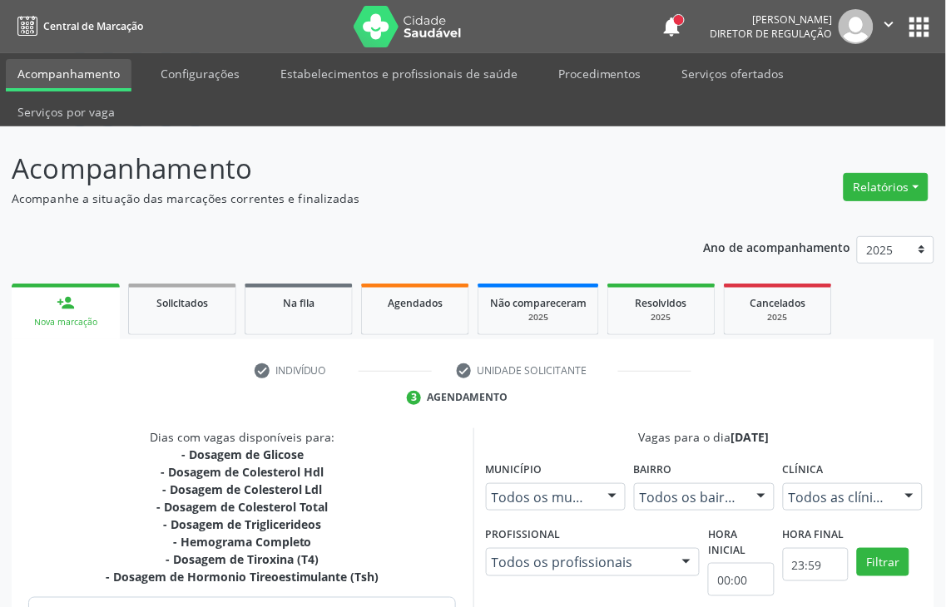
radio input "true"
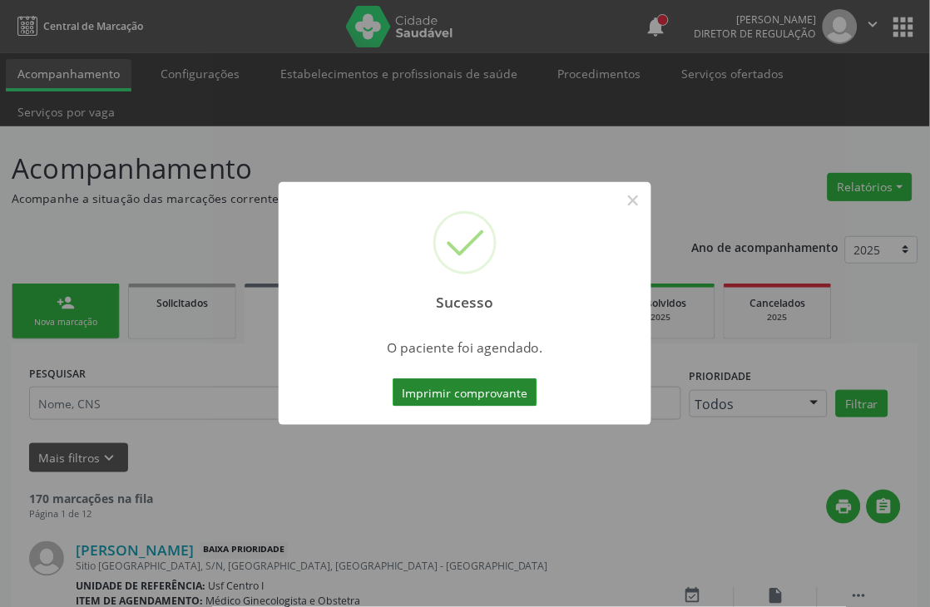
click at [476, 389] on button "Imprimir comprovante" at bounding box center [465, 393] width 145 height 28
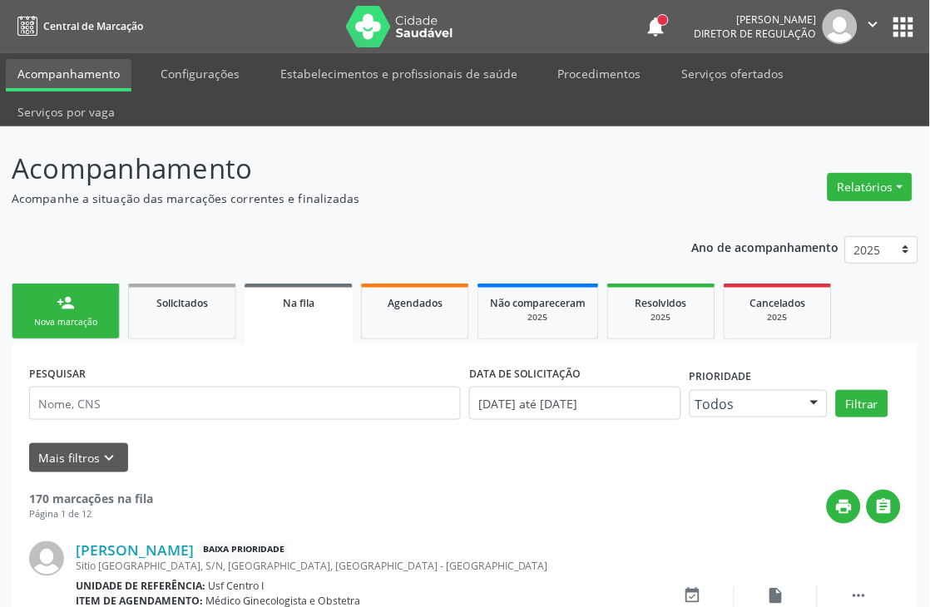
click at [51, 300] on link "person_add Nova marcação" at bounding box center [66, 312] width 108 height 56
